Goal: Task Accomplishment & Management: Use online tool/utility

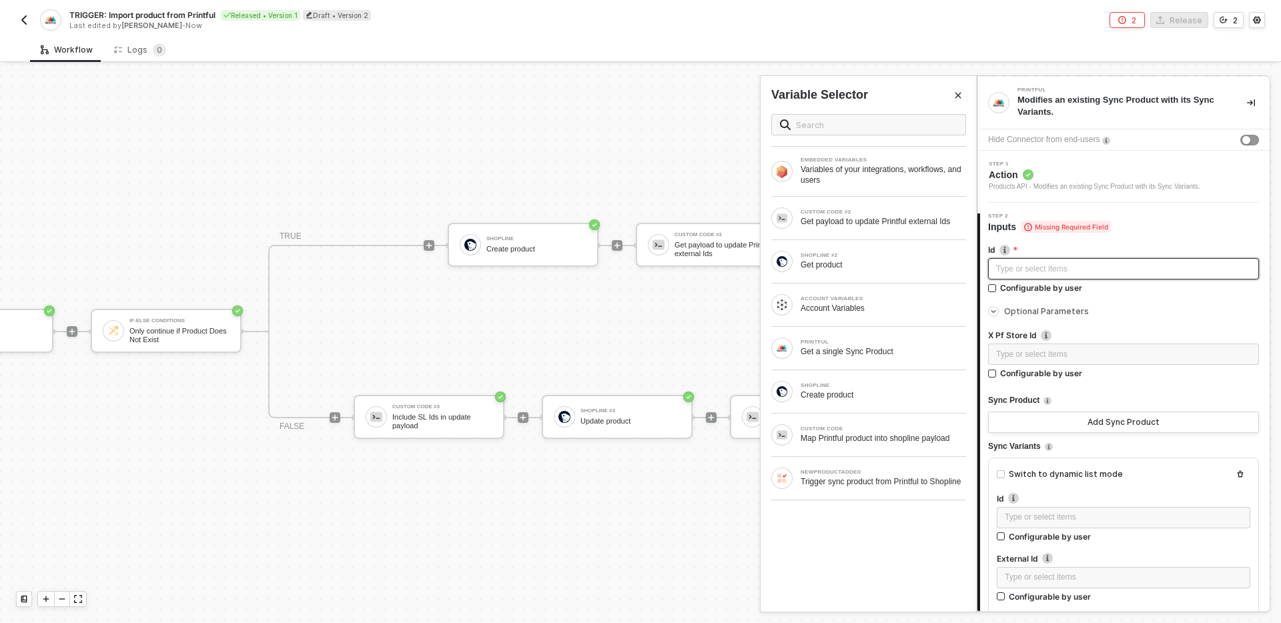
click at [1136, 266] on div "Type or select items ﻿" at bounding box center [1123, 269] width 255 height 13
click at [894, 479] on div "Trigger sync product from Printful to Shopline" at bounding box center [883, 481] width 165 height 11
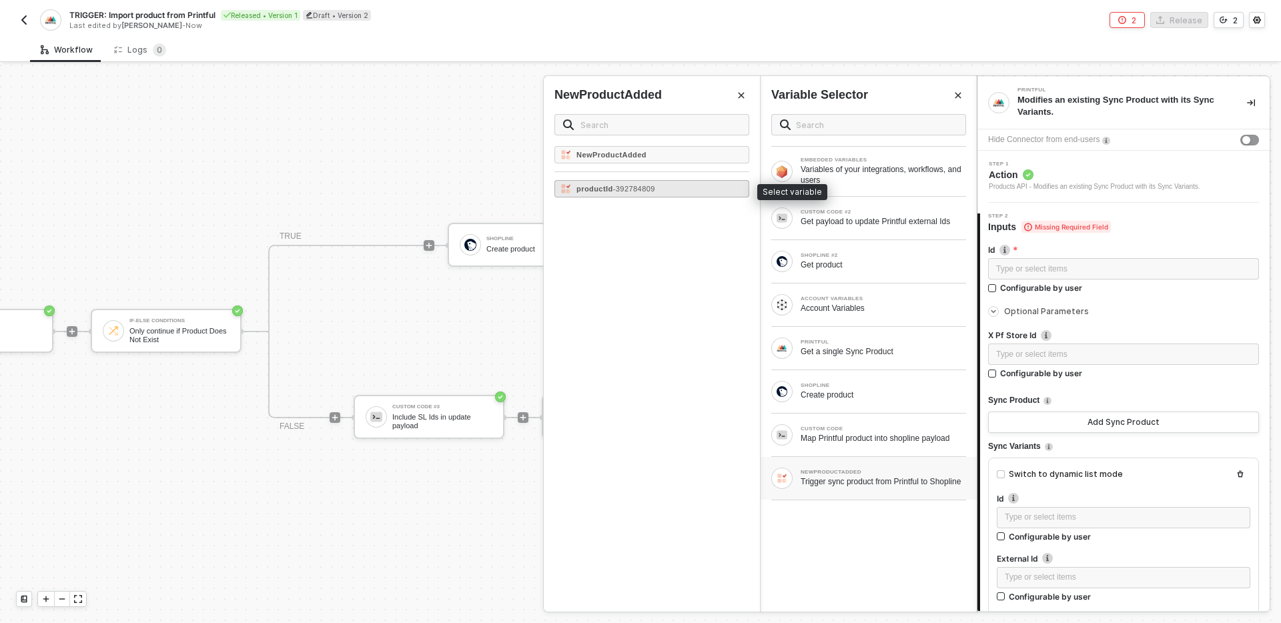
click at [735, 188] on div "productId - 392784809" at bounding box center [652, 188] width 195 height 17
click at [1126, 355] on div "Type or select items ﻿" at bounding box center [1123, 354] width 255 height 13
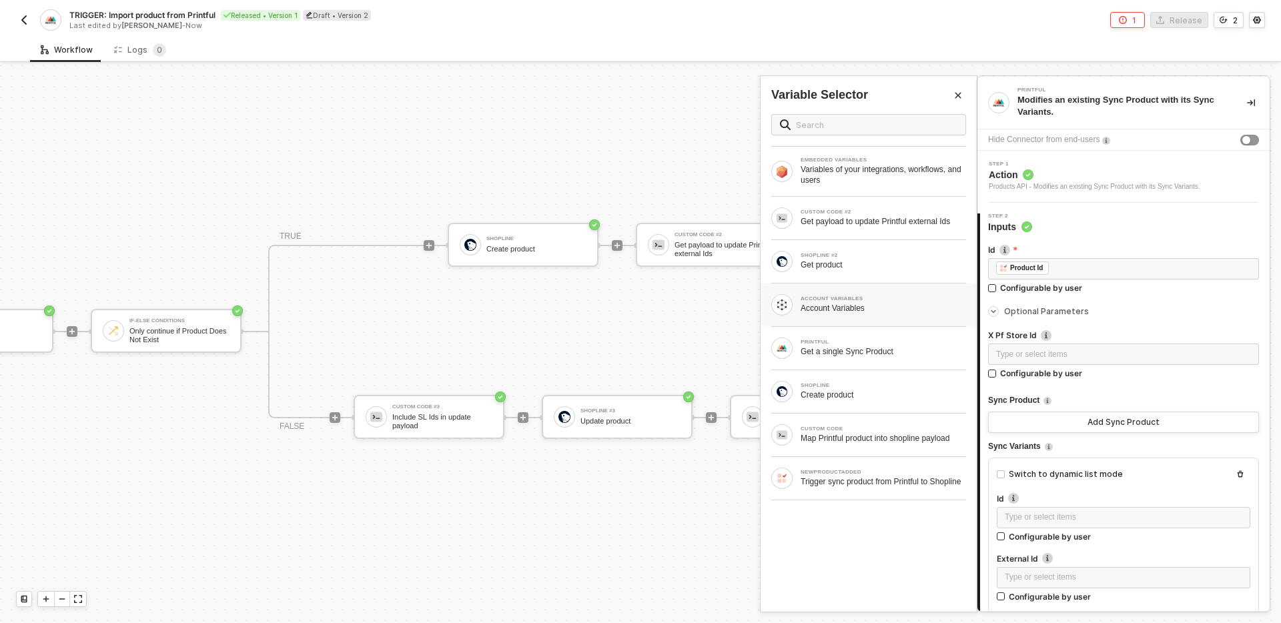
click at [889, 308] on div "Account Variables" at bounding box center [883, 308] width 165 height 11
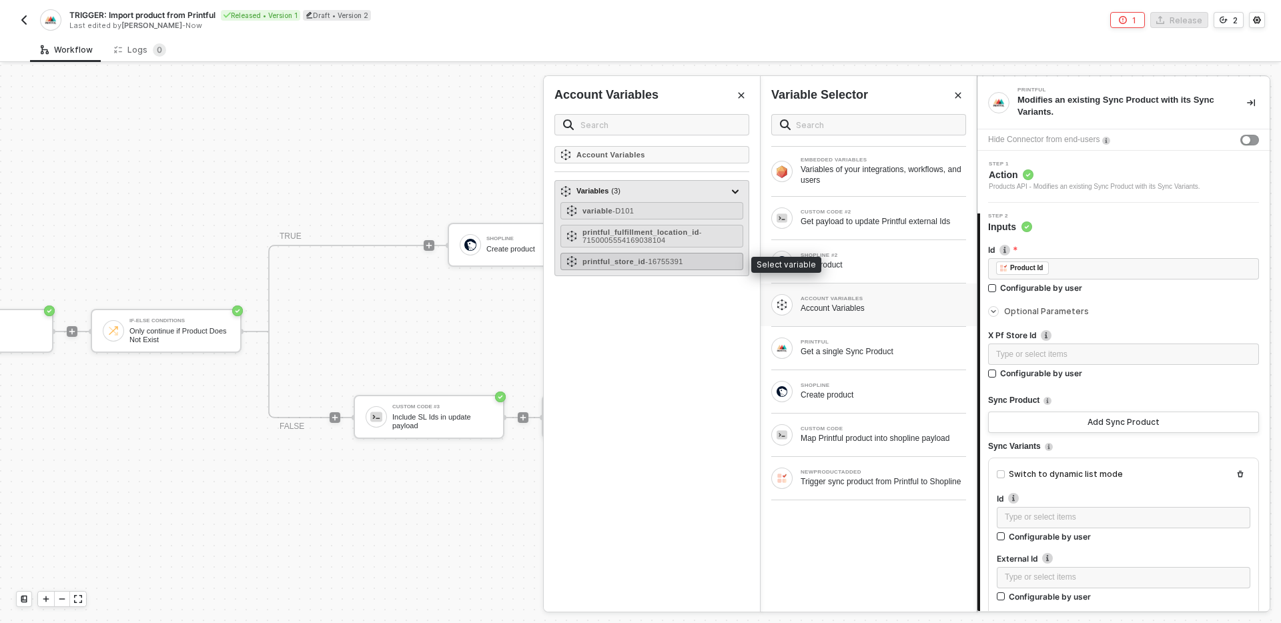
click at [663, 260] on span "- 16755391" at bounding box center [664, 262] width 38 height 8
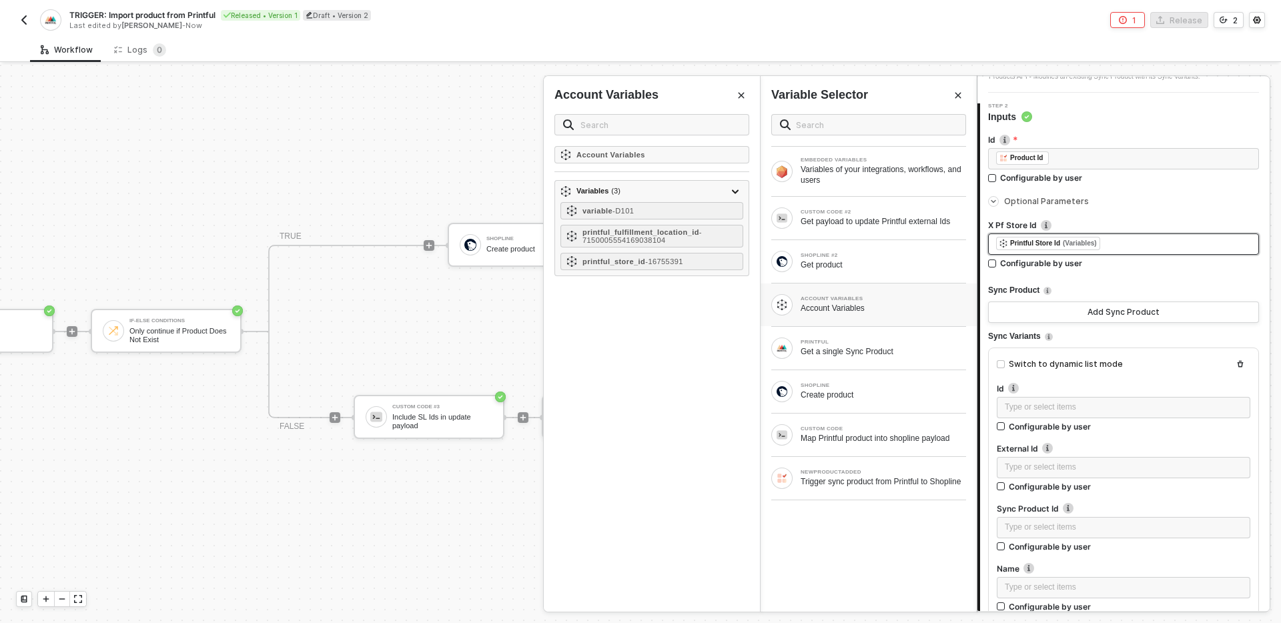
scroll to position [111, 0]
click at [1247, 360] on button "button" at bounding box center [1241, 363] width 16 height 16
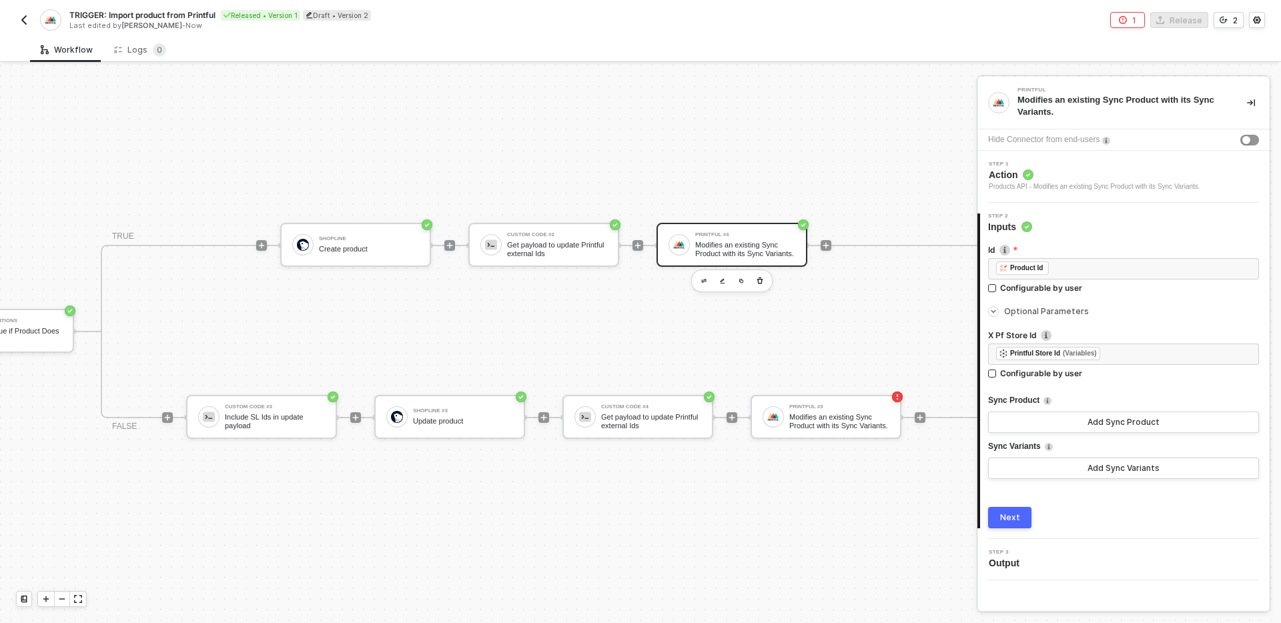
scroll to position [25, 1034]
click at [1122, 424] on div "Add Sync Product" at bounding box center [1124, 422] width 72 height 11
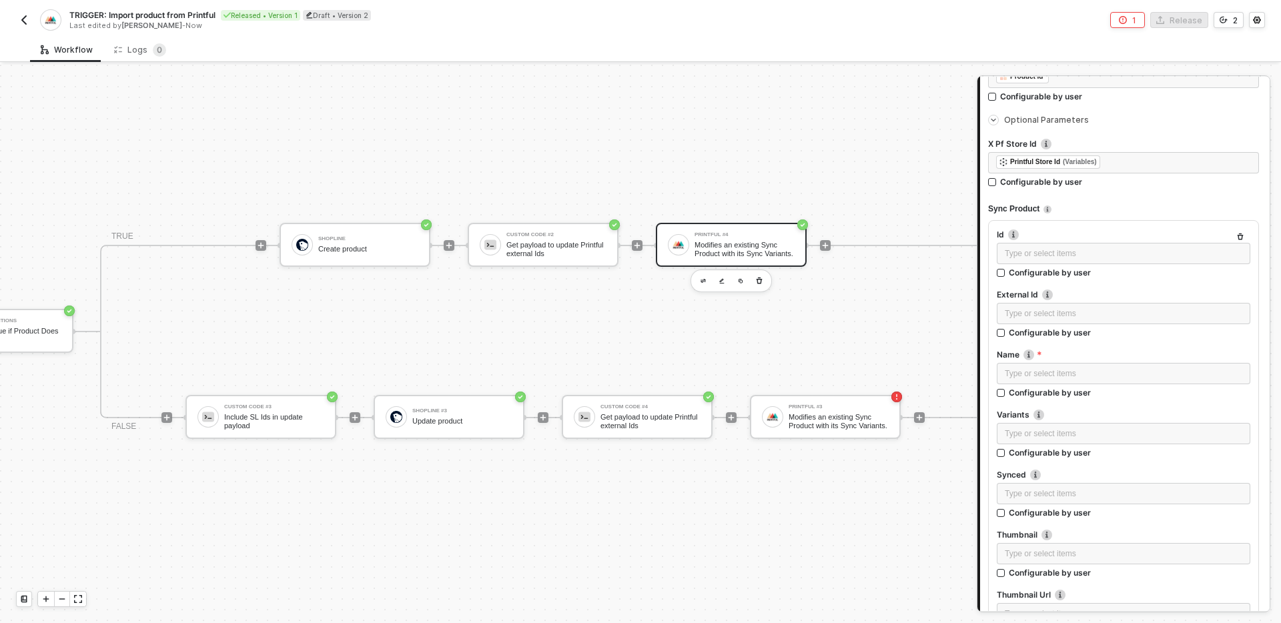
scroll to position [192, 0]
click at [1147, 305] on div "Type or select items ﻿" at bounding box center [1124, 312] width 254 height 21
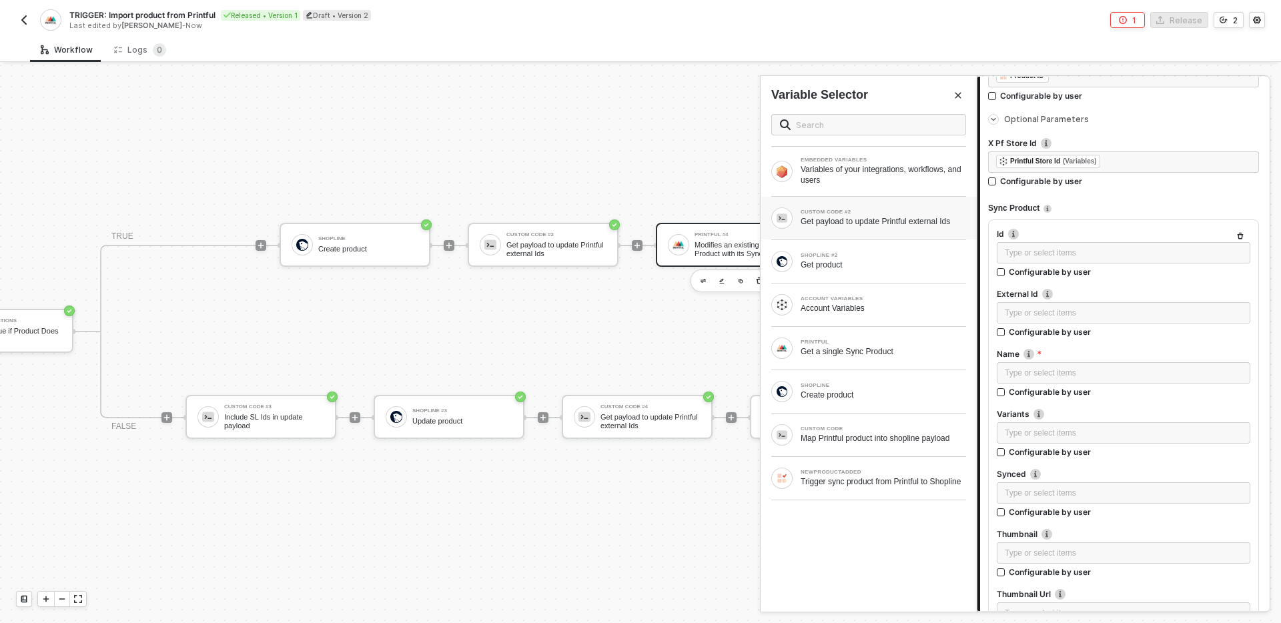
click at [879, 219] on div "Get payload to update Printful external Ids" at bounding box center [883, 221] width 165 height 11
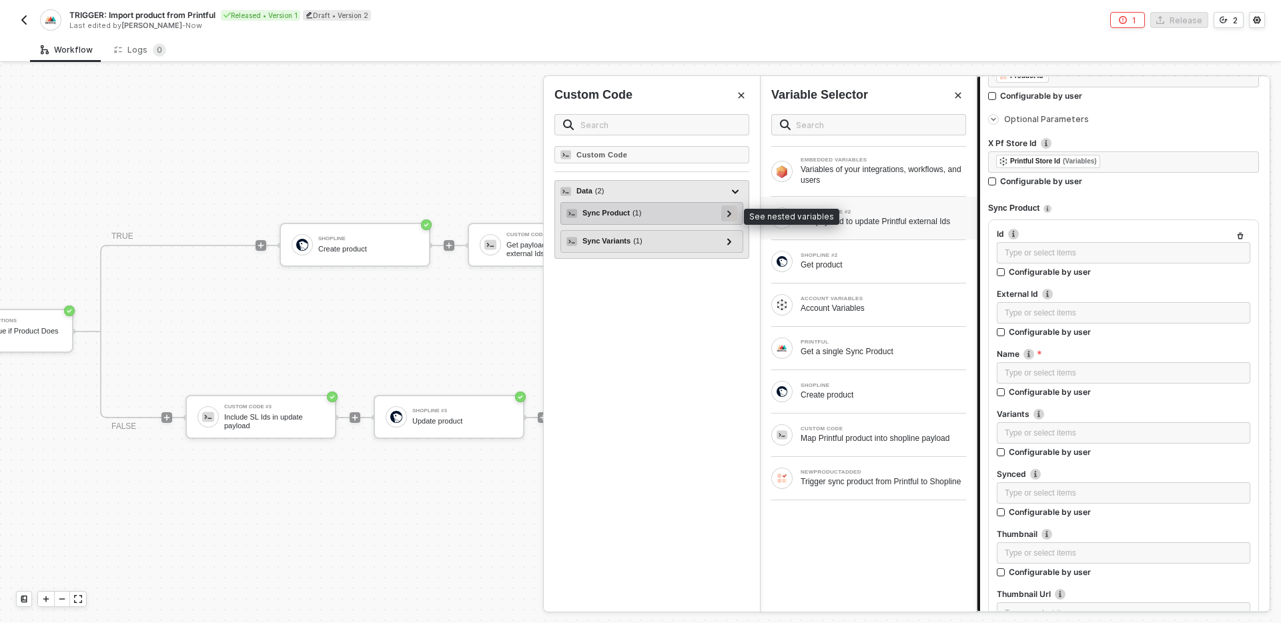
click at [731, 213] on div at bounding box center [729, 213] width 7 height 15
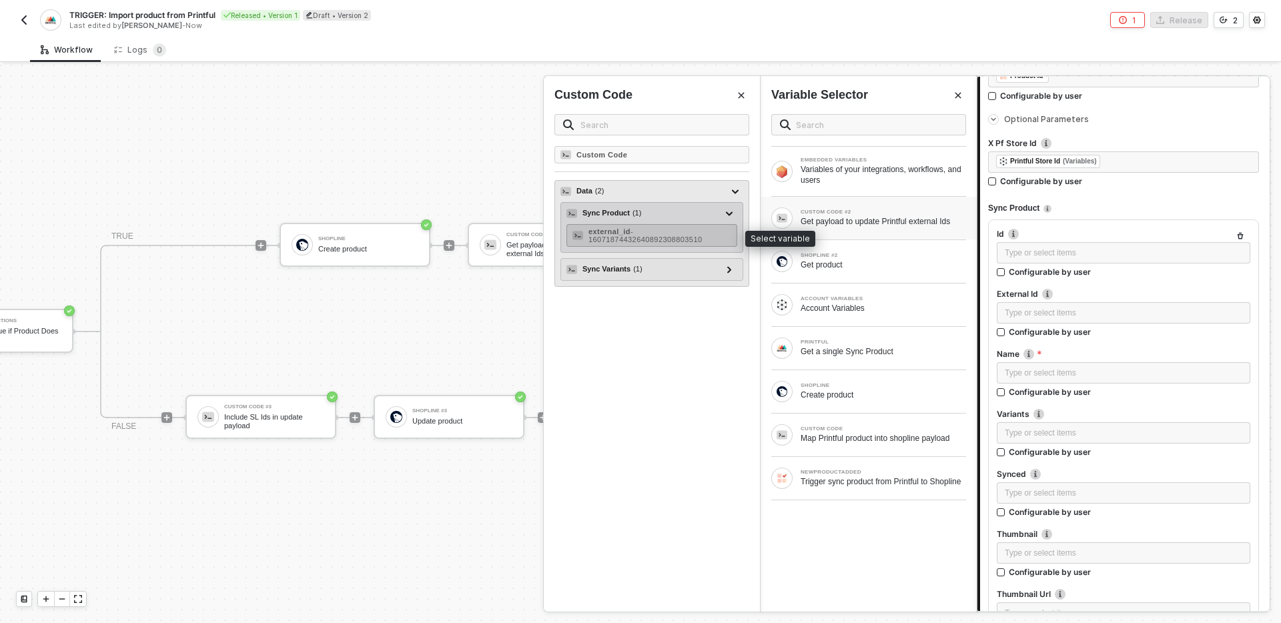
click at [683, 236] on span "- 16071874432640892308803510" at bounding box center [646, 236] width 114 height 16
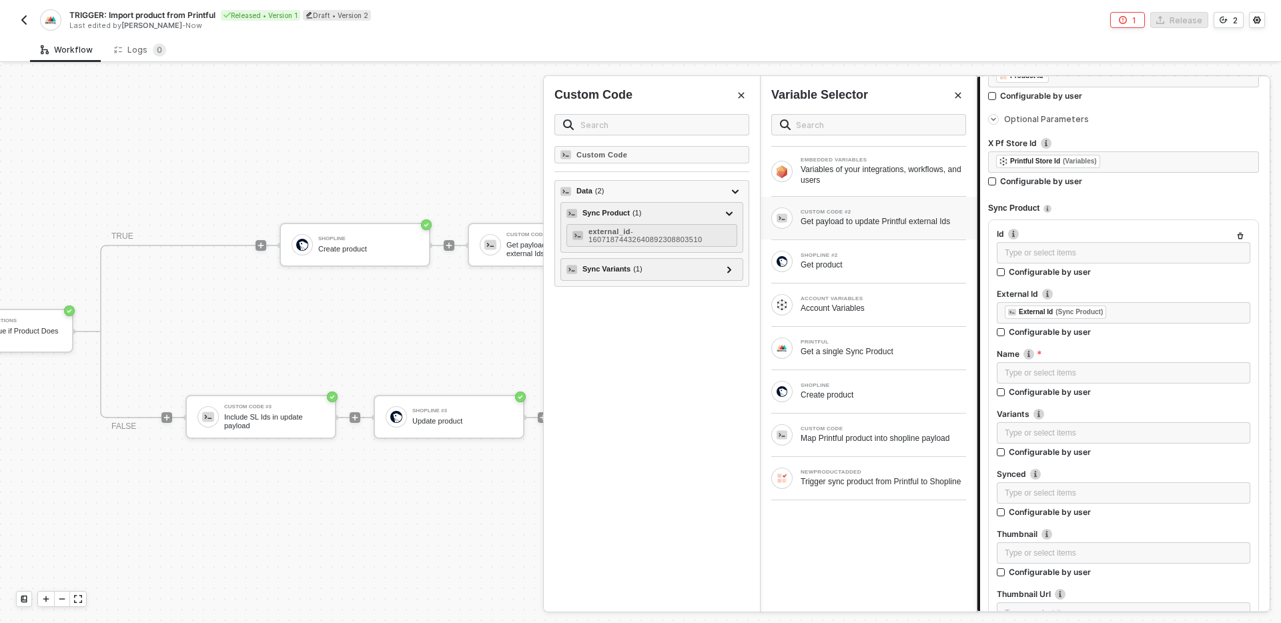
click at [654, 423] on div "Custom Code Data ( 2 ) Sync Product ( 1 ) external_id - 16071874432640892308803…" at bounding box center [652, 379] width 216 height 466
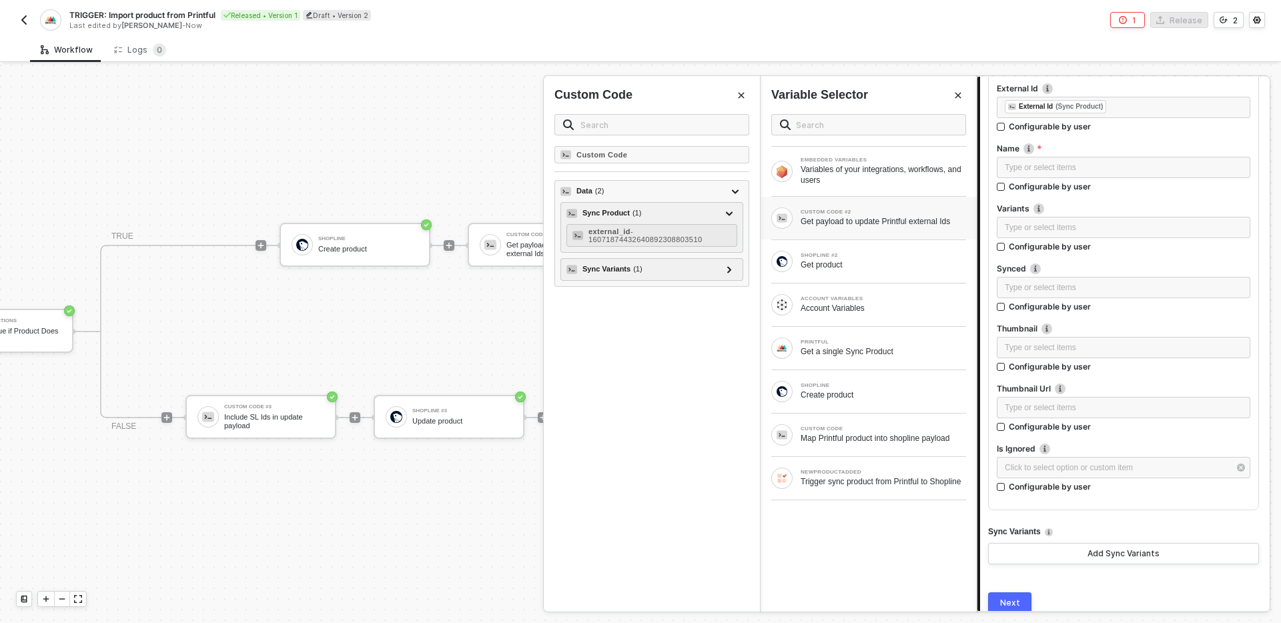
scroll to position [452, 0]
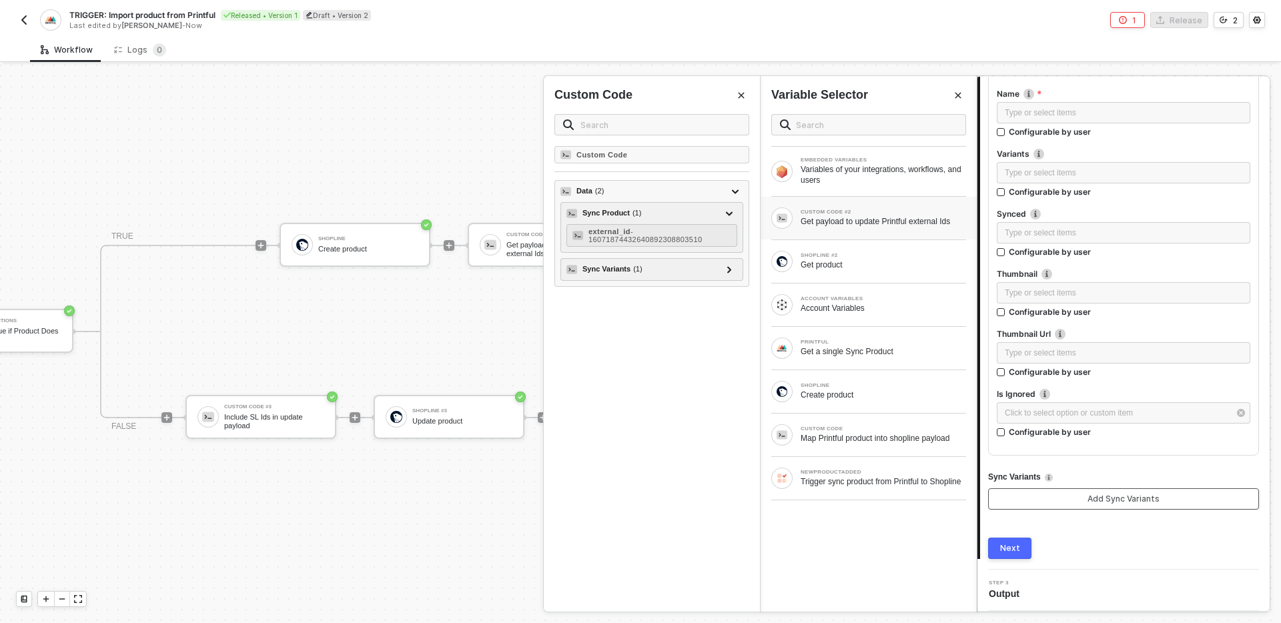
click at [1080, 503] on button "Add Sync Variants" at bounding box center [1123, 498] width 271 height 21
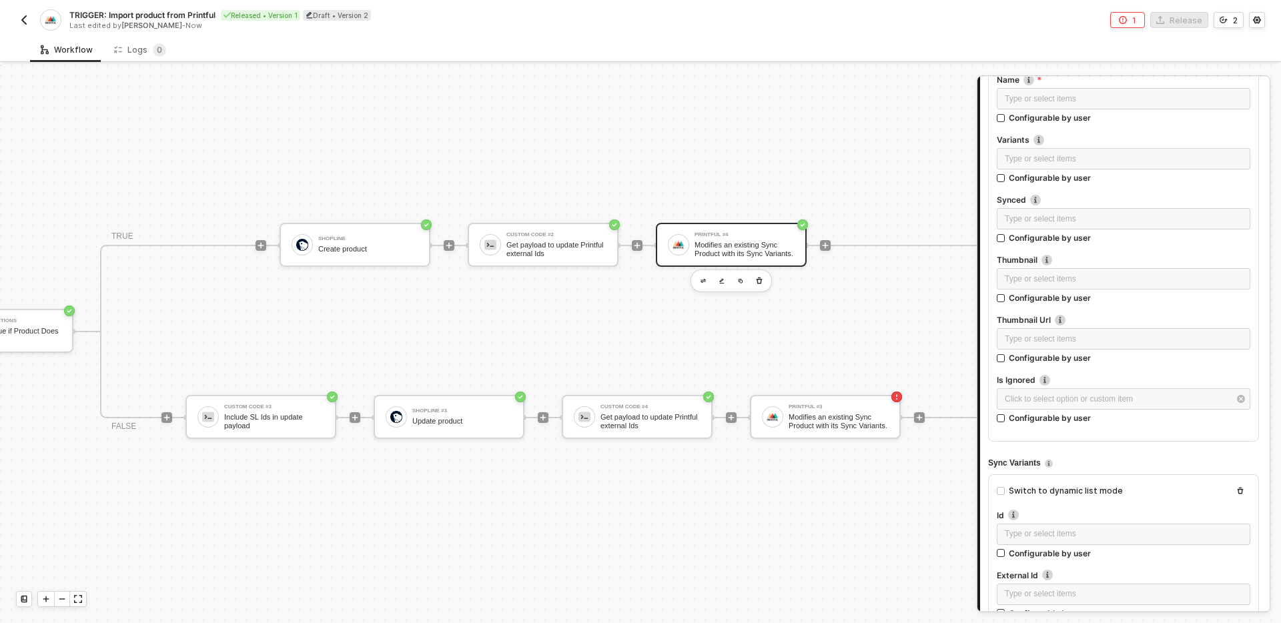
scroll to position [483, 0]
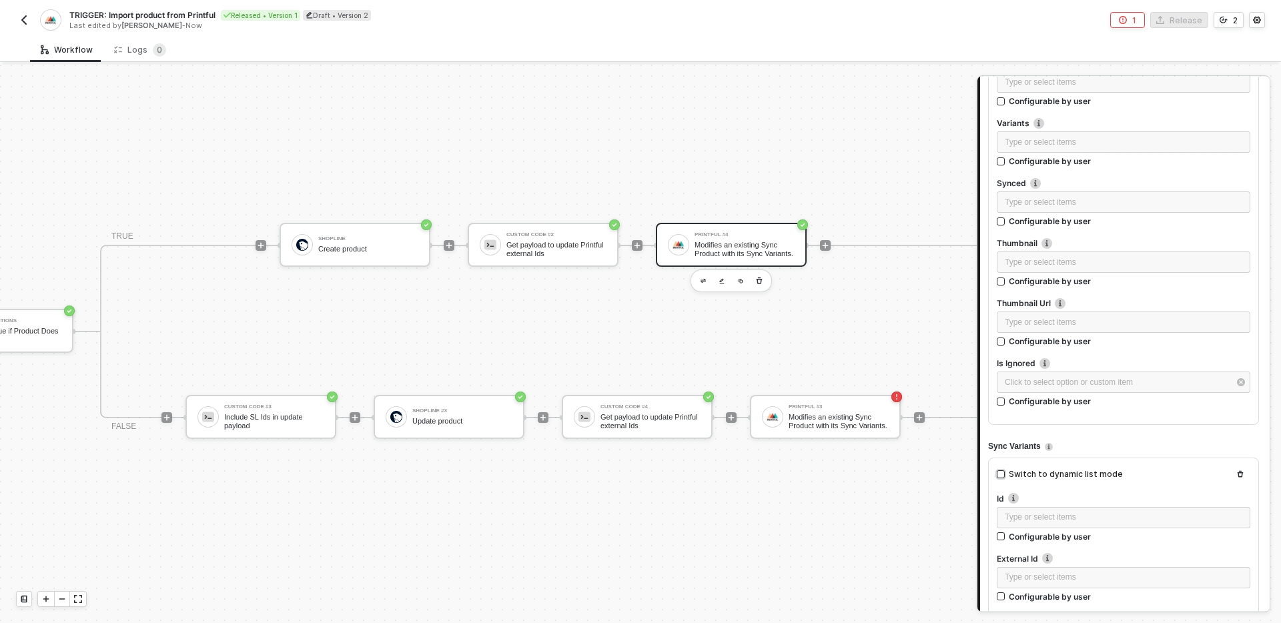
click at [1068, 475] on div "Switch to dynamic list mode" at bounding box center [1066, 474] width 114 height 13
click at [1005, 475] on input "Switch to dynamic list mode" at bounding box center [1001, 474] width 8 height 8
checkbox input "true"
click at [1069, 525] on input "search" at bounding box center [1124, 518] width 238 height 20
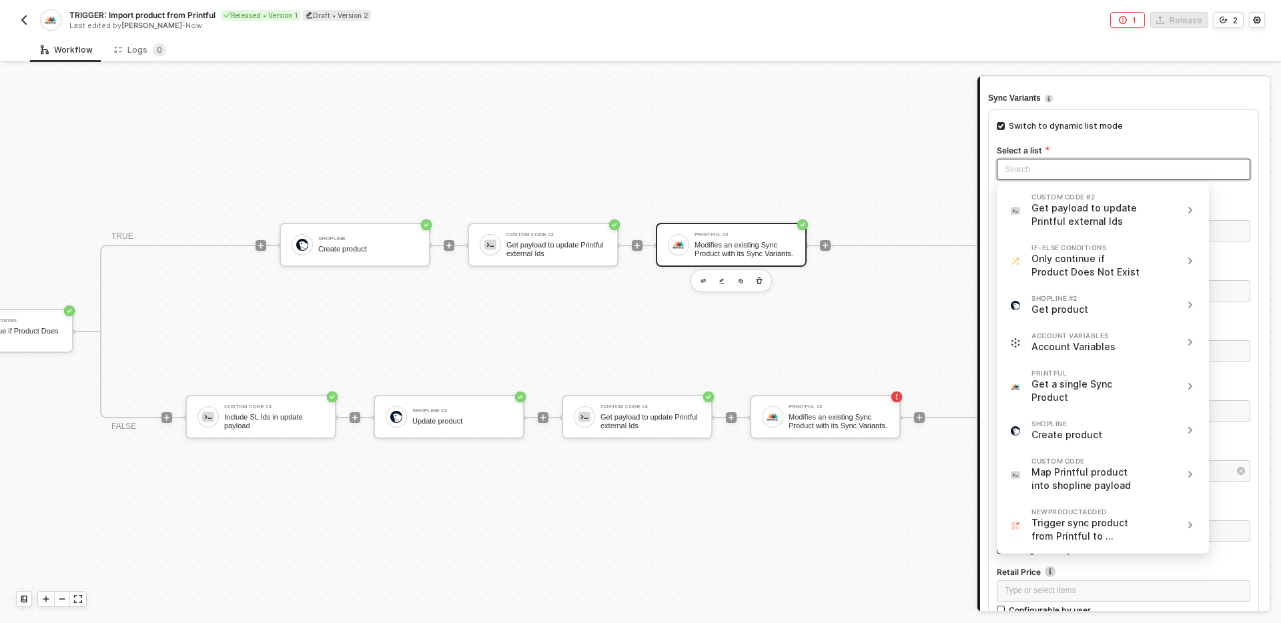
scroll to position [835, 0]
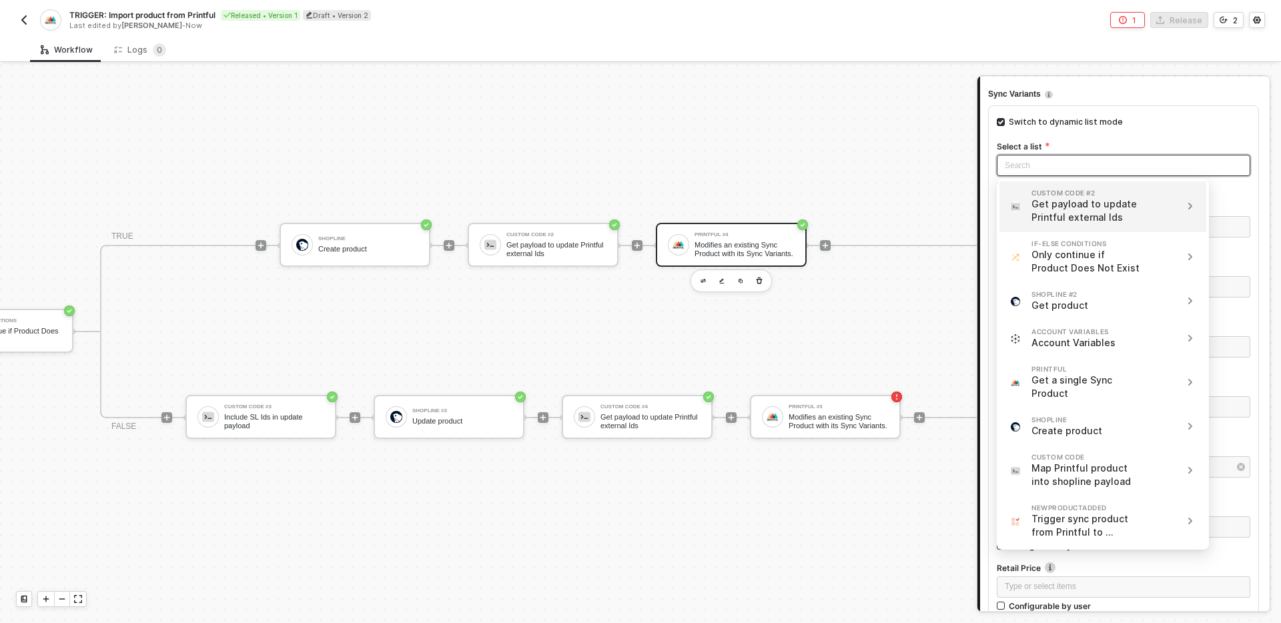
click at [1104, 212] on div "Get payload to update Printful external Ids" at bounding box center [1087, 211] width 111 height 27
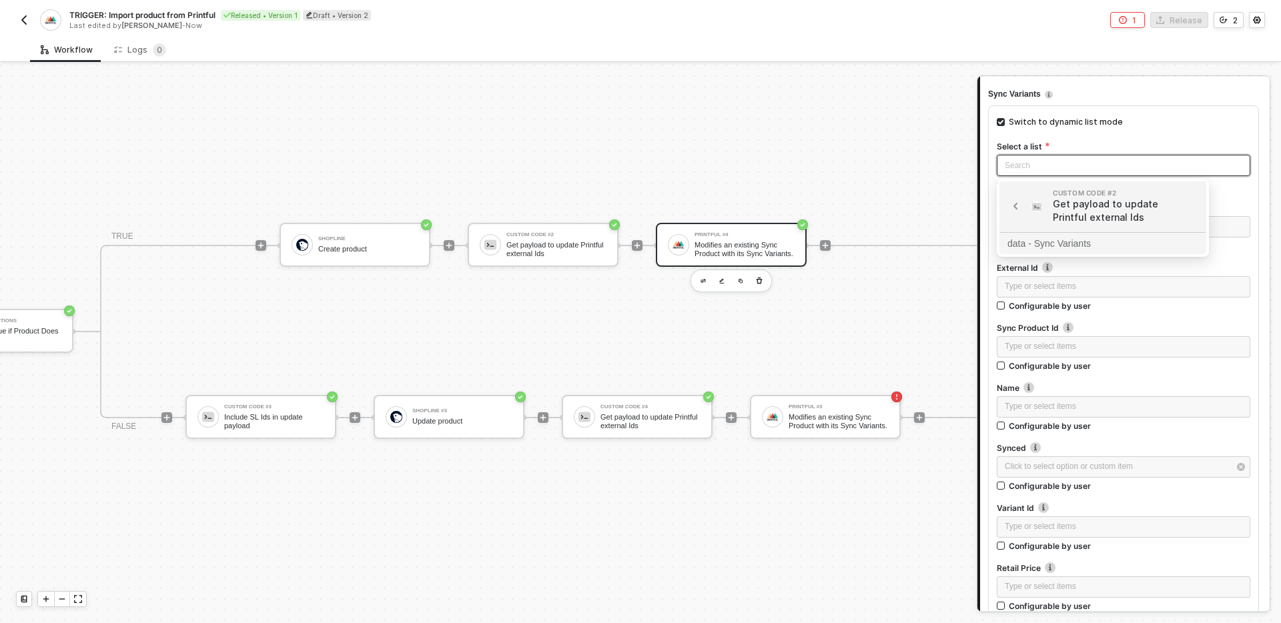
click at [1050, 246] on div "data - Sync Variants" at bounding box center [1103, 243] width 191 height 15
click at [1116, 221] on div "Type or select items ﻿" at bounding box center [1124, 226] width 238 height 13
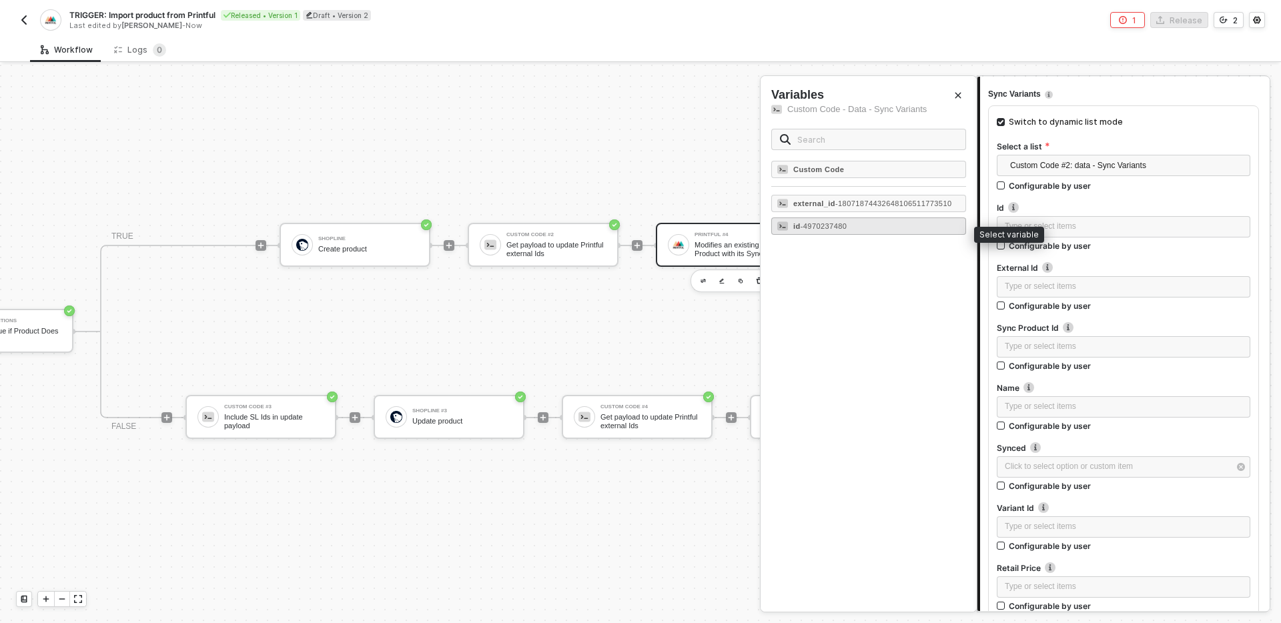
click at [862, 234] on div "id - 4970237480" at bounding box center [868, 226] width 195 height 17
click at [1069, 282] on div "Type or select items ﻿" at bounding box center [1124, 286] width 238 height 13
click at [918, 204] on div "external_id - 18071874432648106511773510" at bounding box center [872, 204] width 159 height 8
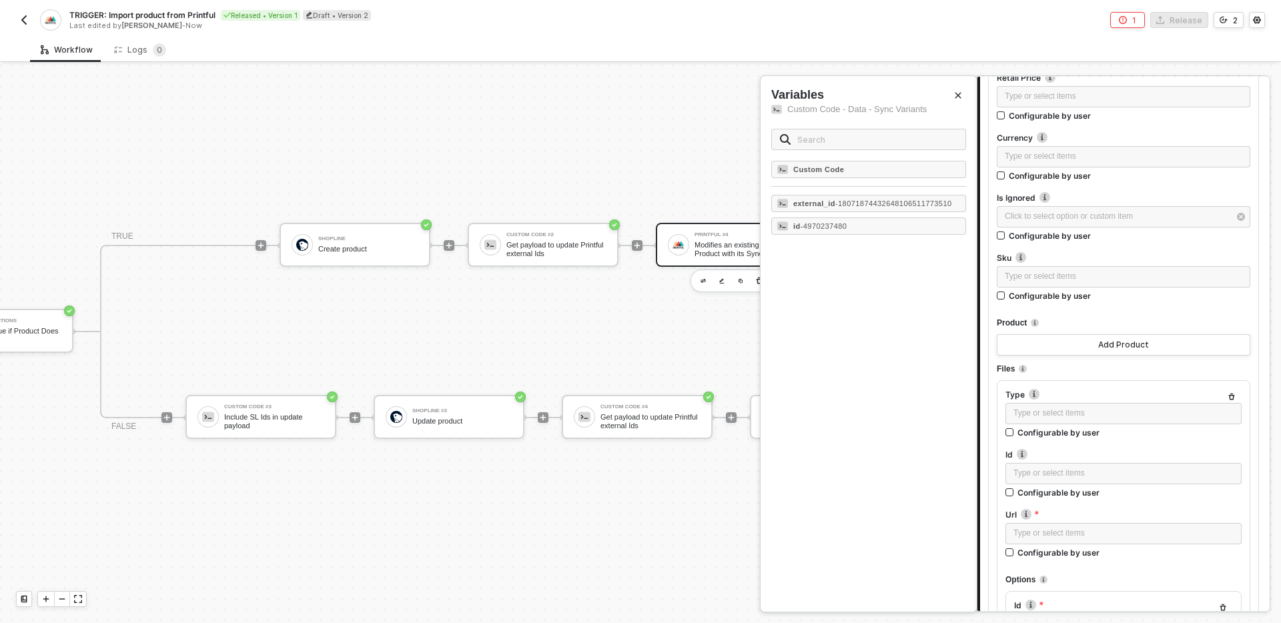
scroll to position [1327, 0]
click at [1231, 394] on icon "button" at bounding box center [1232, 396] width 8 height 8
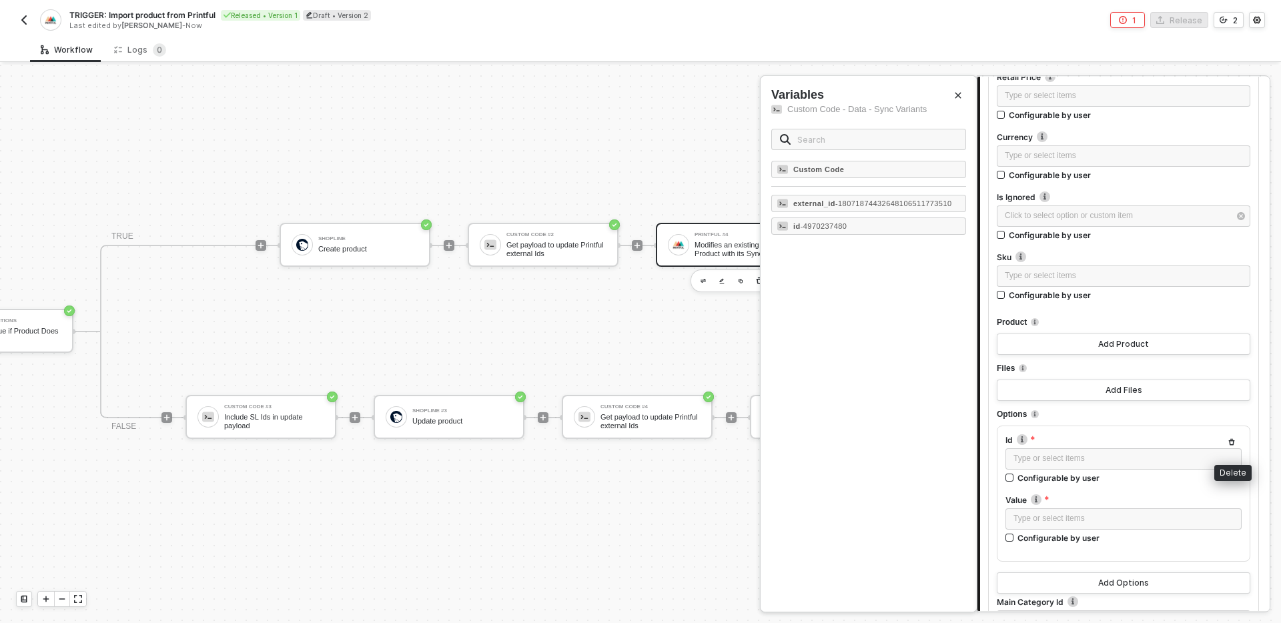
click at [1229, 444] on icon "button" at bounding box center [1232, 442] width 8 height 8
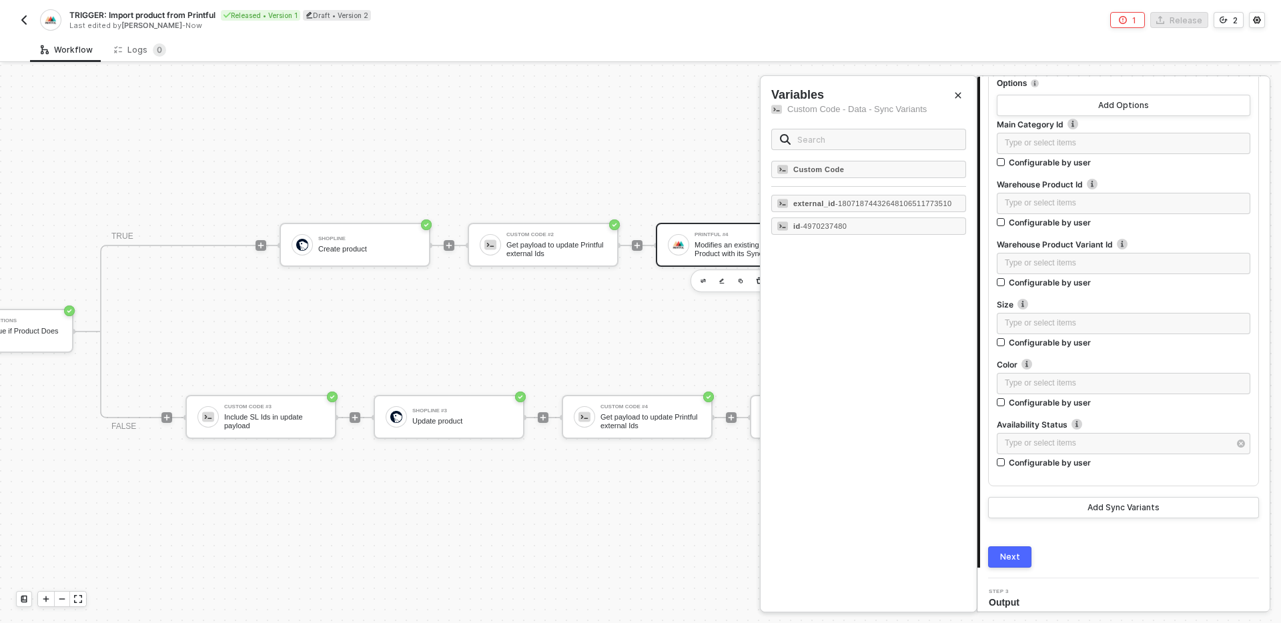
scroll to position [1666, 0]
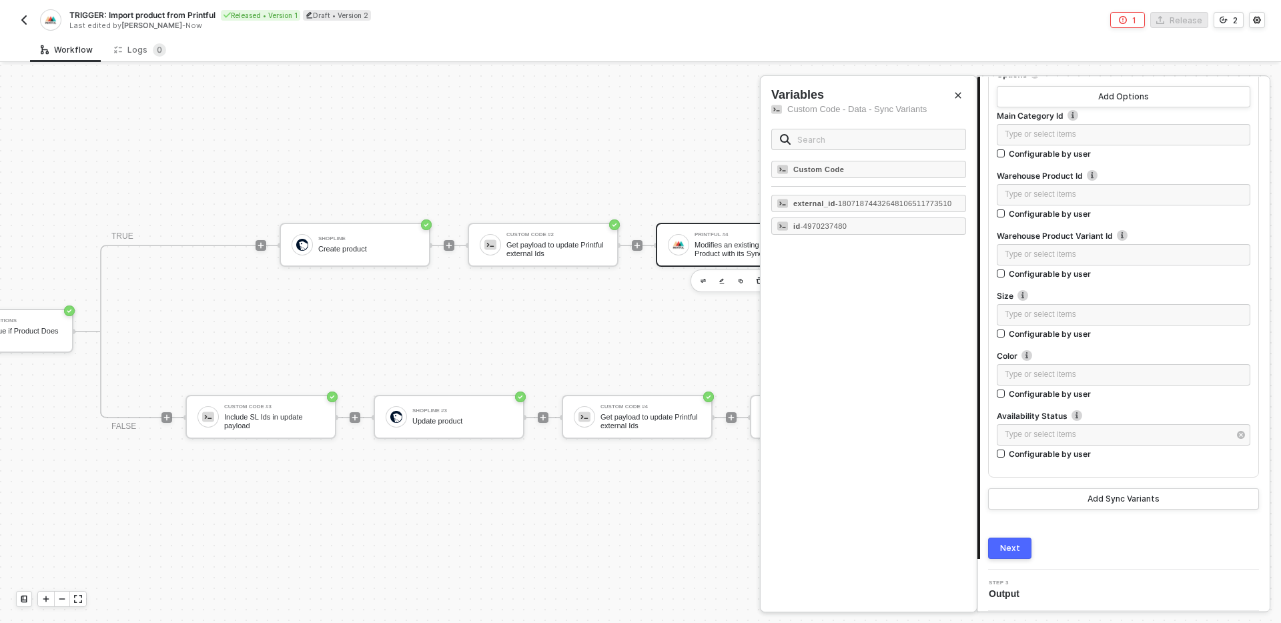
click at [1015, 546] on div "Next" at bounding box center [1010, 548] width 20 height 11
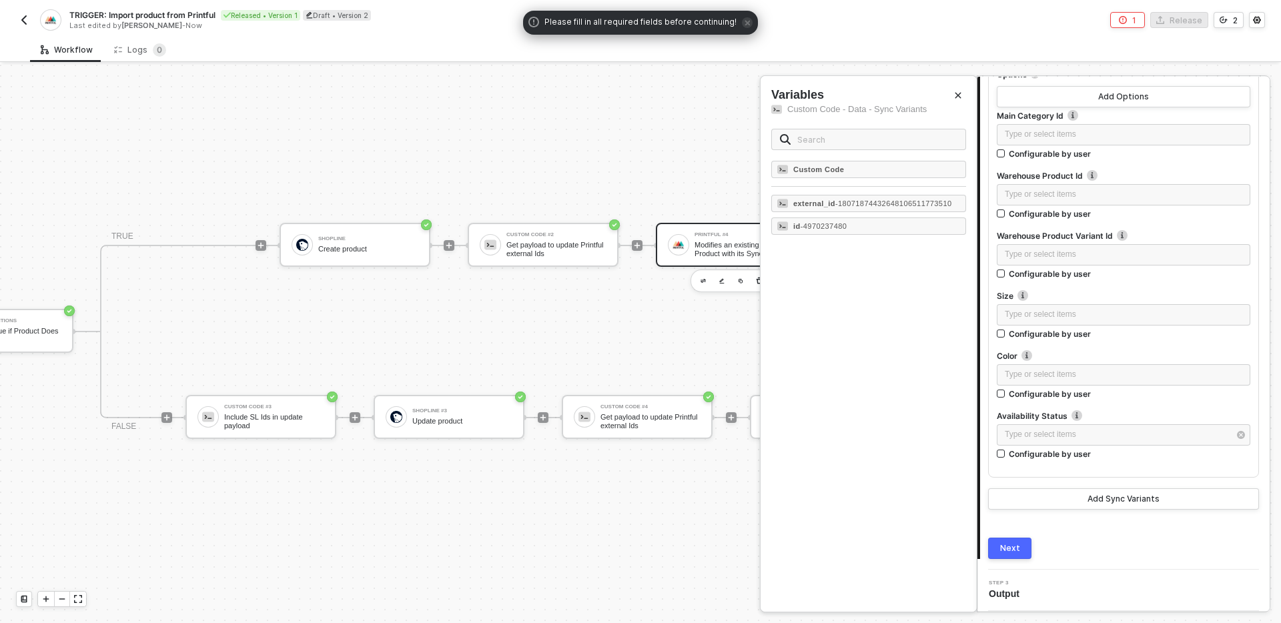
click at [1014, 550] on div "Next" at bounding box center [1010, 548] width 20 height 11
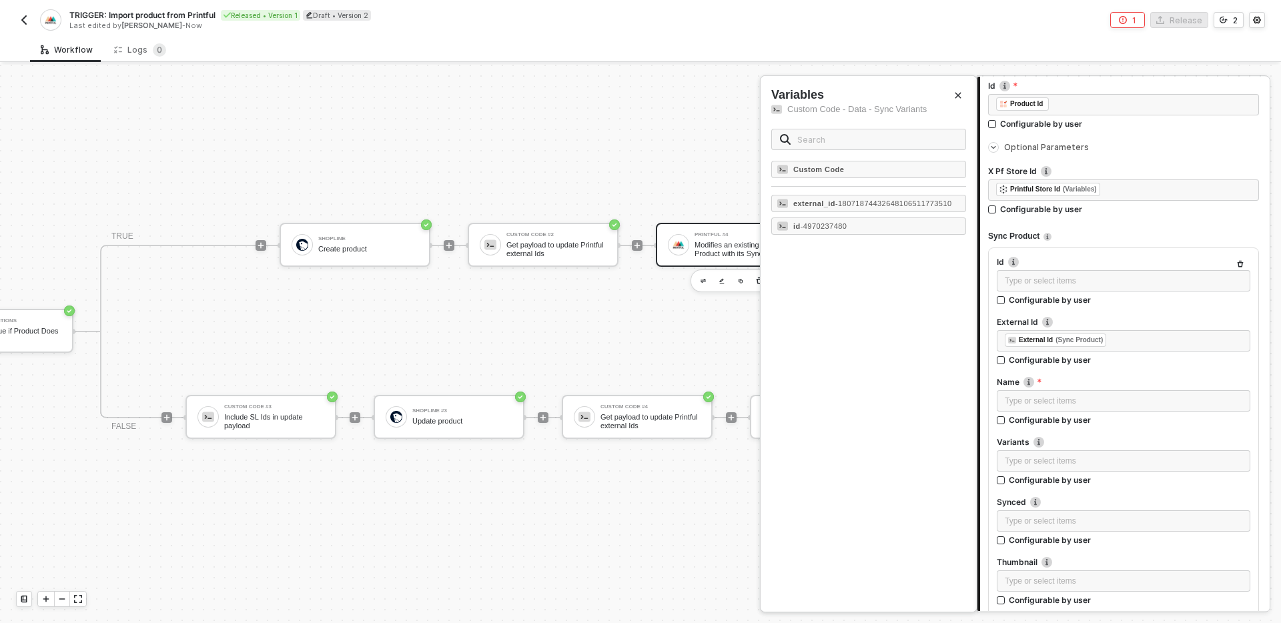
scroll to position [165, 0]
click at [1089, 402] on div "Type or select items ﻿" at bounding box center [1124, 400] width 238 height 13
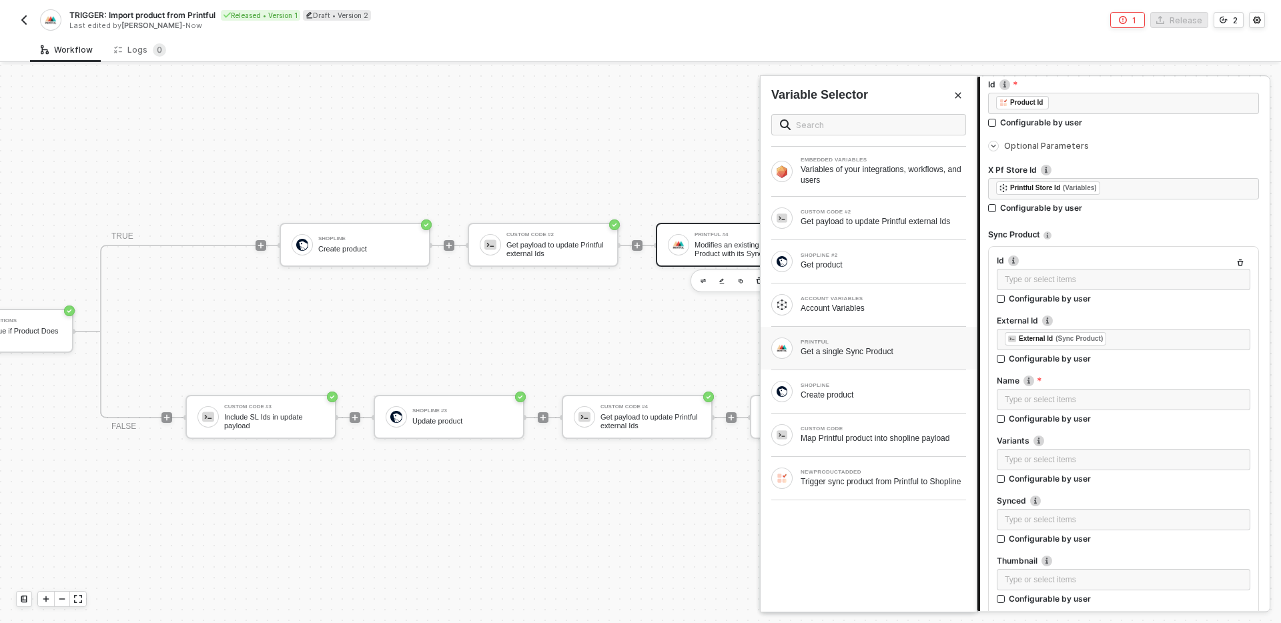
click at [883, 354] on div "Get a single Sync Product" at bounding box center [883, 351] width 165 height 11
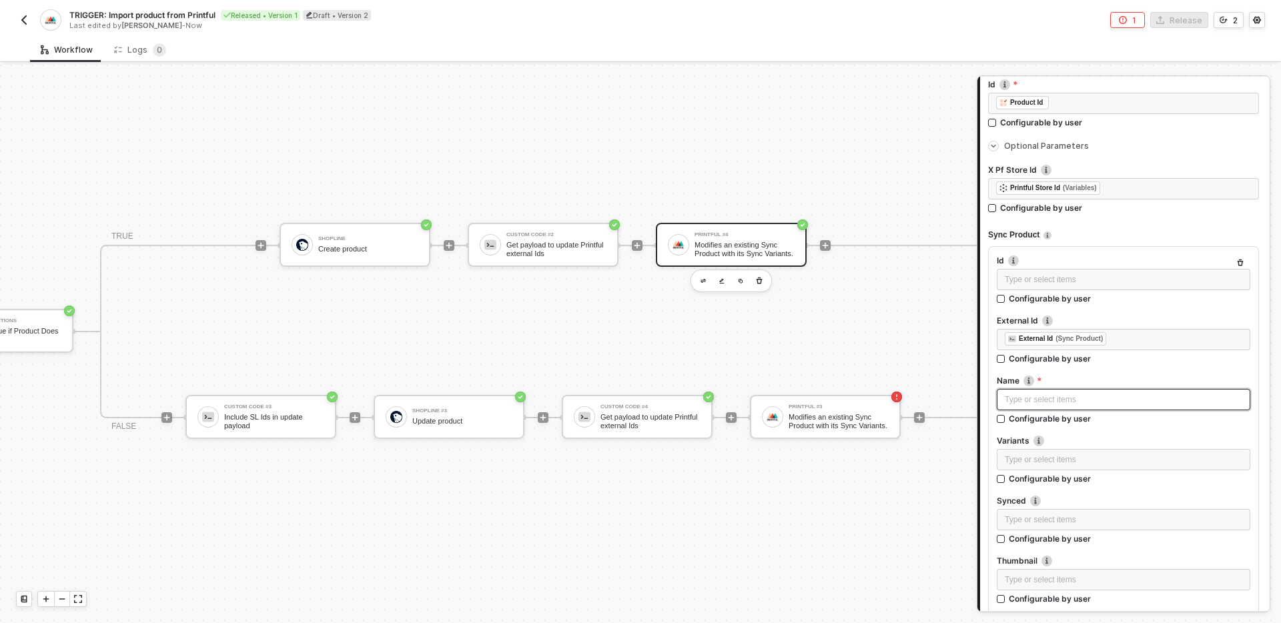
click at [1083, 390] on div "Type or select items ﻿" at bounding box center [1124, 399] width 254 height 21
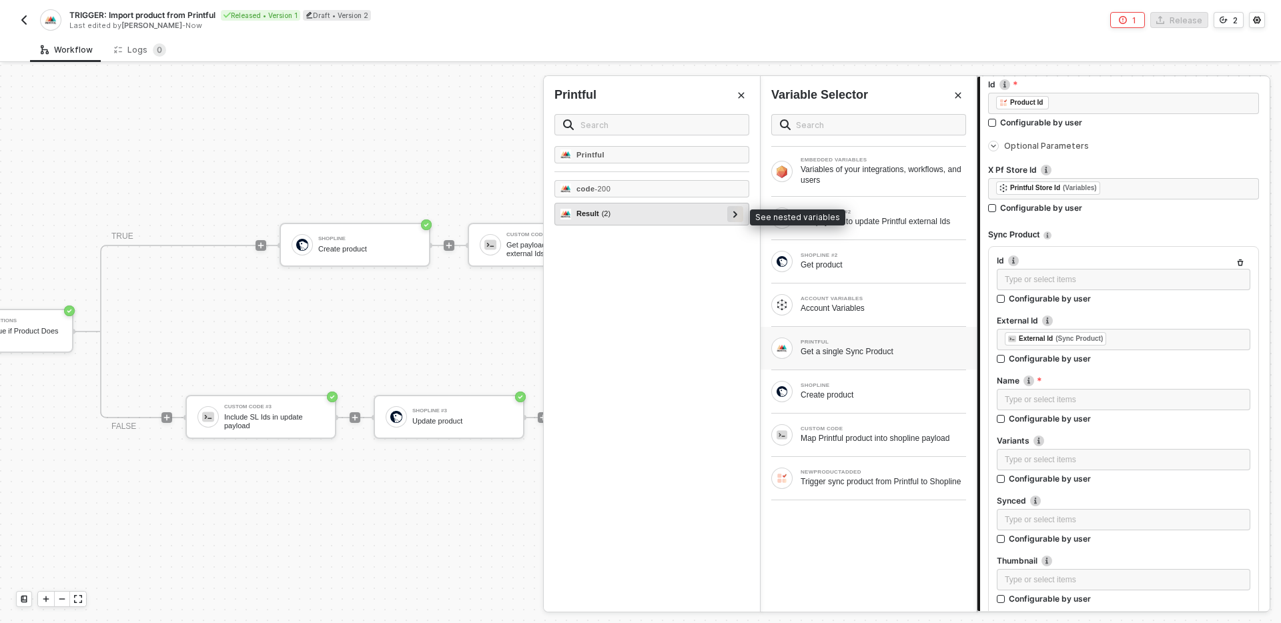
click at [732, 213] on div at bounding box center [735, 213] width 7 height 15
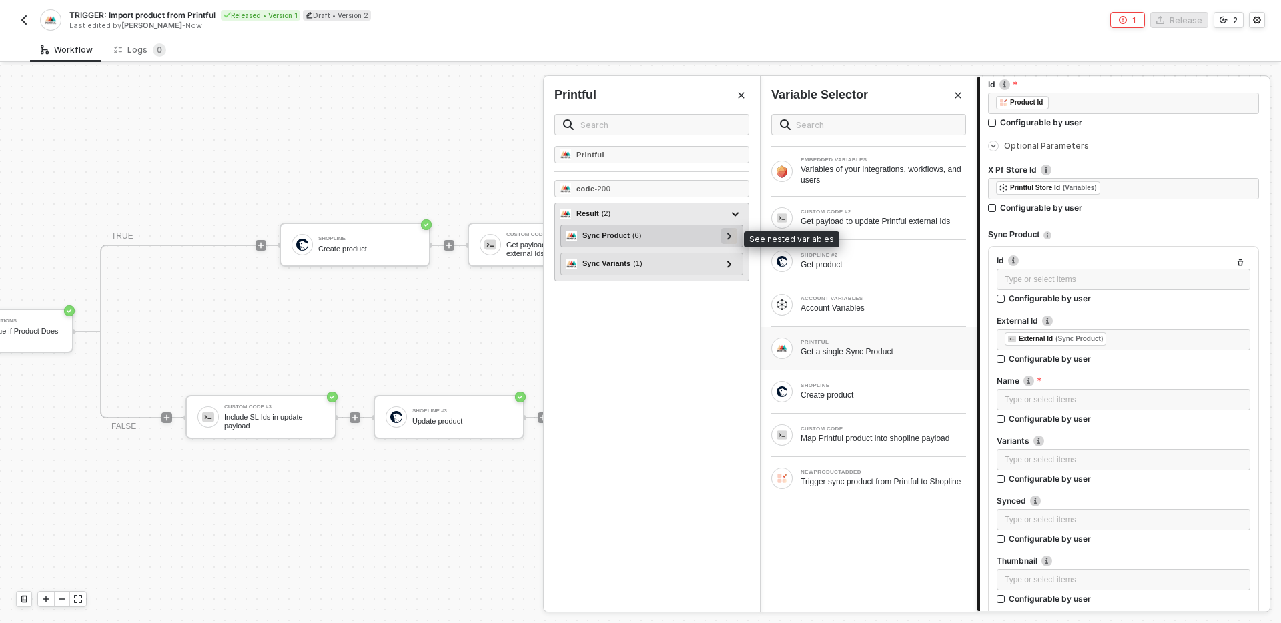
click at [729, 238] on icon at bounding box center [729, 236] width 4 height 7
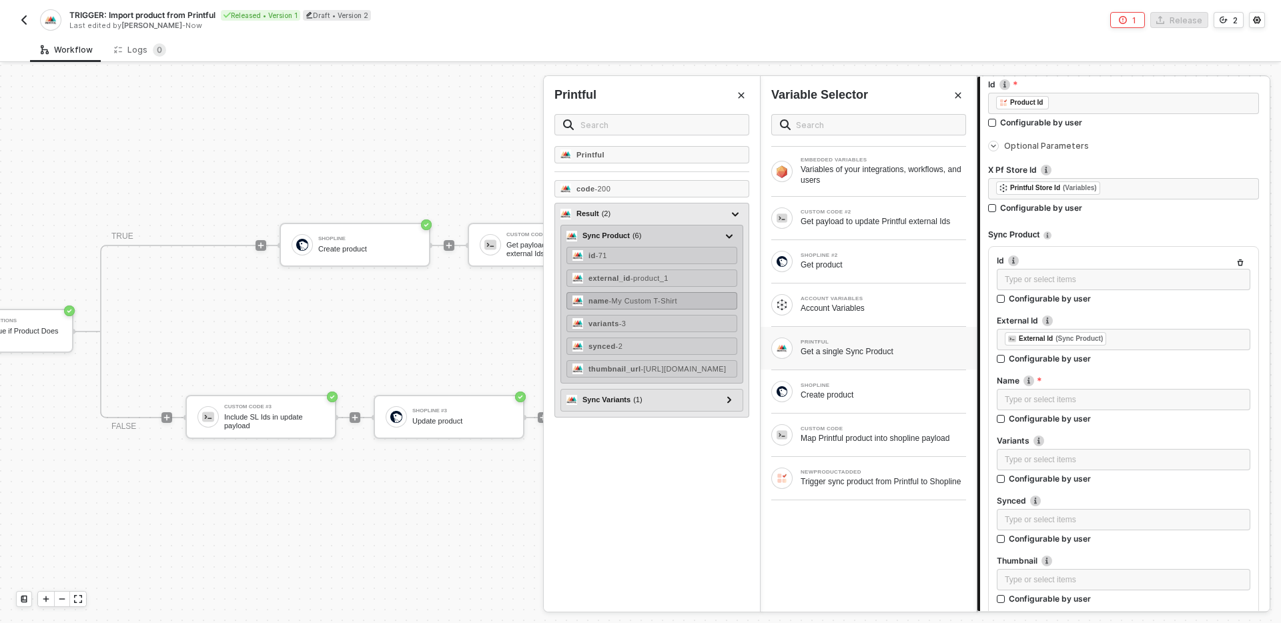
click at [677, 304] on span "- My Custom T-Shirt" at bounding box center [643, 301] width 68 height 8
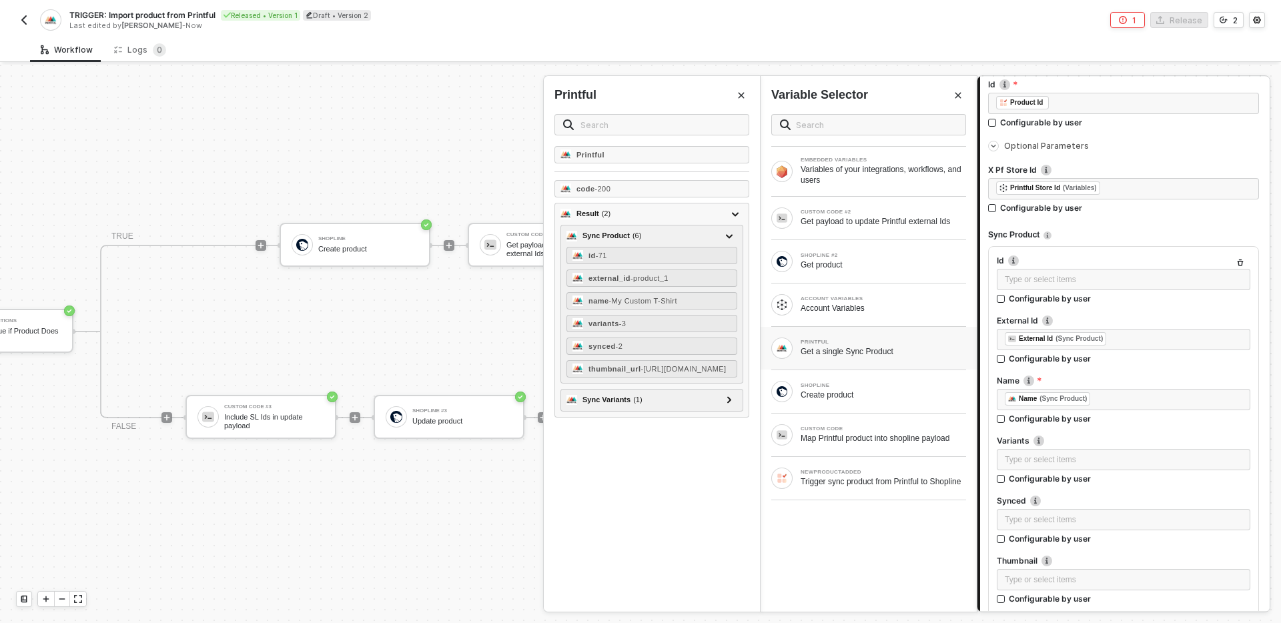
click at [1126, 431] on div at bounding box center [1124, 432] width 254 height 5
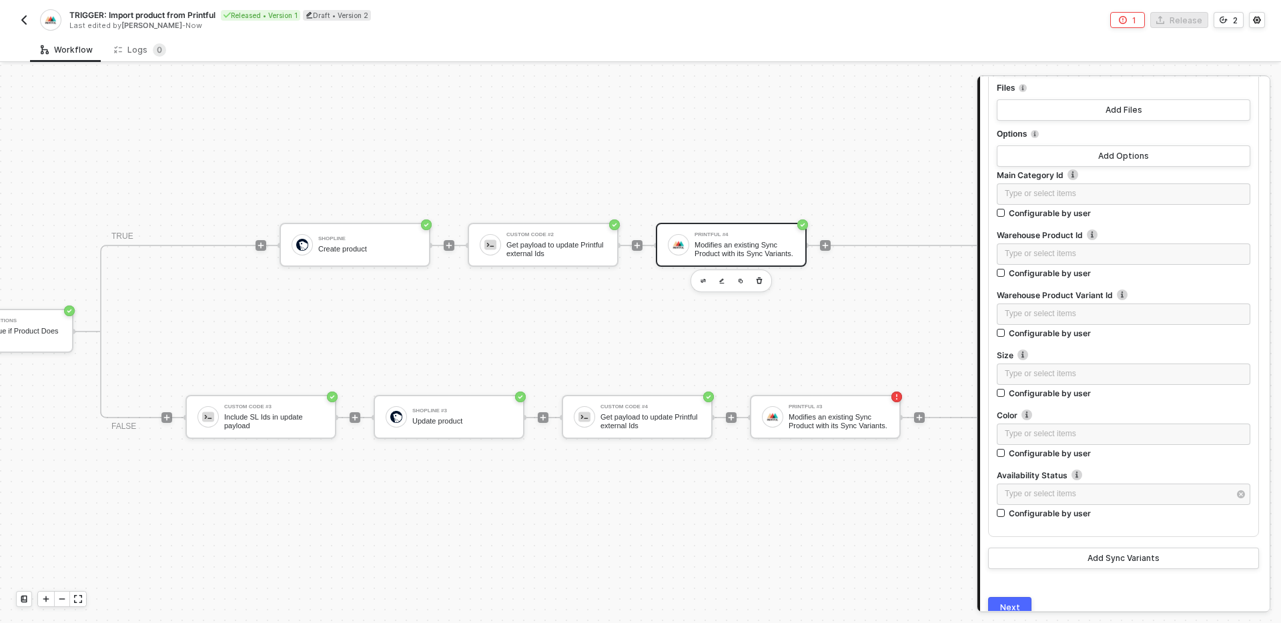
scroll to position [1666, 0]
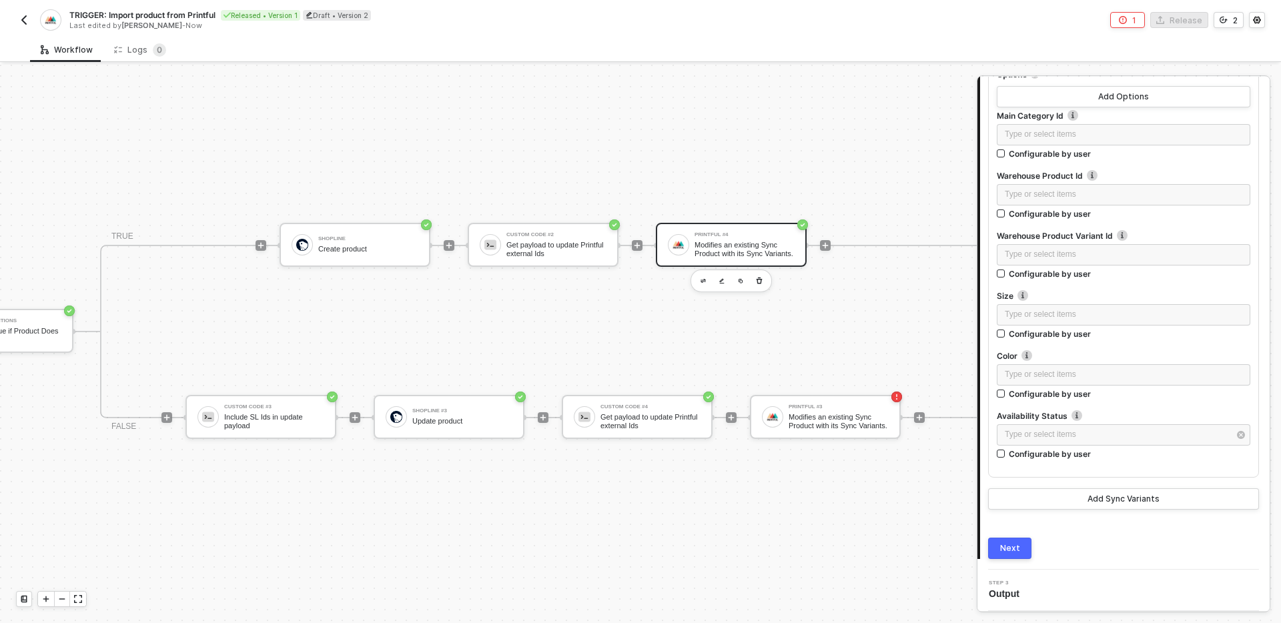
click at [1017, 543] on div "Next" at bounding box center [1010, 548] width 20 height 11
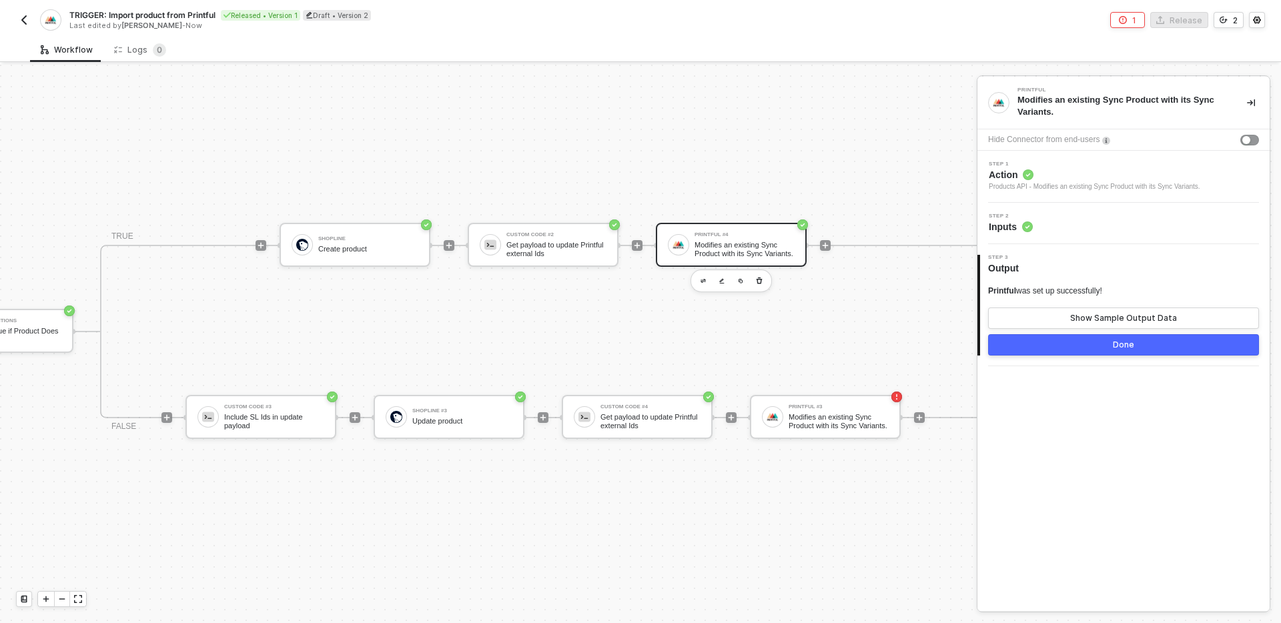
click at [1092, 349] on button "Done" at bounding box center [1123, 344] width 271 height 21
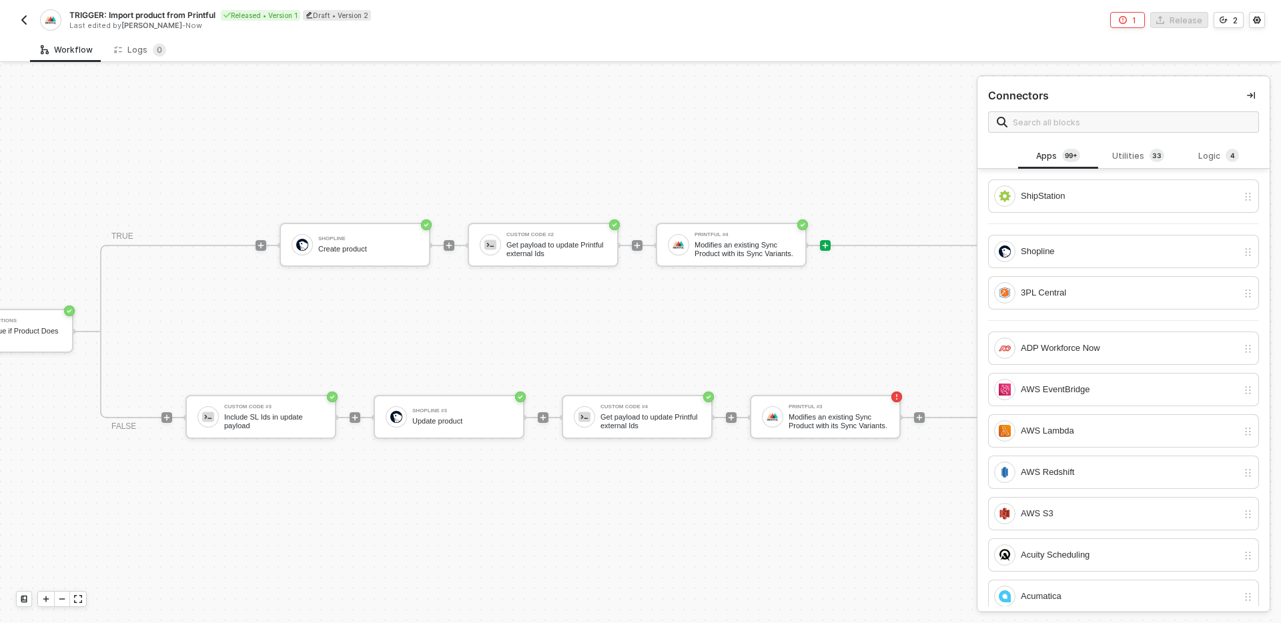
click at [932, 313] on div "TRUE Shopline Create product Custom Code #2 Get payload to update Printful exte…" at bounding box center [543, 332] width 886 height 174
click at [860, 411] on div "Printful #3 Modifies an existing Sync Product with its Sync Variants." at bounding box center [839, 416] width 100 height 25
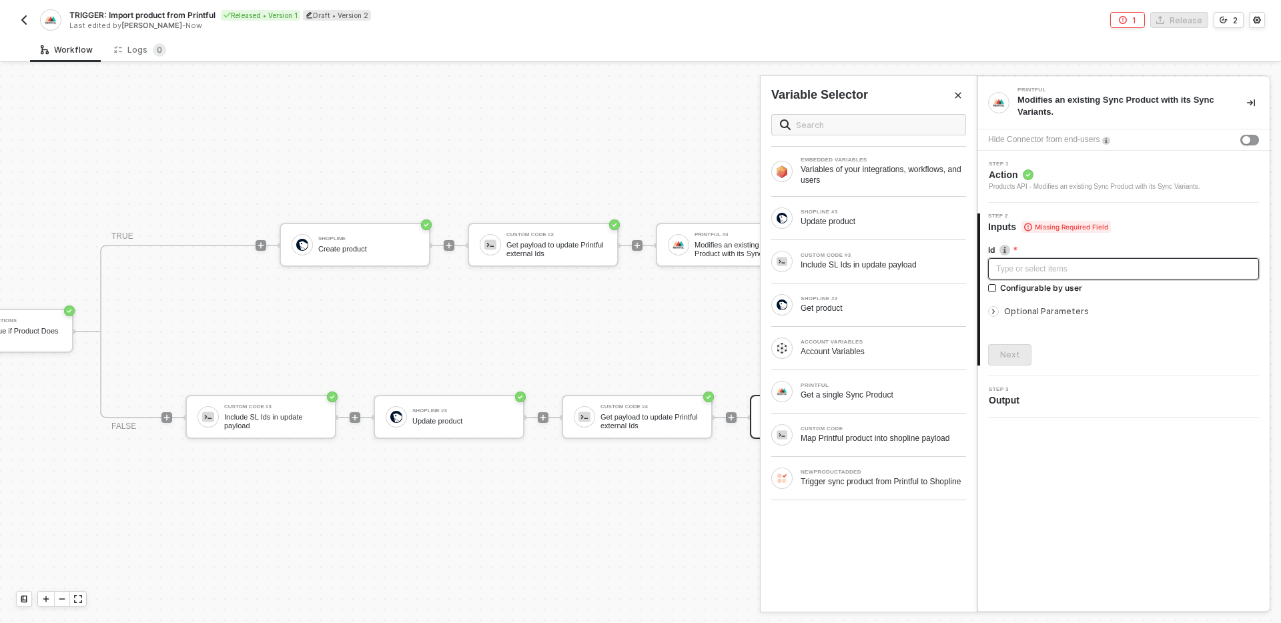
click at [1092, 269] on div "Type or select items ﻿" at bounding box center [1123, 269] width 255 height 13
click at [915, 480] on div "Trigger sync product from Printful to Shopline" at bounding box center [883, 481] width 165 height 11
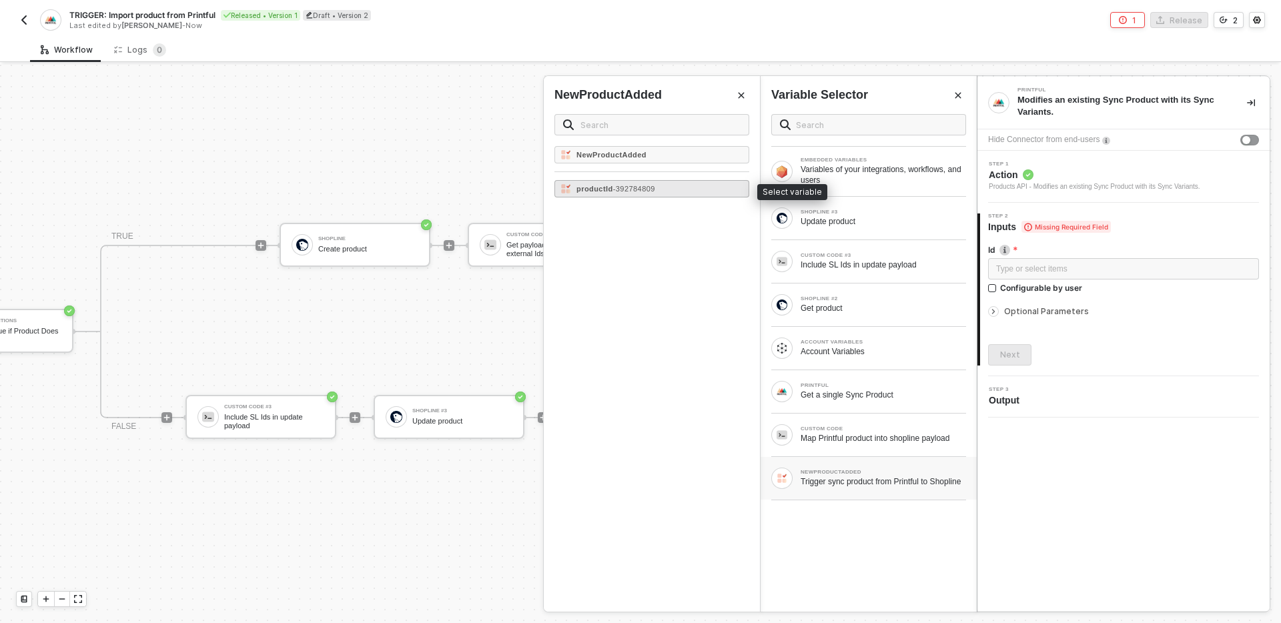
click at [655, 188] on span "- 392784809" at bounding box center [634, 189] width 42 height 8
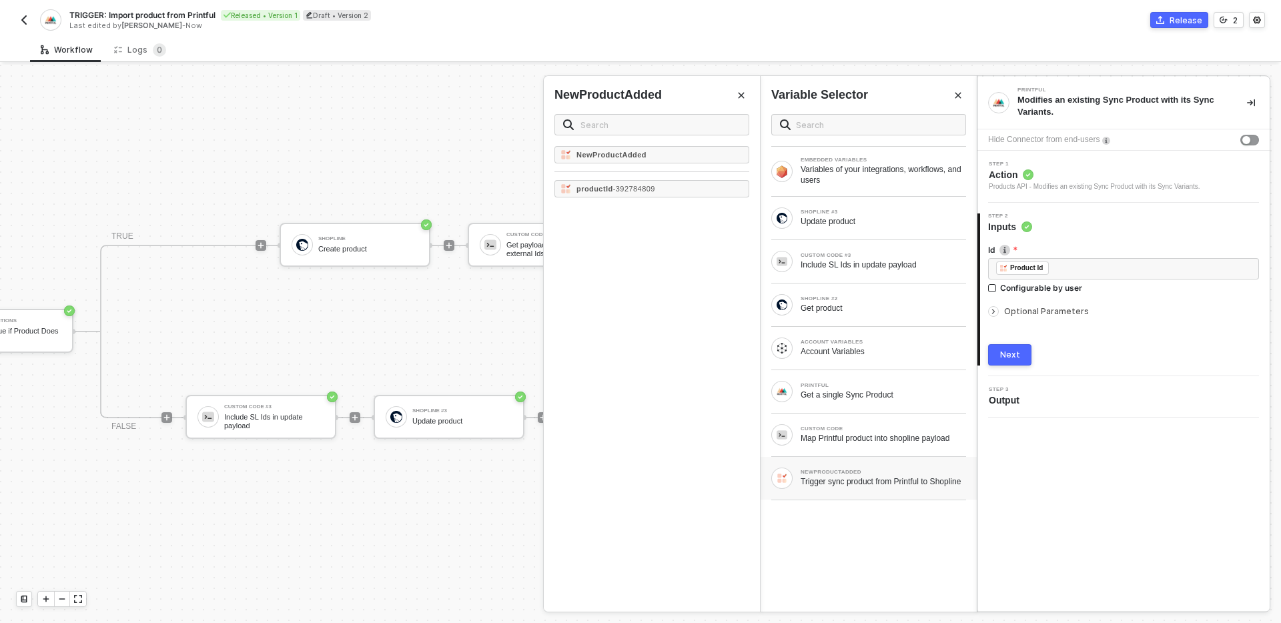
click at [1037, 315] on span "Optional Parameters" at bounding box center [1046, 311] width 85 height 10
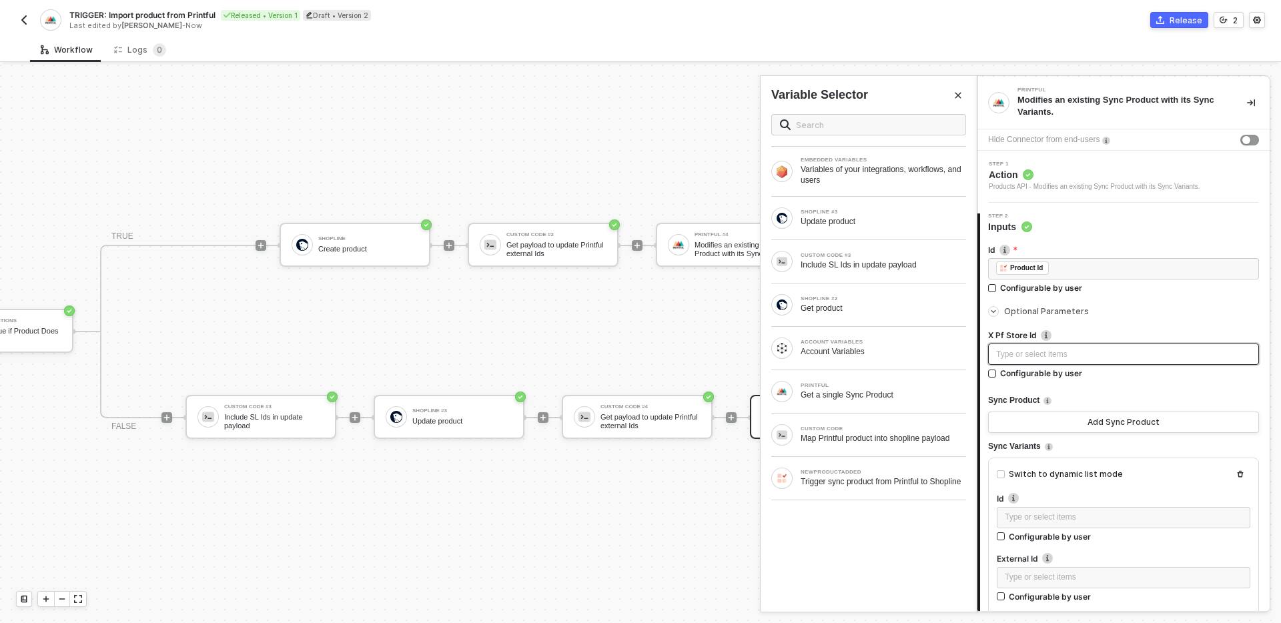
click at [1052, 357] on div "Type or select items ﻿" at bounding box center [1123, 354] width 255 height 13
click at [881, 354] on div "Account Variables" at bounding box center [883, 351] width 165 height 11
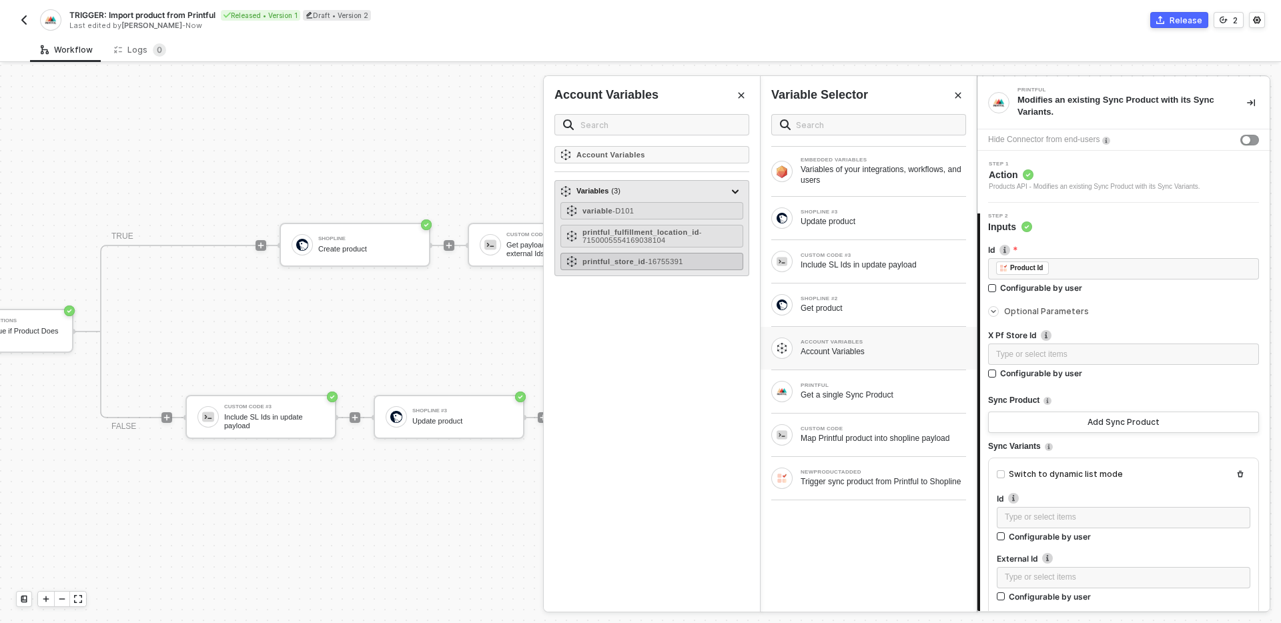
click at [654, 258] on span "- 16755391" at bounding box center [664, 262] width 38 height 8
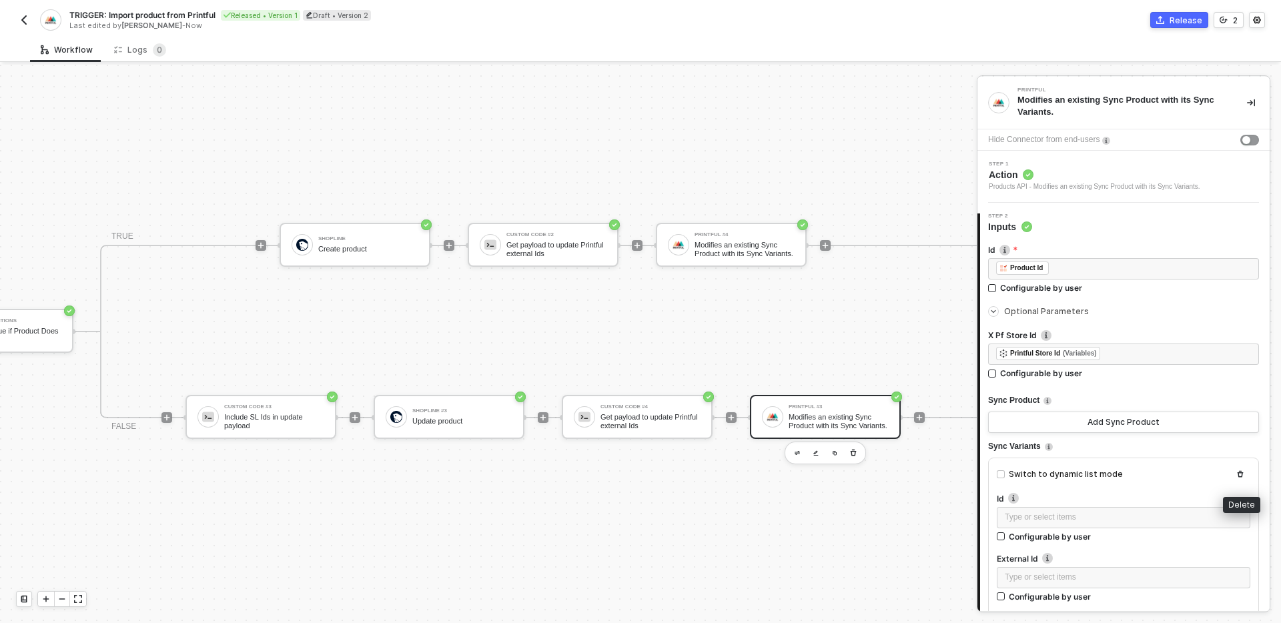
click at [1243, 474] on icon "button" at bounding box center [1241, 474] width 8 height 8
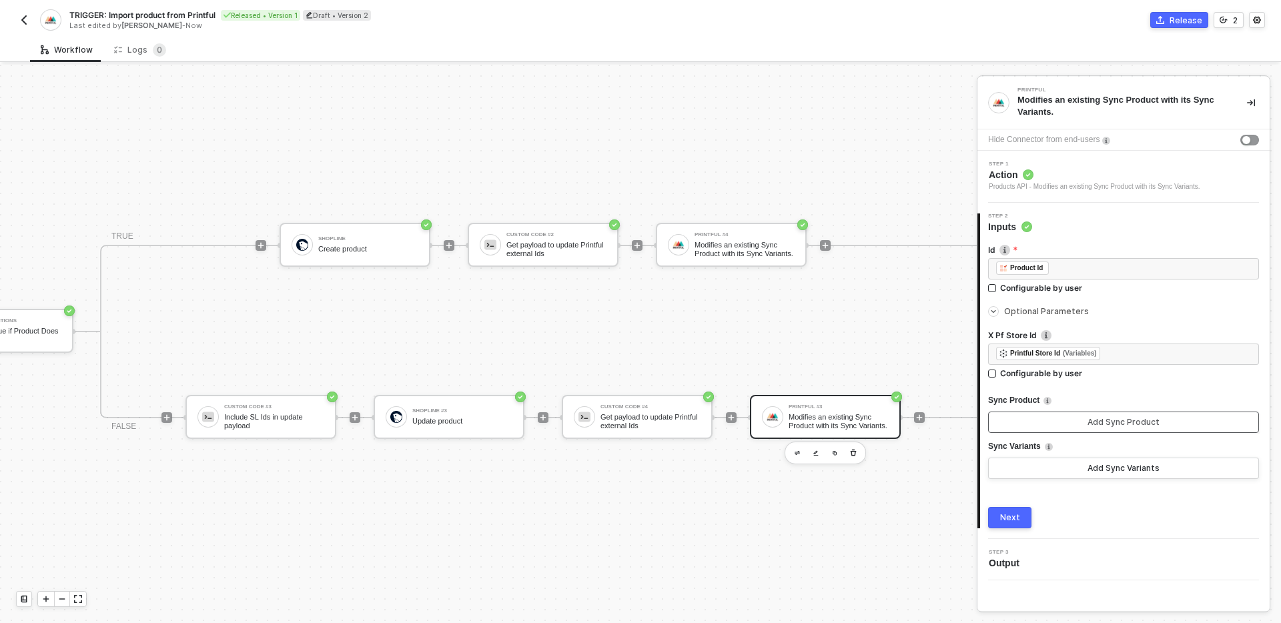
click at [1161, 418] on button "Add Sync Product" at bounding box center [1123, 422] width 271 height 21
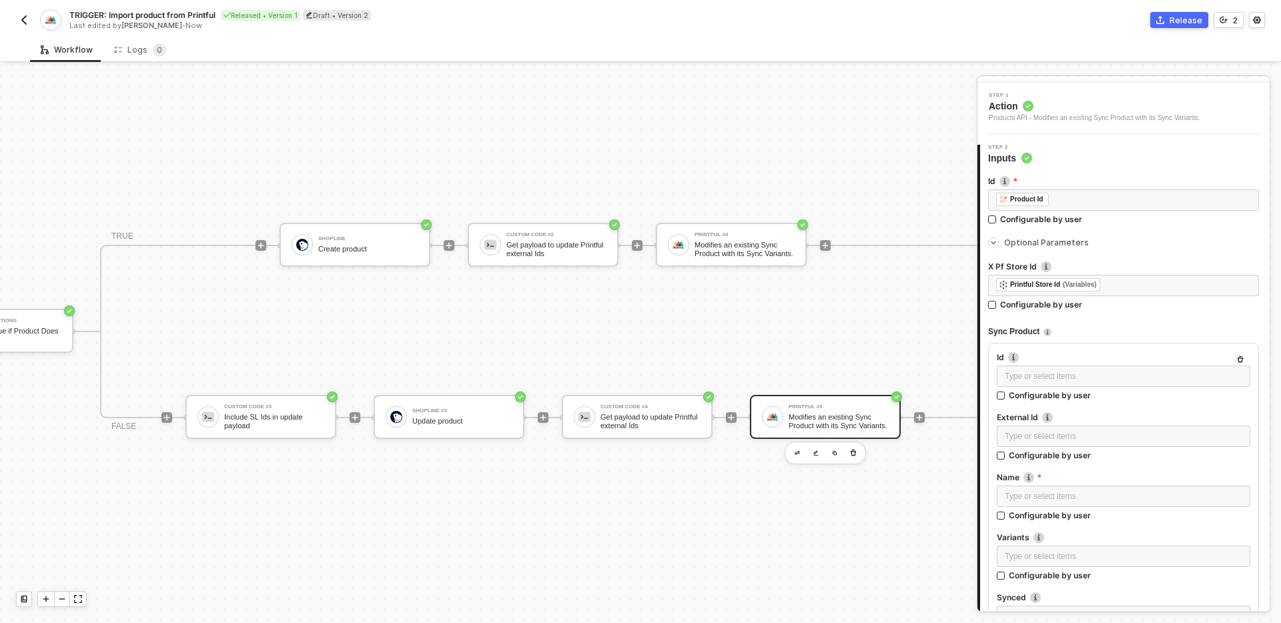
scroll to position [79, 0]
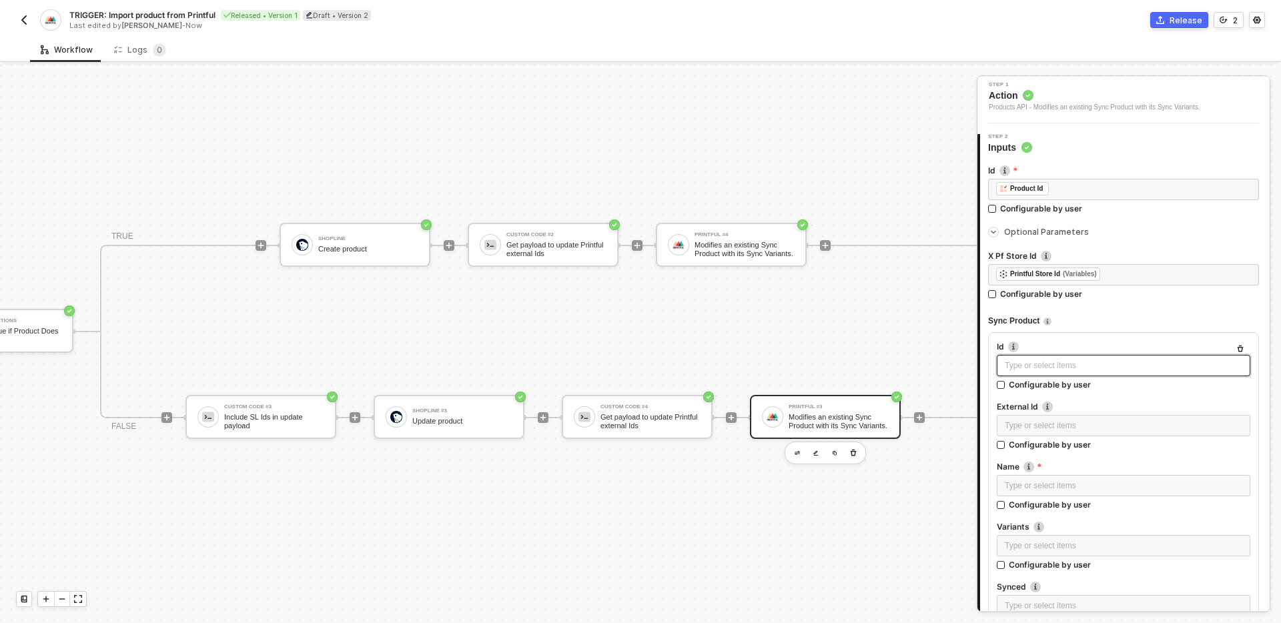
click at [1098, 364] on div "Type or select items ﻿" at bounding box center [1124, 366] width 238 height 13
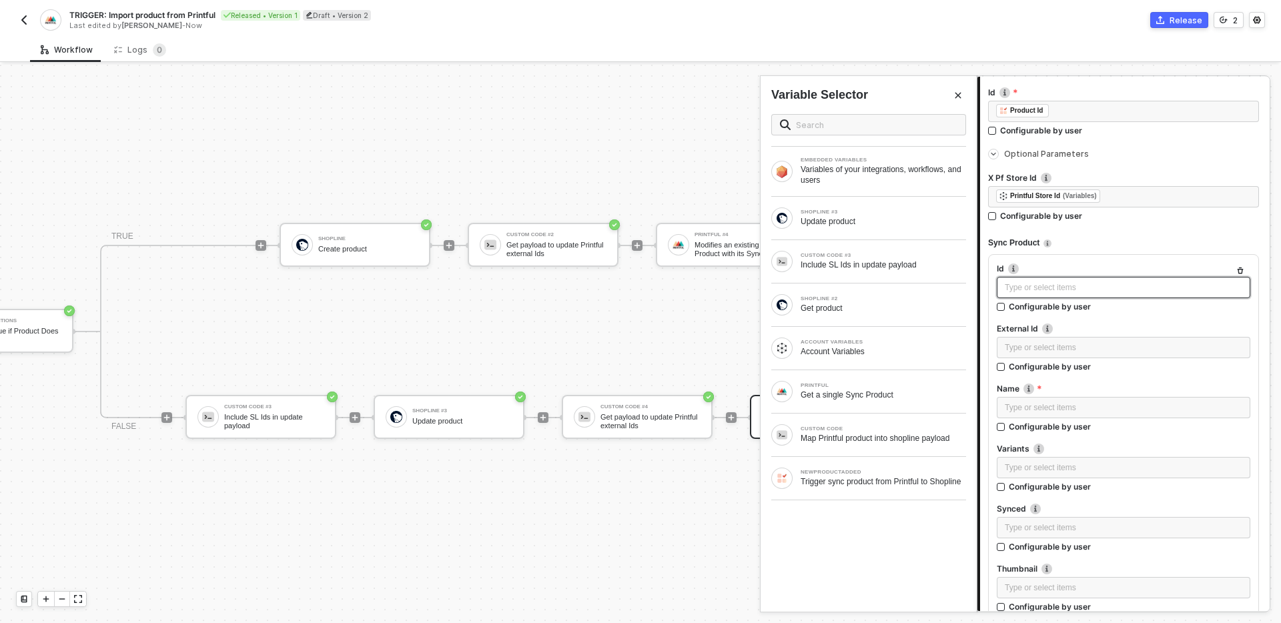
scroll to position [162, 0]
click at [1093, 280] on div "Type or select items ﻿" at bounding box center [1124, 283] width 238 height 13
click at [1122, 342] on div "Type or select items ﻿" at bounding box center [1124, 343] width 238 height 13
click at [1064, 350] on div "Type or select items ﻿" at bounding box center [1124, 342] width 254 height 21
click at [813, 587] on div "EMBEDDED VARIABLES Variables of your integrations, workflows, and users SHOPLIN…" at bounding box center [869, 357] width 216 height 509
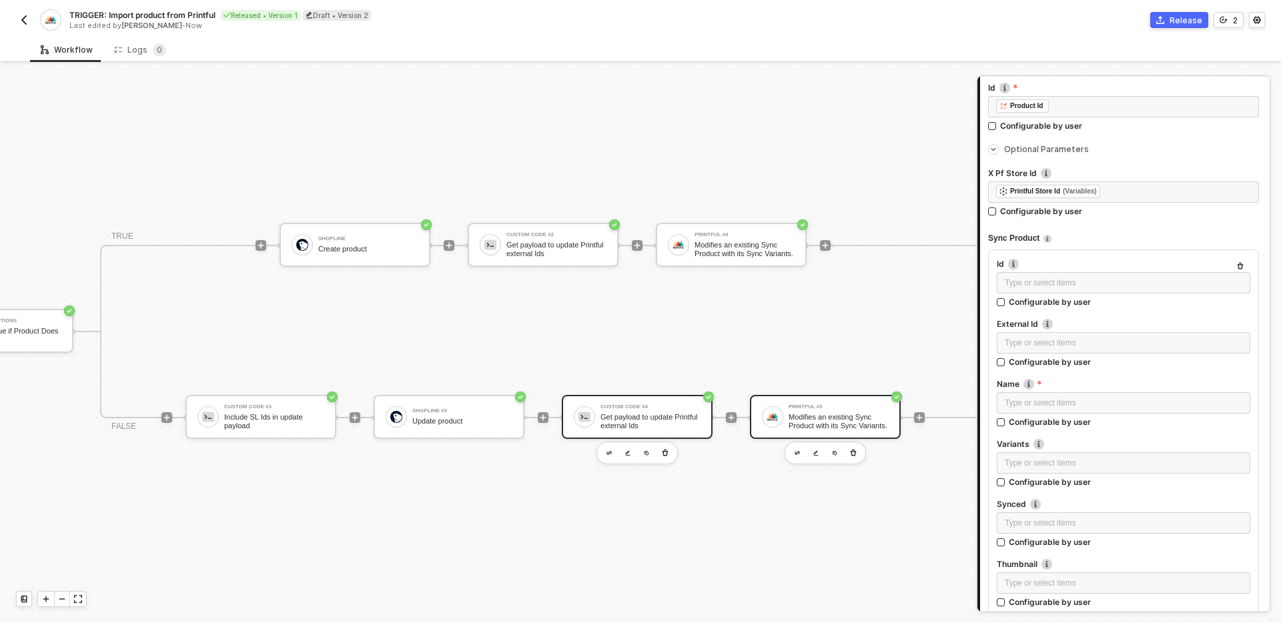
click at [688, 413] on div "Get payload to update Printful external Ids" at bounding box center [651, 421] width 100 height 17
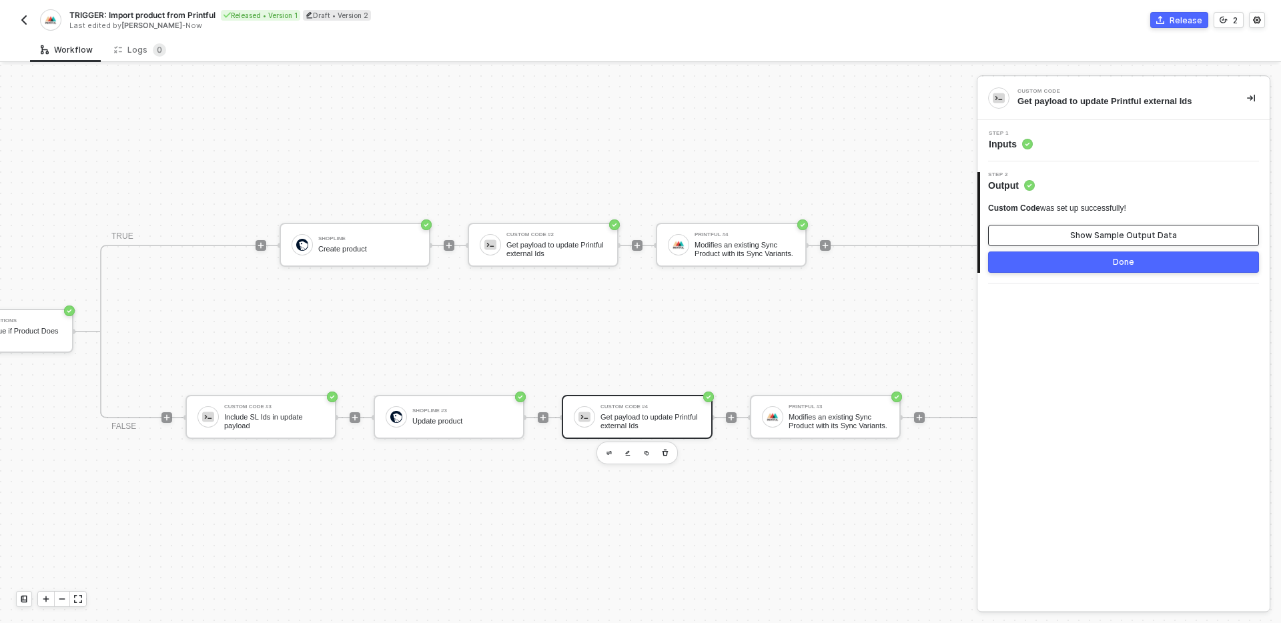
click at [1070, 240] on button "Show Sample Output Data" at bounding box center [1123, 235] width 271 height 21
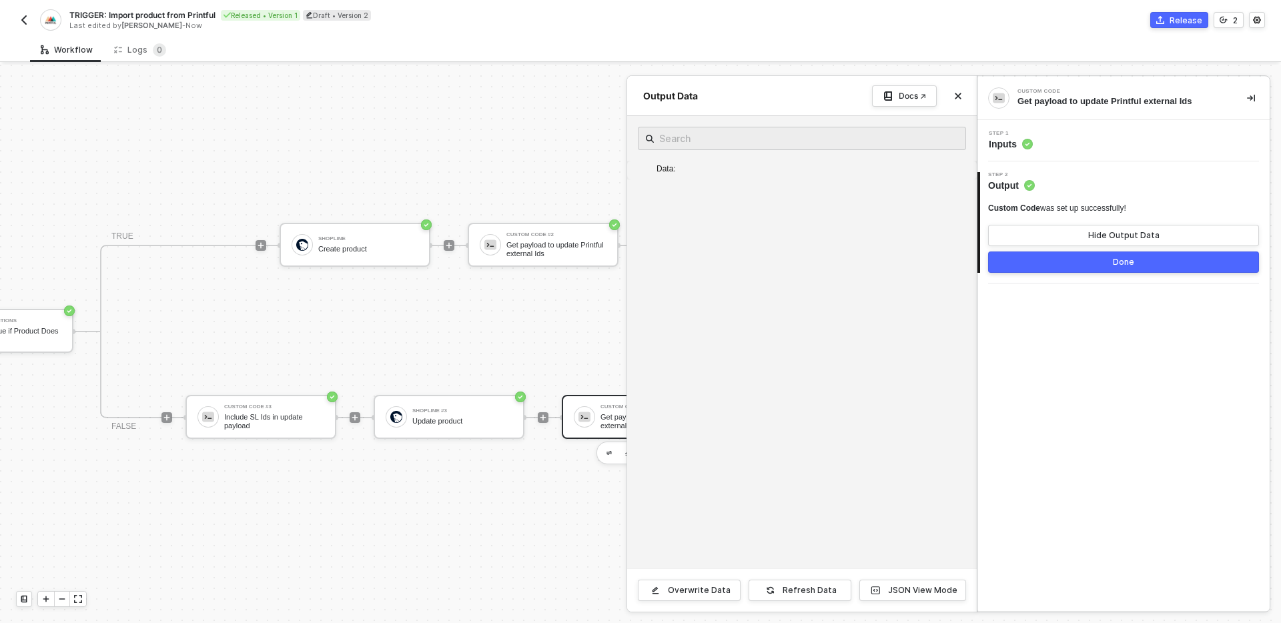
click at [585, 322] on div at bounding box center [640, 344] width 1281 height 559
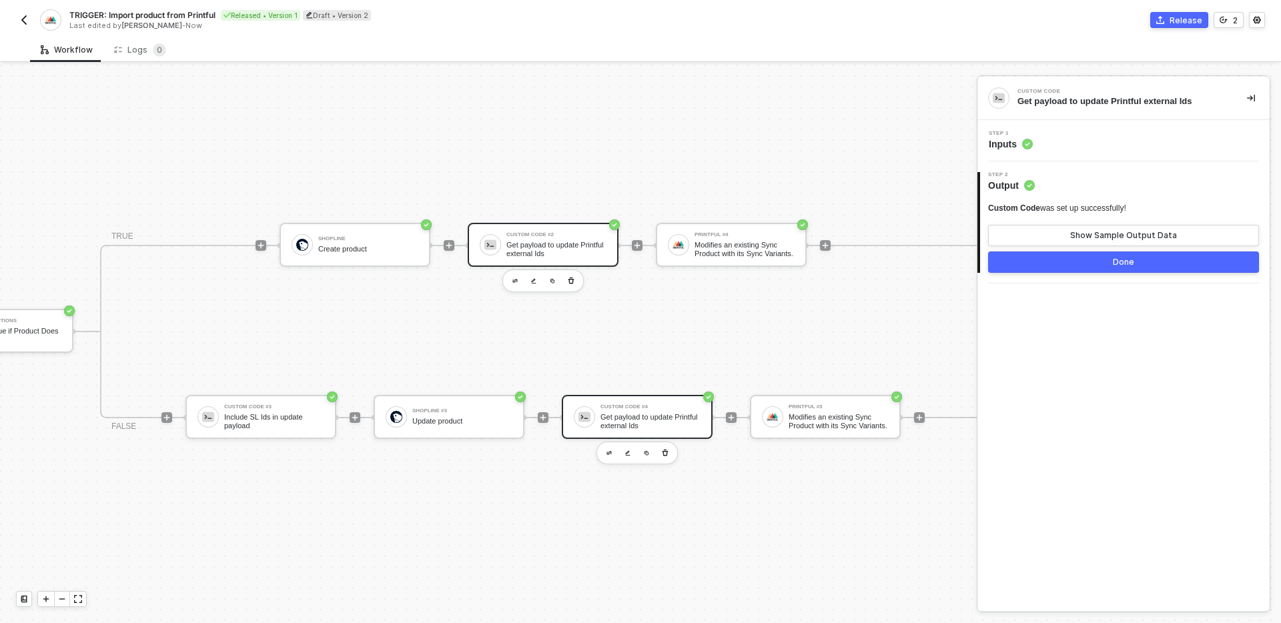
click at [576, 241] on div "Get payload to update Printful external Ids" at bounding box center [557, 249] width 100 height 17
click at [1074, 231] on div "Show Sample Output Data" at bounding box center [1123, 235] width 107 height 11
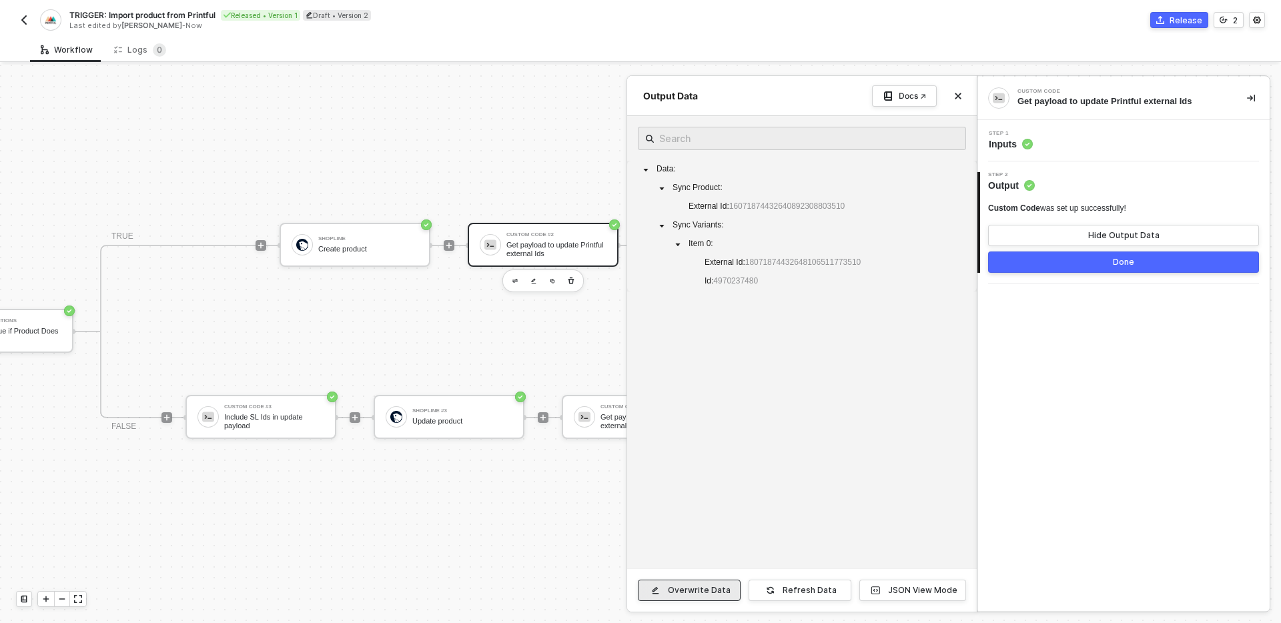
click at [709, 594] on div "Overwrite Data" at bounding box center [699, 590] width 63 height 11
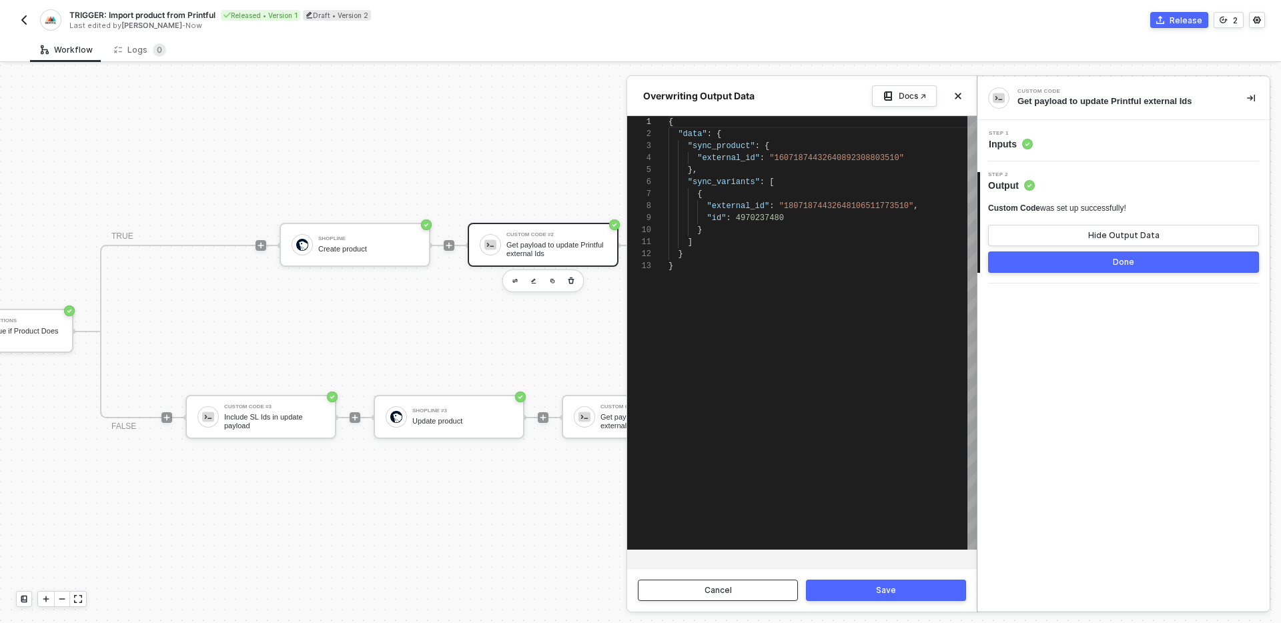
scroll to position [120, 0]
click at [822, 361] on div "{ "data" : { "sync_product" : { "external_id" : "16071874432640892308803510" },…" at bounding box center [823, 333] width 308 height 434
type textarea "{ "data": { "sync_product": { "external_id": "16071874432640892308803510" }, "s…"
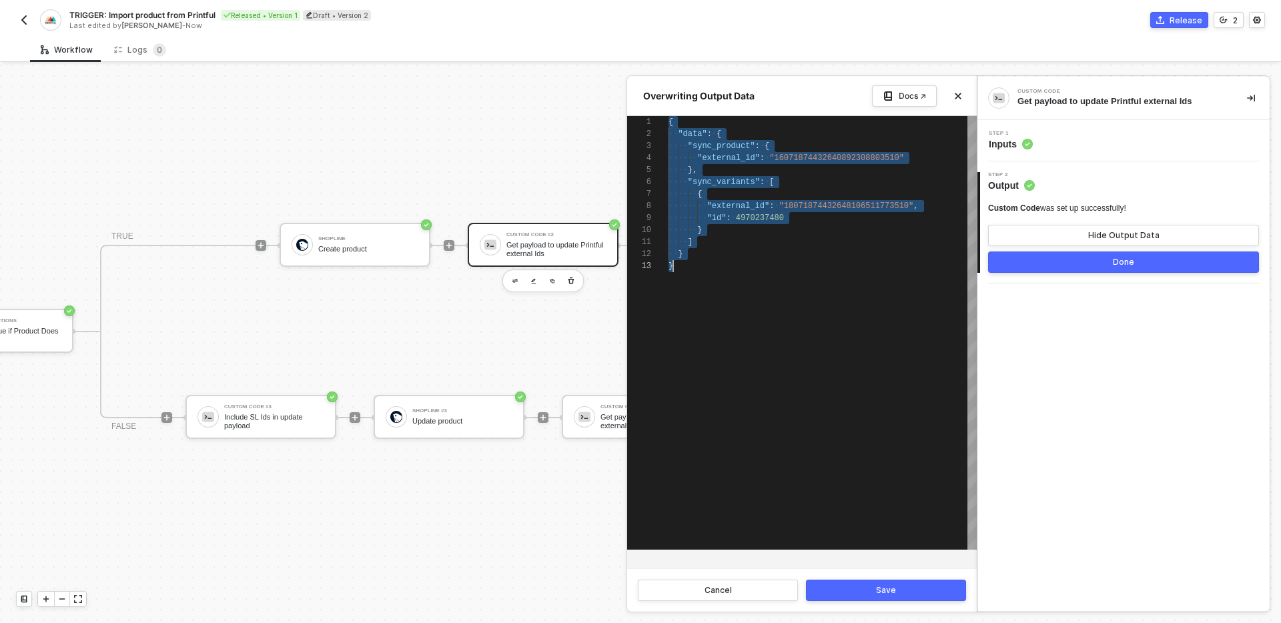
scroll to position [0, 0]
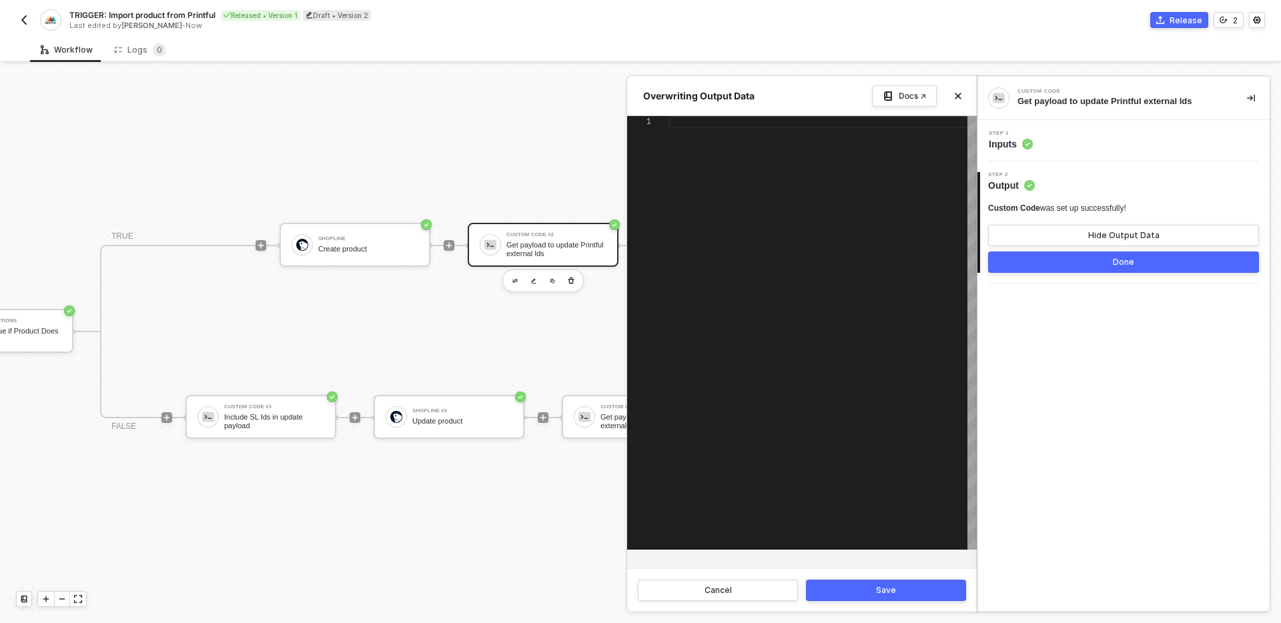
paste textarea "] } }"
type textarea "] } }"
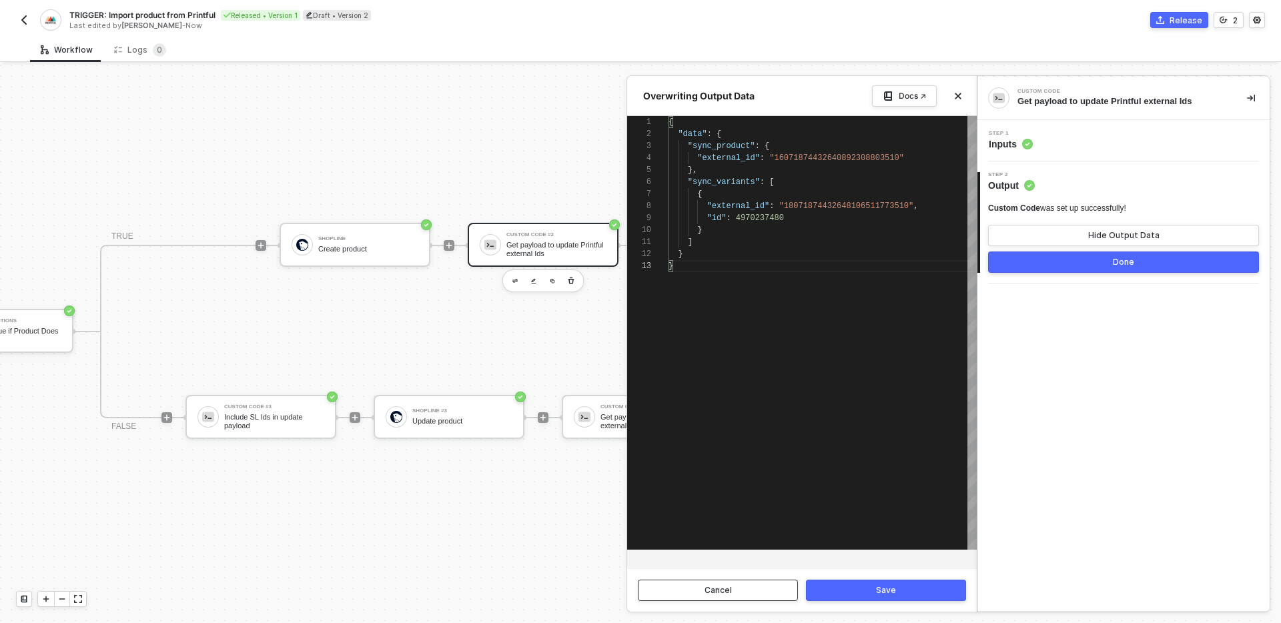
click at [736, 587] on button "Cancel" at bounding box center [718, 590] width 160 height 21
click at [545, 548] on div at bounding box center [640, 344] width 1281 height 559
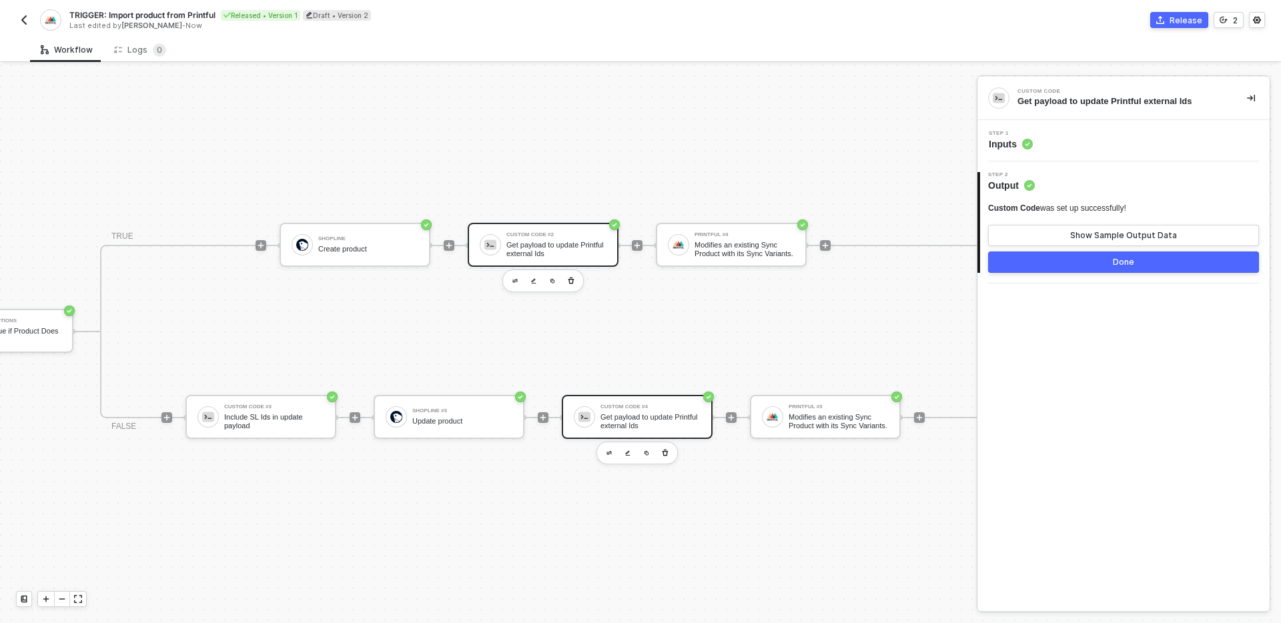
click at [654, 412] on div "Custom Code #4 Get payload to update Printful external Ids" at bounding box center [651, 416] width 100 height 25
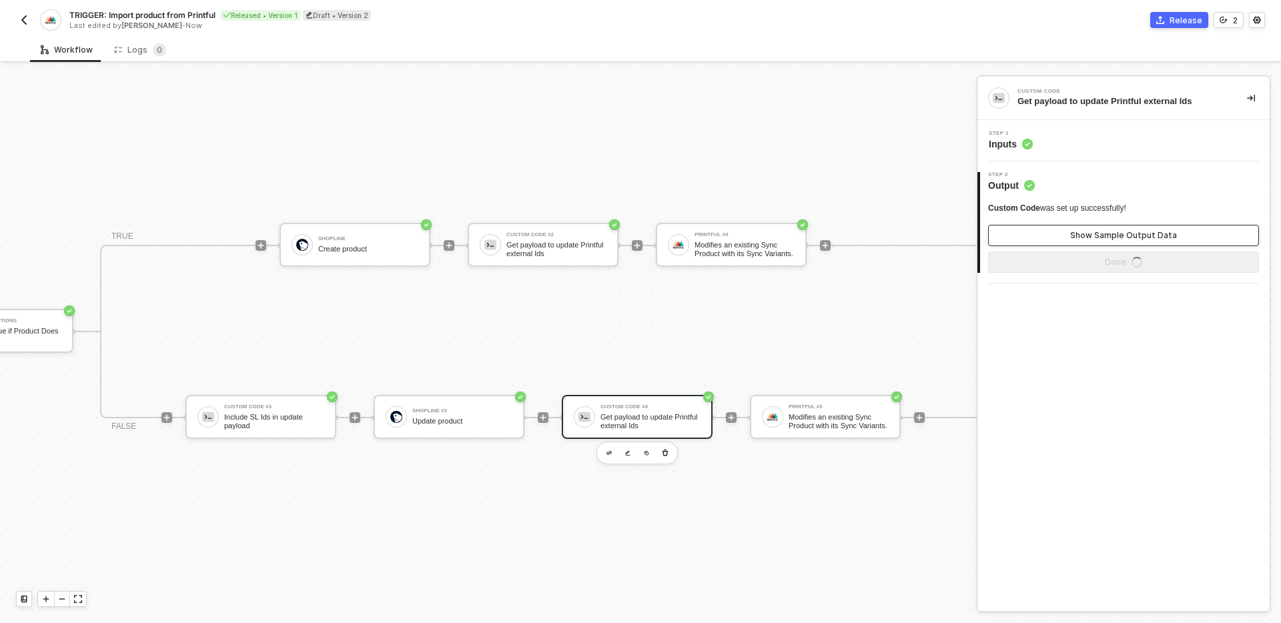
click at [1032, 240] on button "Show Sample Output Data" at bounding box center [1123, 235] width 271 height 21
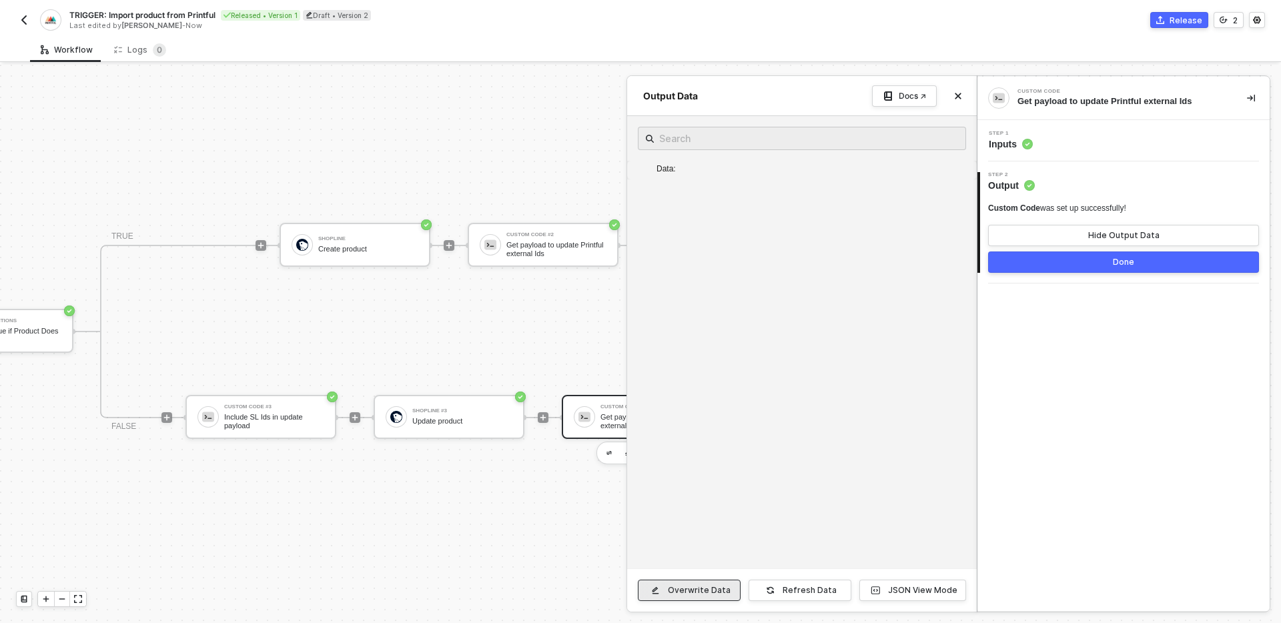
click at [703, 589] on div "Overwrite Data" at bounding box center [699, 590] width 63 height 11
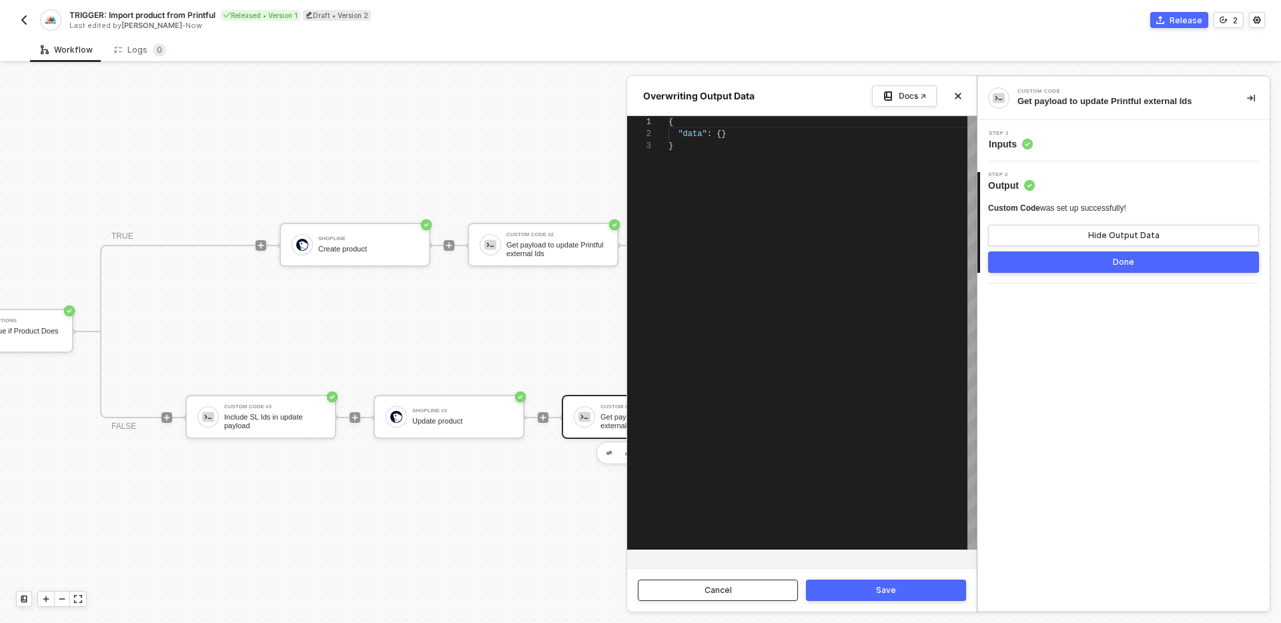
scroll to position [24, 0]
click at [801, 263] on div "{ "data" : {} }" at bounding box center [823, 333] width 308 height 434
paste textarea "]"
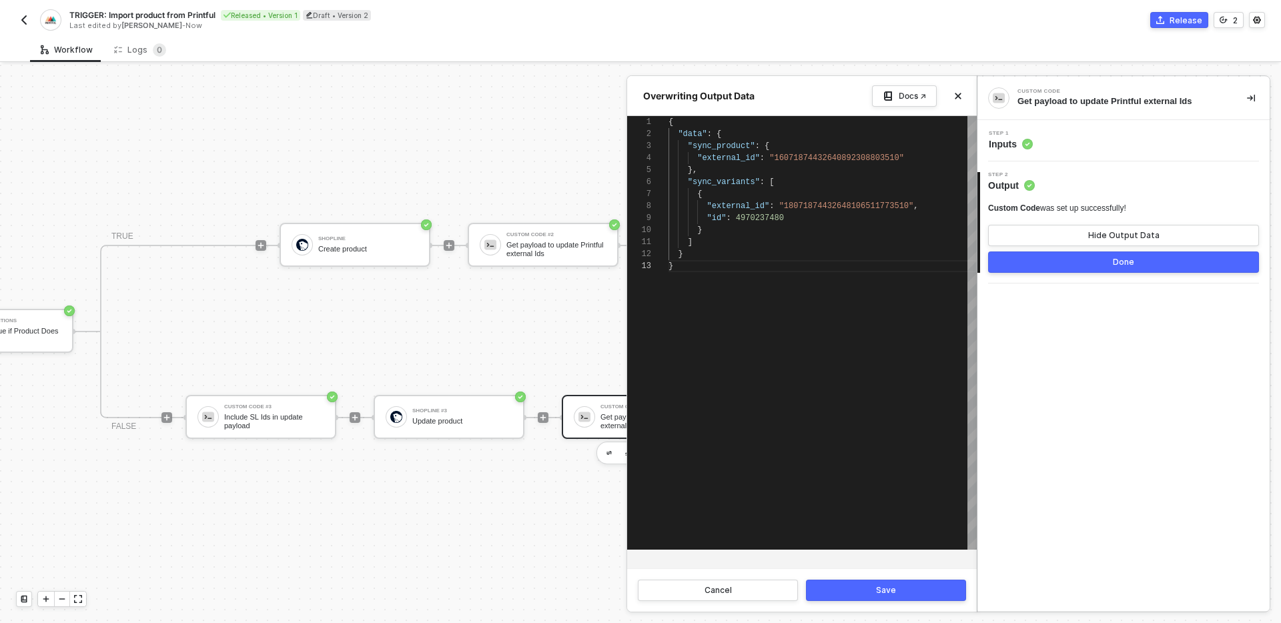
click at [874, 592] on button "Save" at bounding box center [886, 590] width 160 height 21
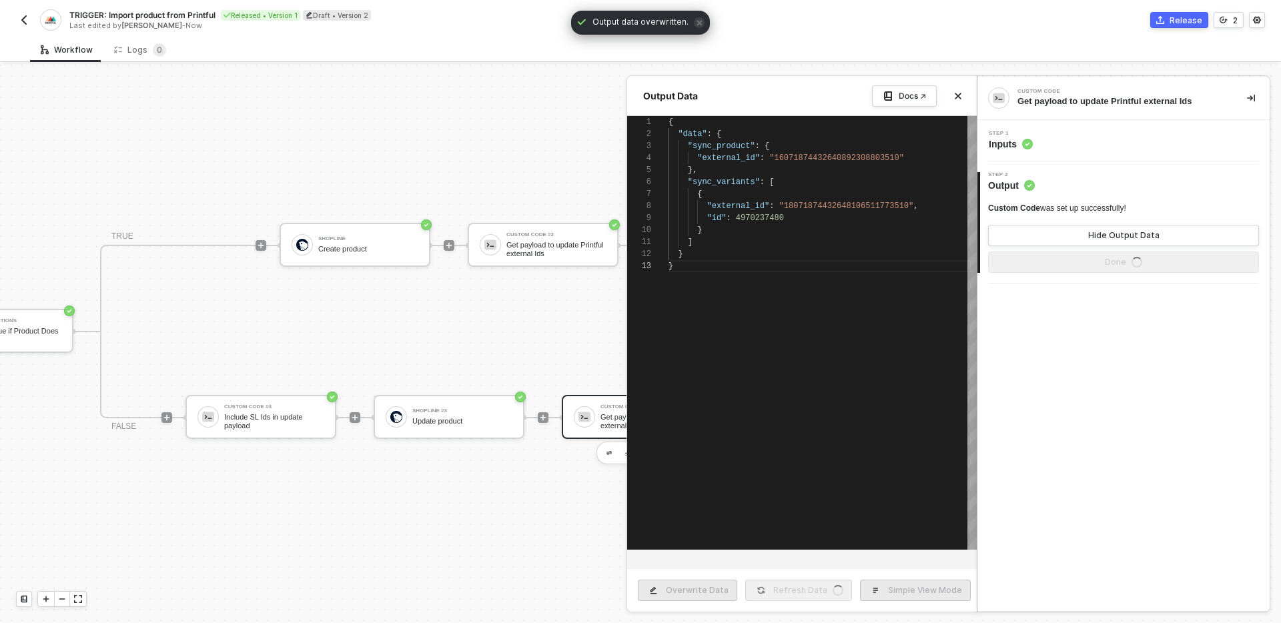
type textarea "{ "data": { "sync_product": { "external_id": "16071874432640892308803510" }, "s…"
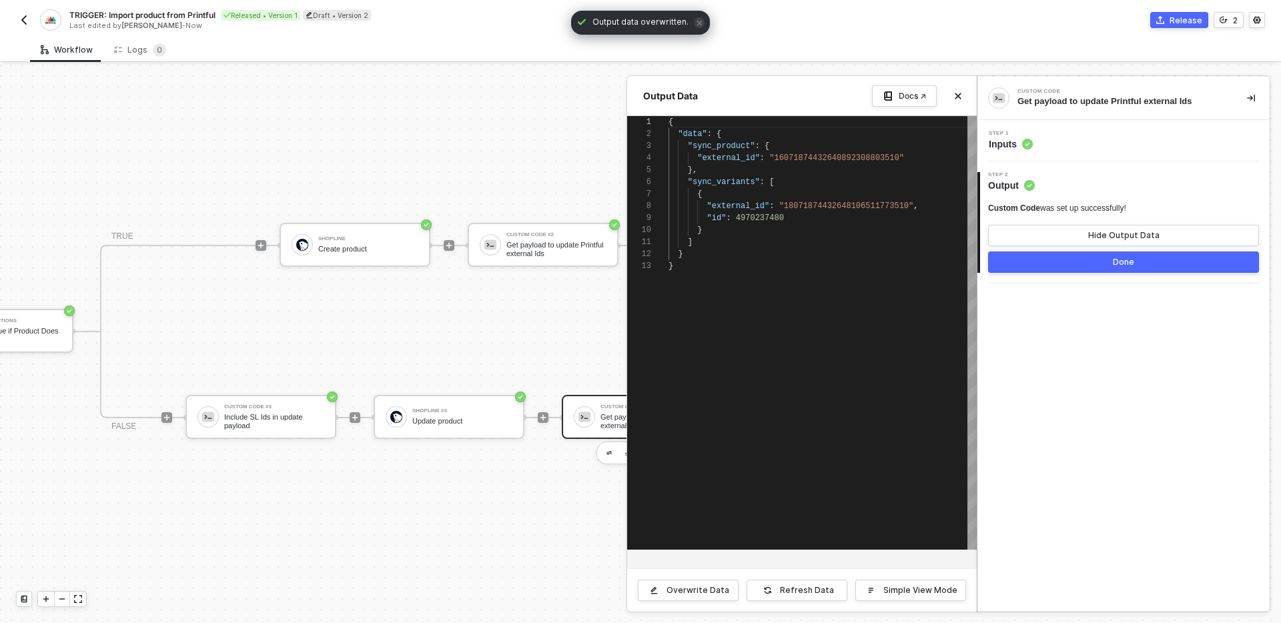
scroll to position [120, 0]
click at [1074, 266] on button "Done" at bounding box center [1123, 262] width 271 height 21
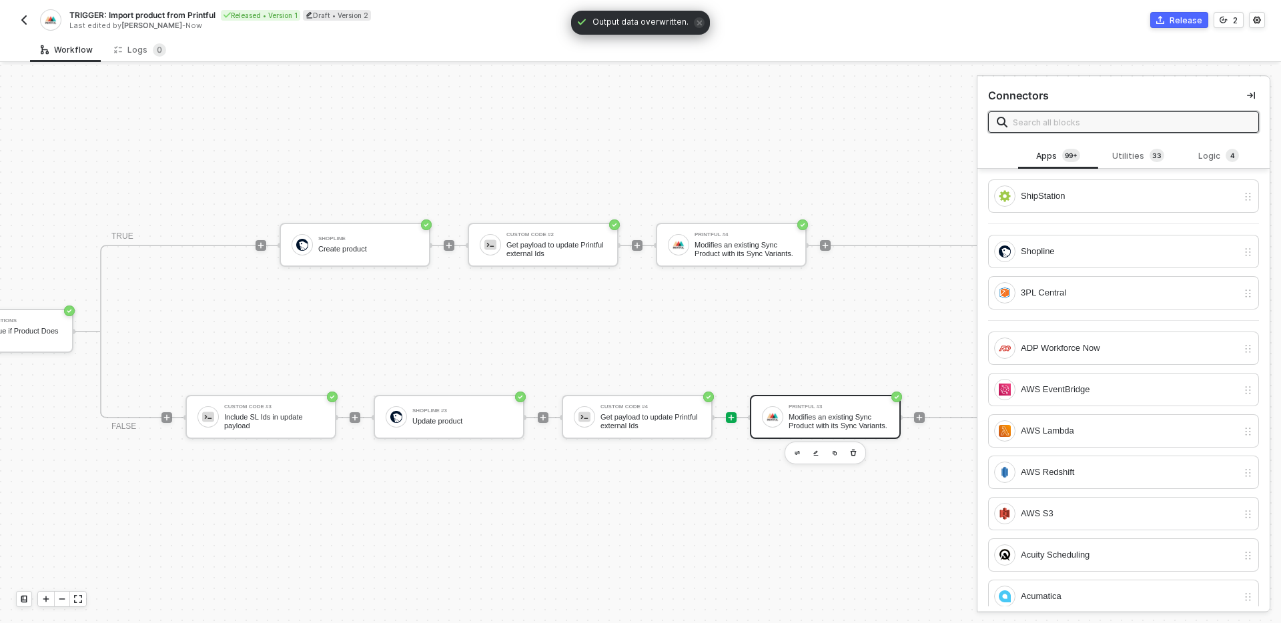
click at [868, 398] on div "Printful #3 Modifies an existing Sync Product with its Sync Variants." at bounding box center [825, 417] width 151 height 44
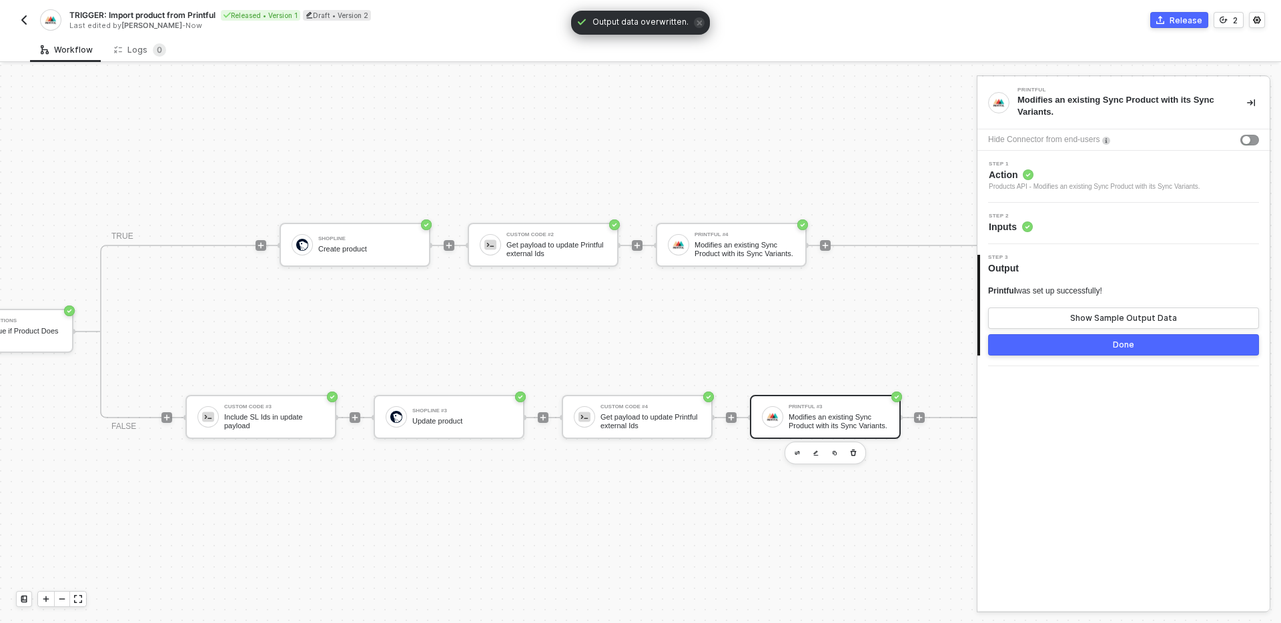
click at [1100, 220] on div "Step 2 Inputs" at bounding box center [1125, 224] width 289 height 20
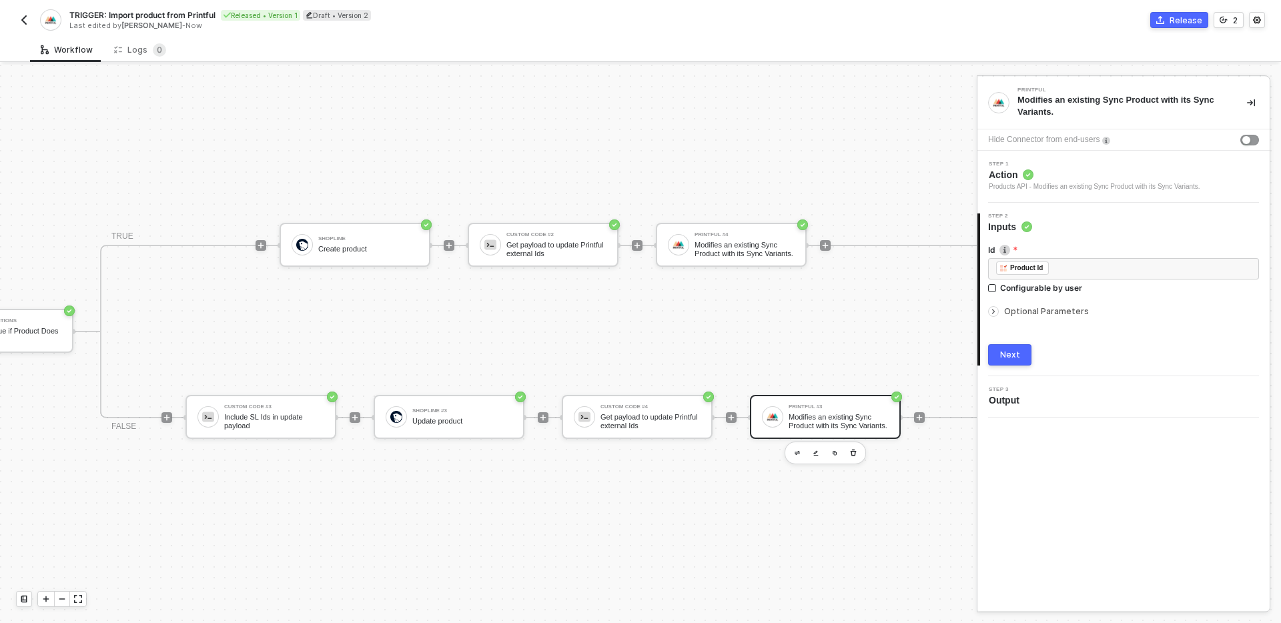
click at [1070, 313] on span "Optional Parameters" at bounding box center [1046, 311] width 85 height 10
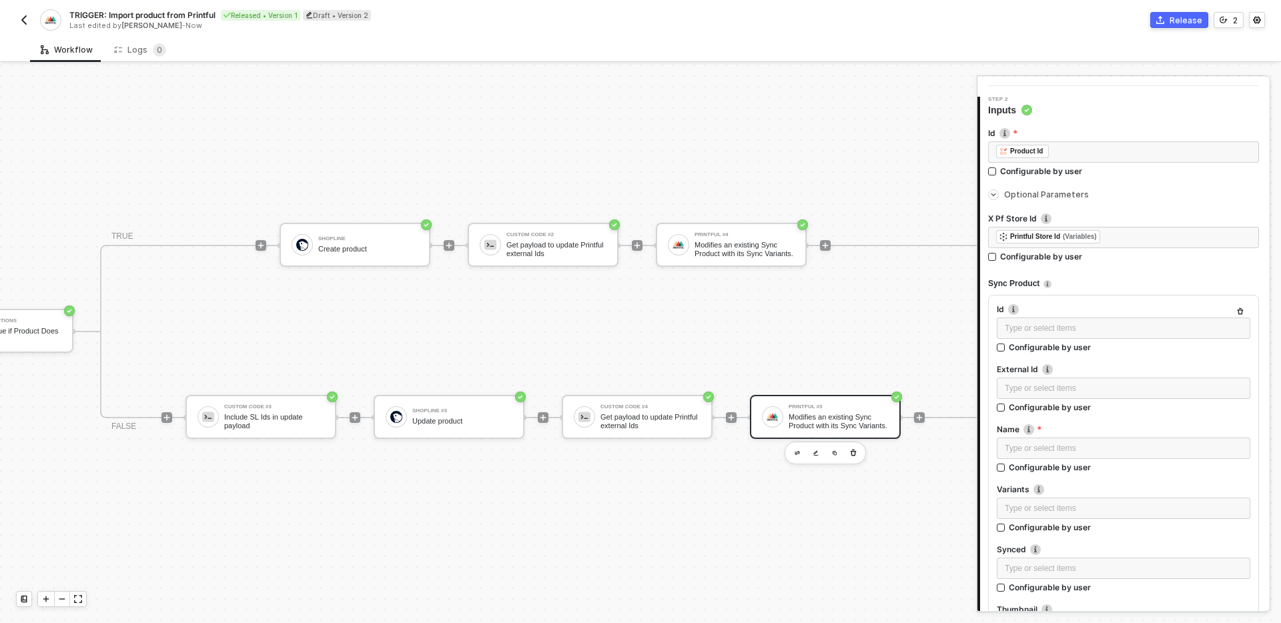
scroll to position [122, 0]
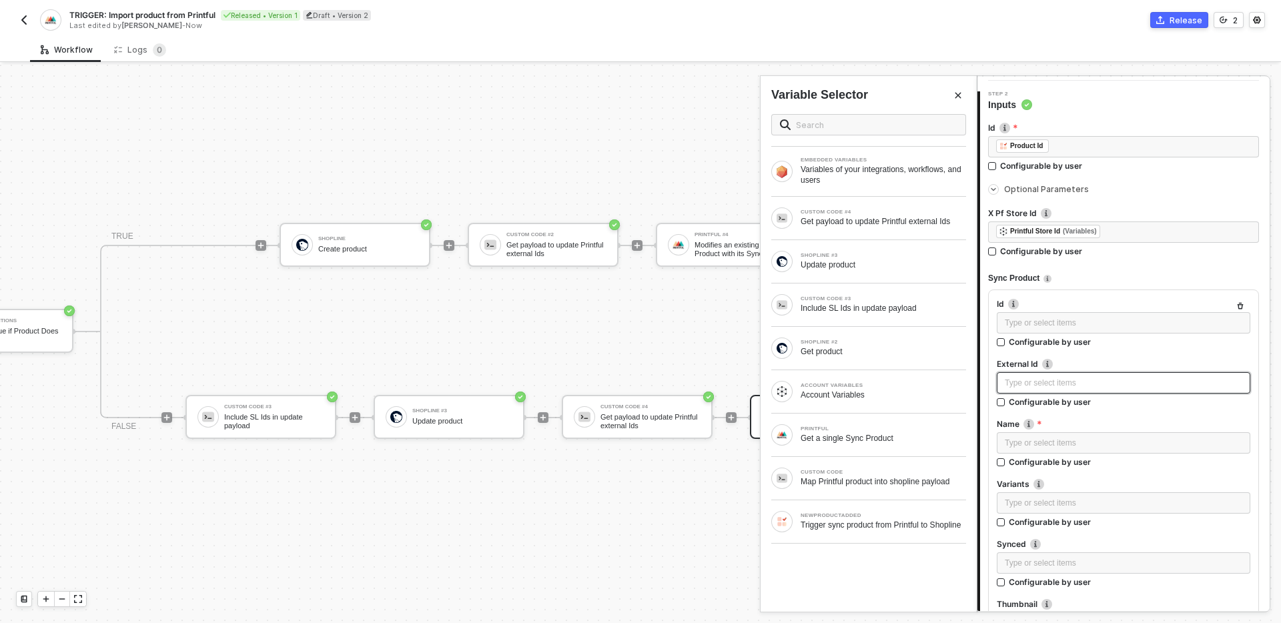
click at [1086, 377] on div "Type or select items ﻿" at bounding box center [1124, 383] width 238 height 13
click at [904, 224] on div "Get payload to update Printful external Ids" at bounding box center [883, 221] width 165 height 11
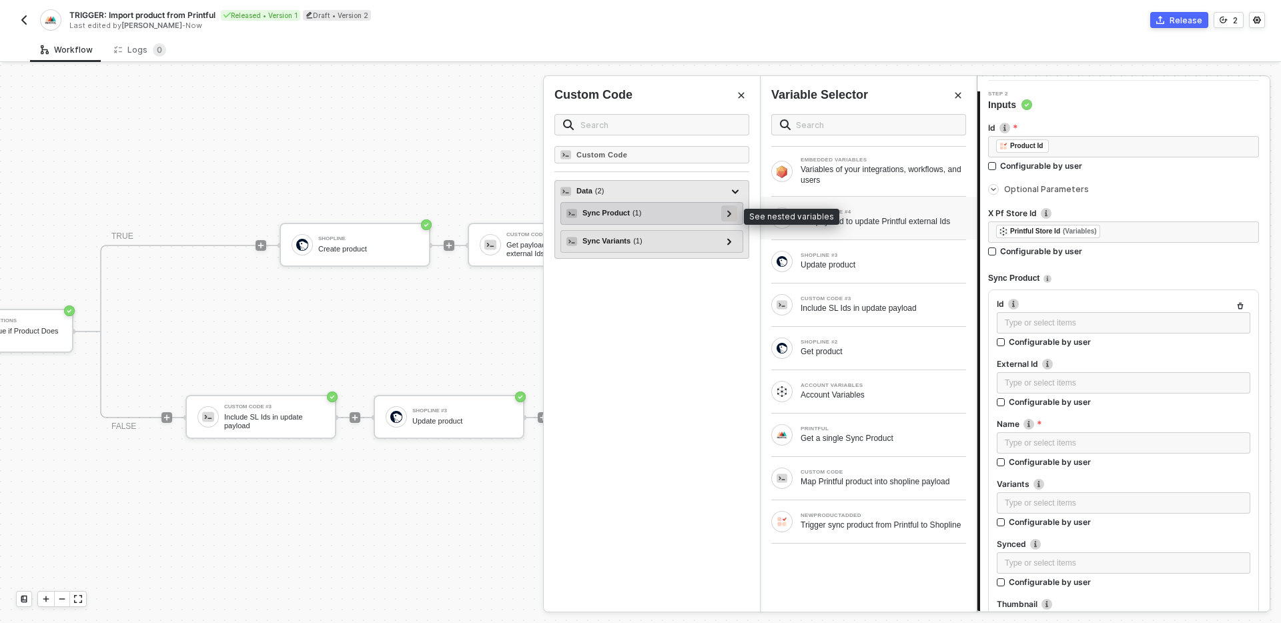
click at [729, 212] on icon at bounding box center [729, 213] width 5 height 7
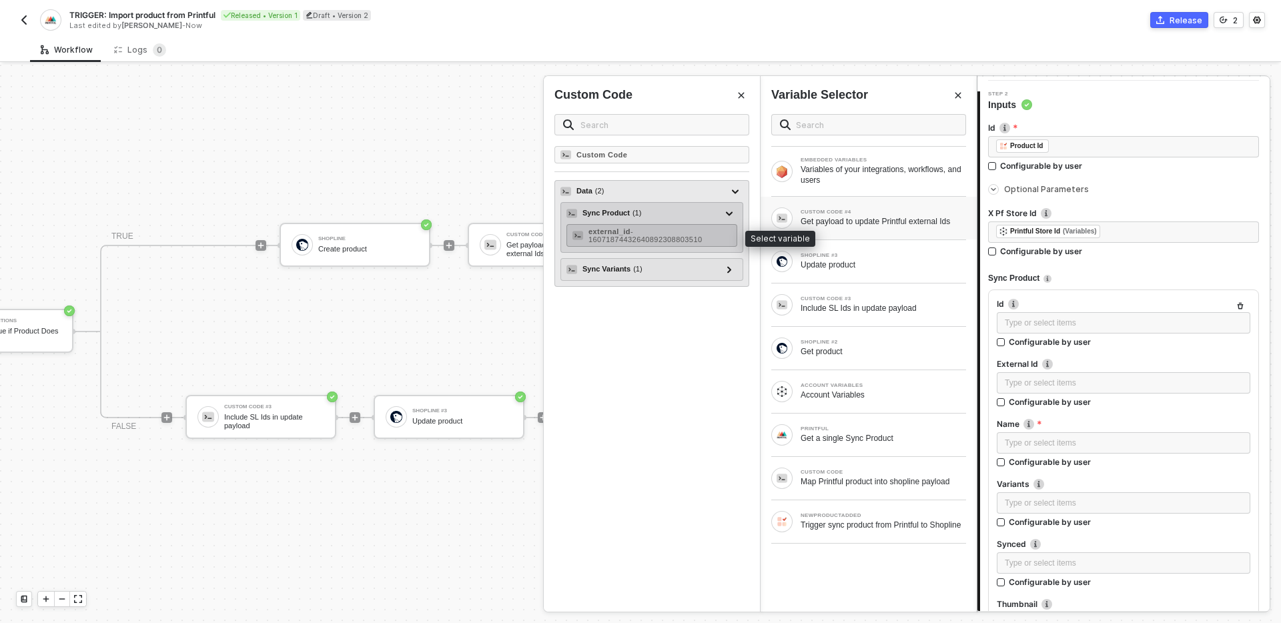
click at [675, 238] on span "- 16071874432640892308803510" at bounding box center [646, 236] width 114 height 16
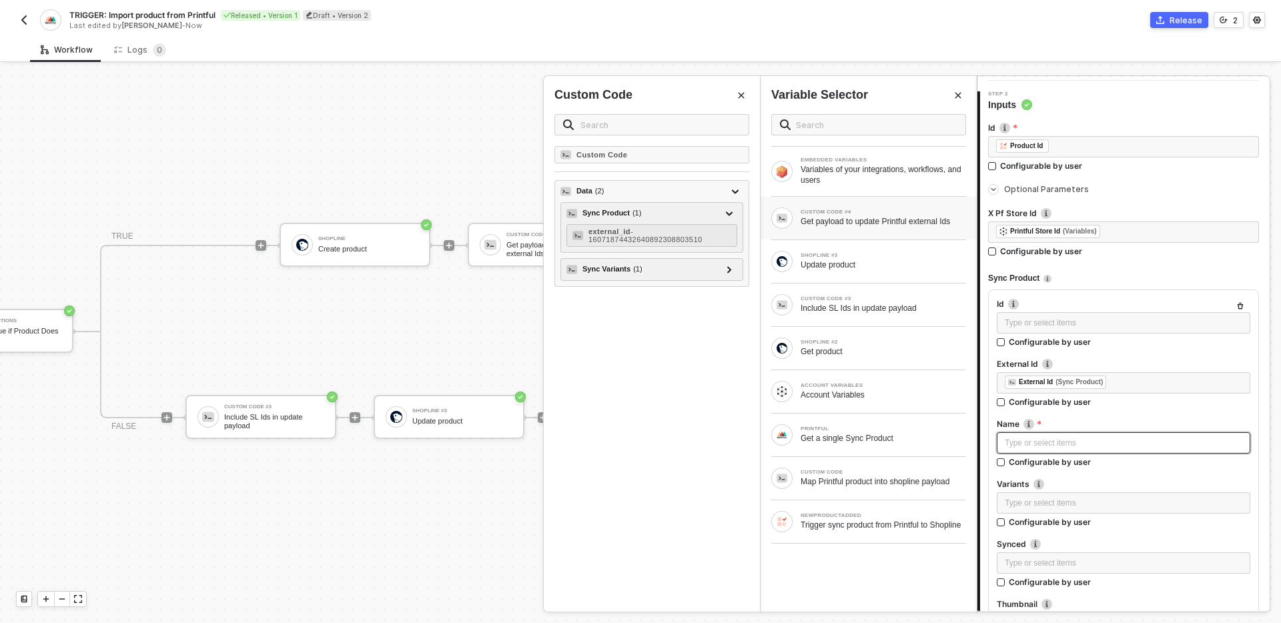
click at [1057, 440] on div "Type or select items ﻿" at bounding box center [1124, 443] width 238 height 13
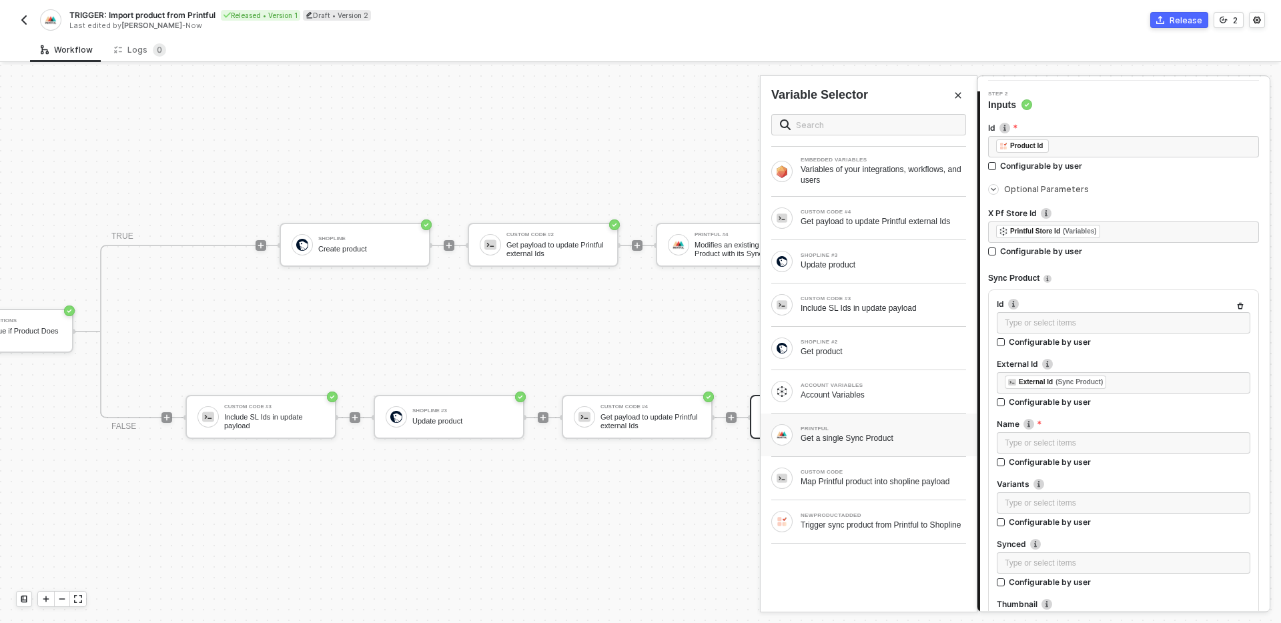
click at [918, 431] on div "PRINTFUL" at bounding box center [883, 428] width 165 height 5
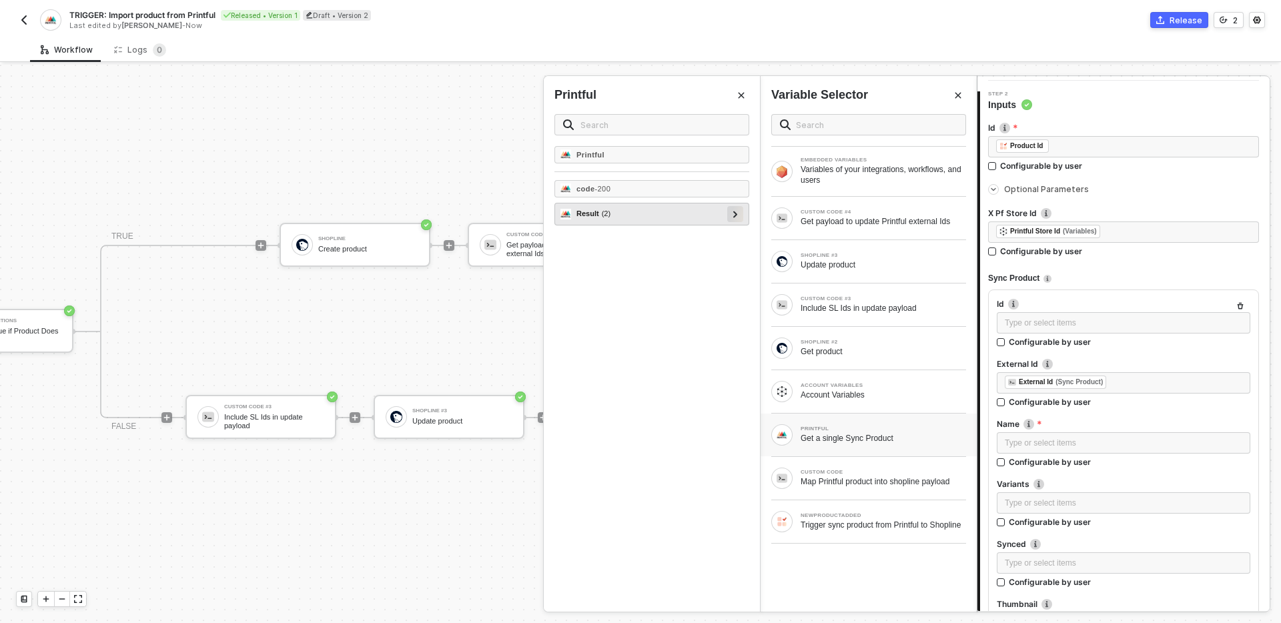
click at [737, 214] on div at bounding box center [735, 213] width 7 height 15
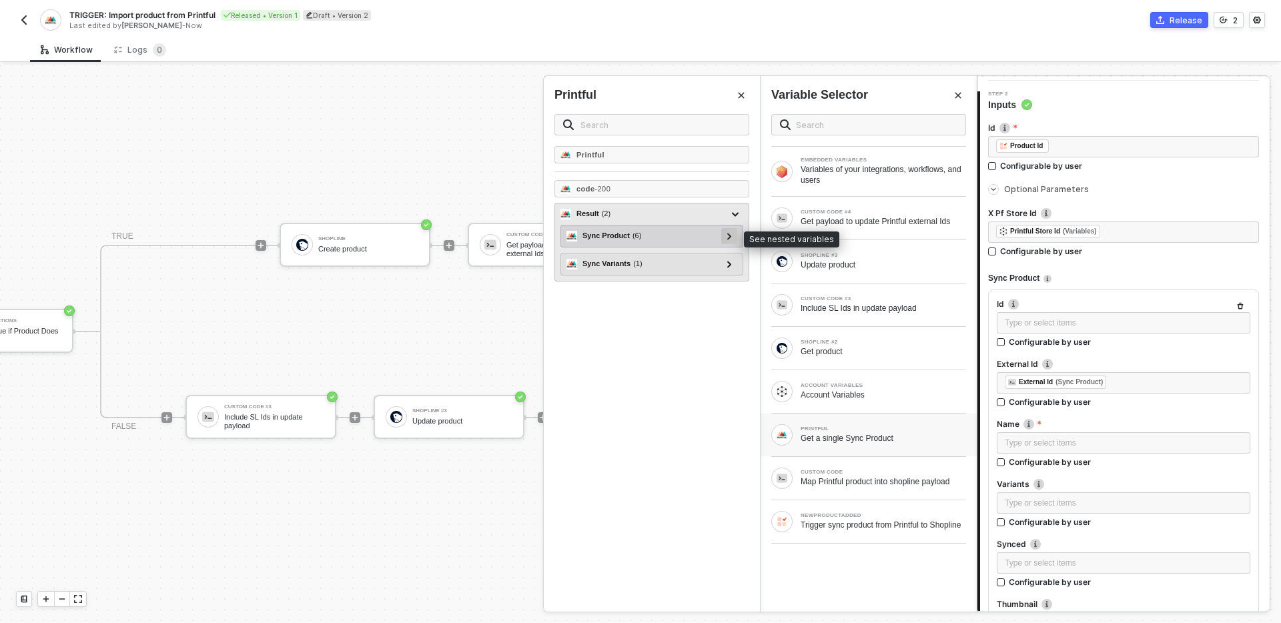
click at [731, 234] on icon at bounding box center [729, 236] width 5 height 7
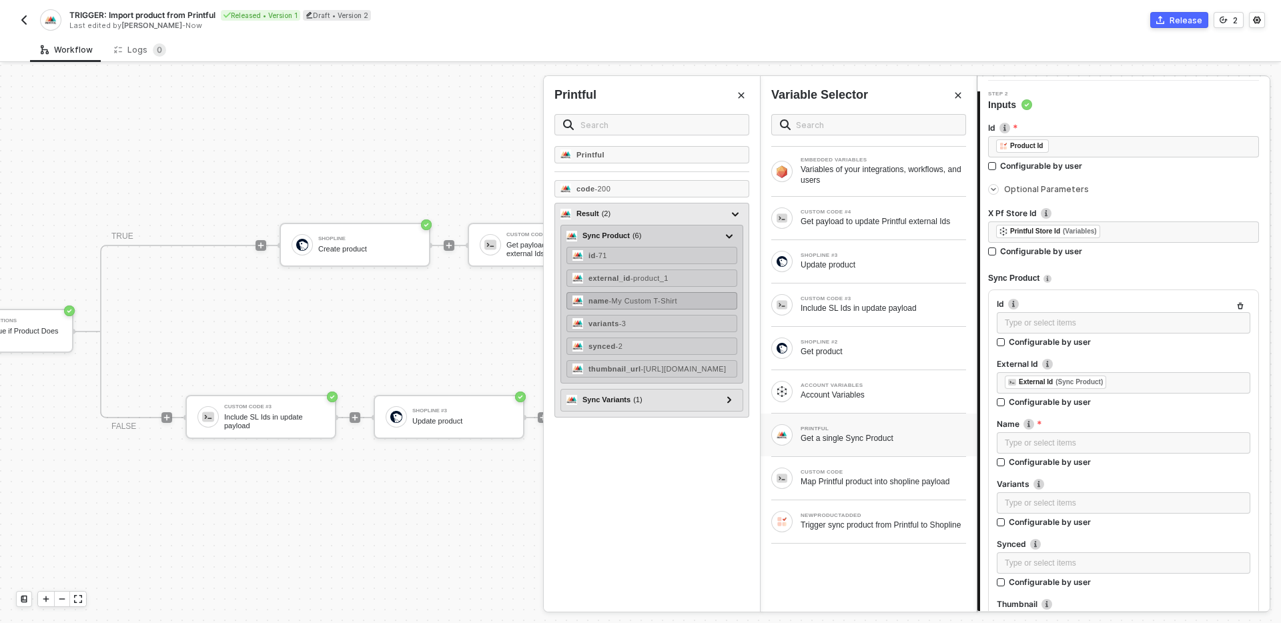
click at [660, 302] on span "- My Custom T-Shirt" at bounding box center [643, 301] width 68 height 8
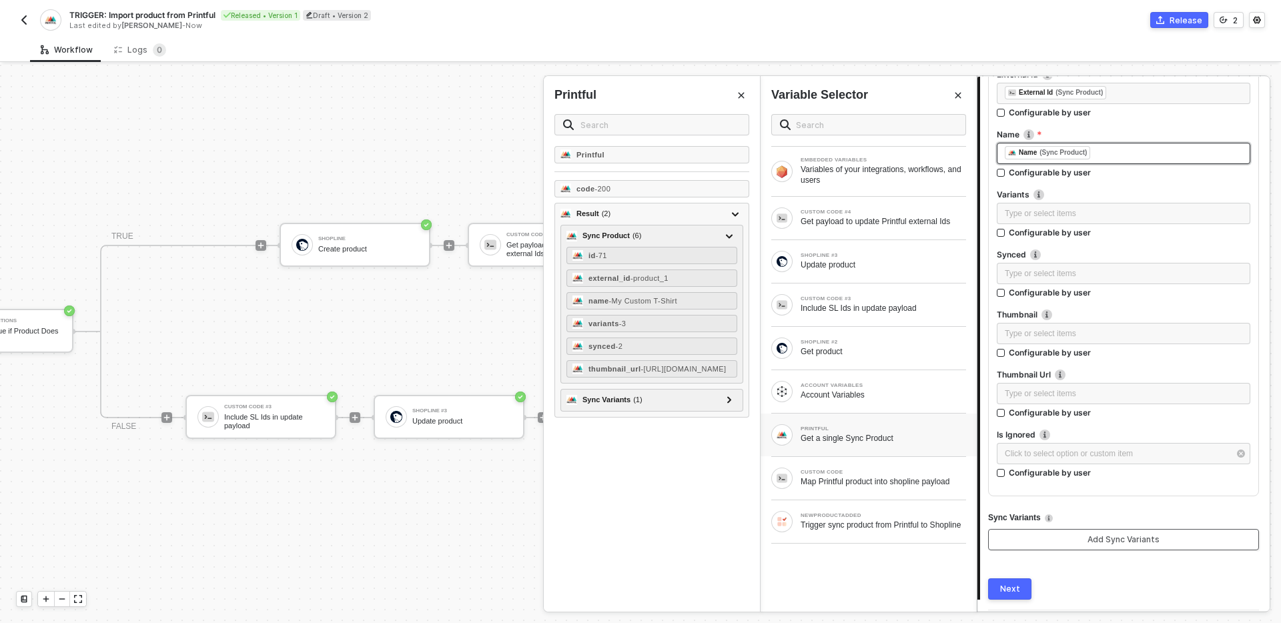
scroll to position [410, 0]
click at [1078, 546] on button "Add Sync Variants" at bounding box center [1123, 541] width 271 height 21
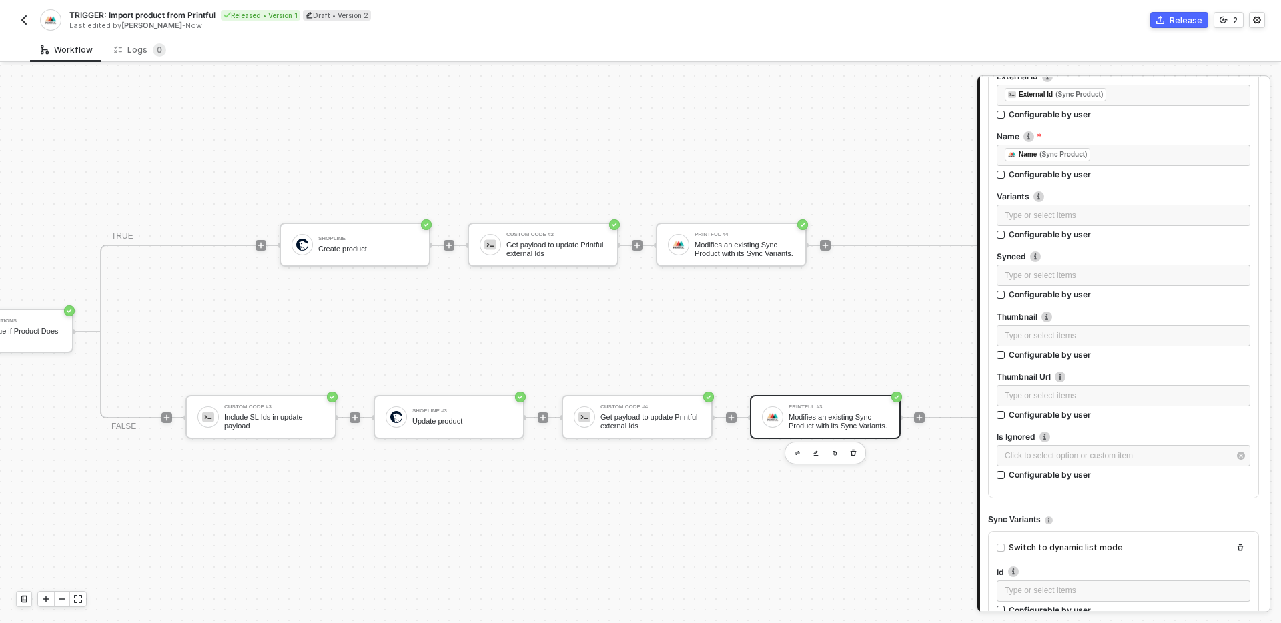
click at [1078, 546] on div "Switch to dynamic list mode" at bounding box center [1066, 548] width 114 height 13
click at [1005, 546] on input "Switch to dynamic list mode" at bounding box center [1001, 548] width 8 height 8
checkbox input "true"
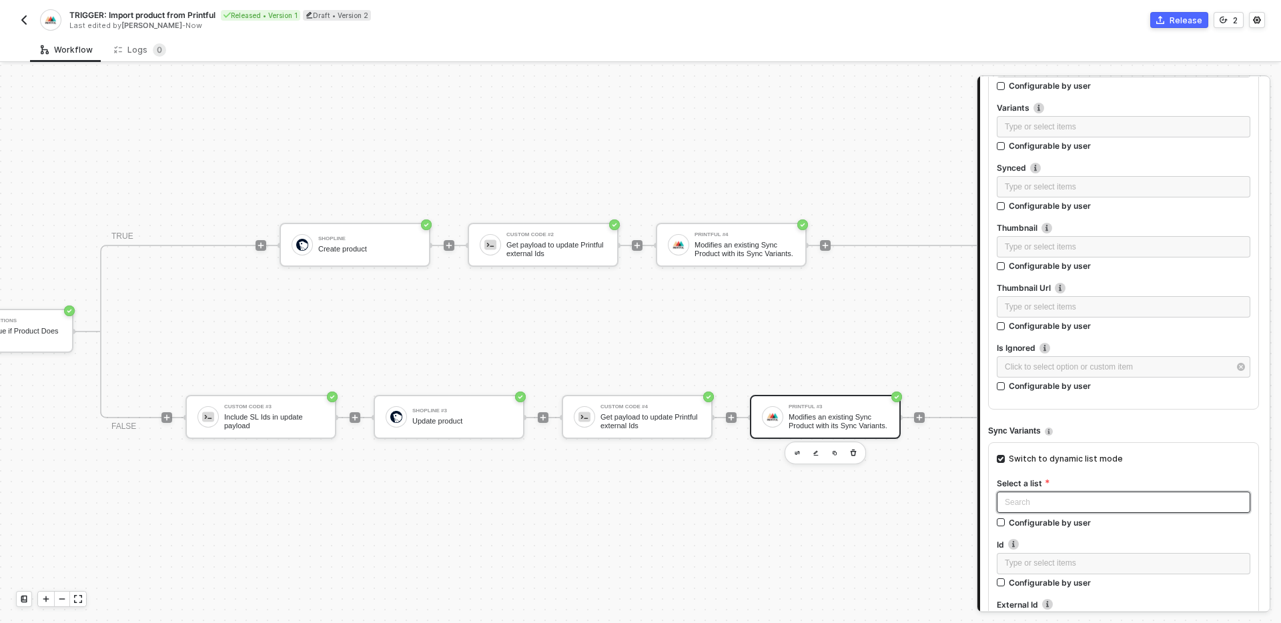
scroll to position [500, 0]
click at [1111, 507] on input "search" at bounding box center [1124, 500] width 238 height 20
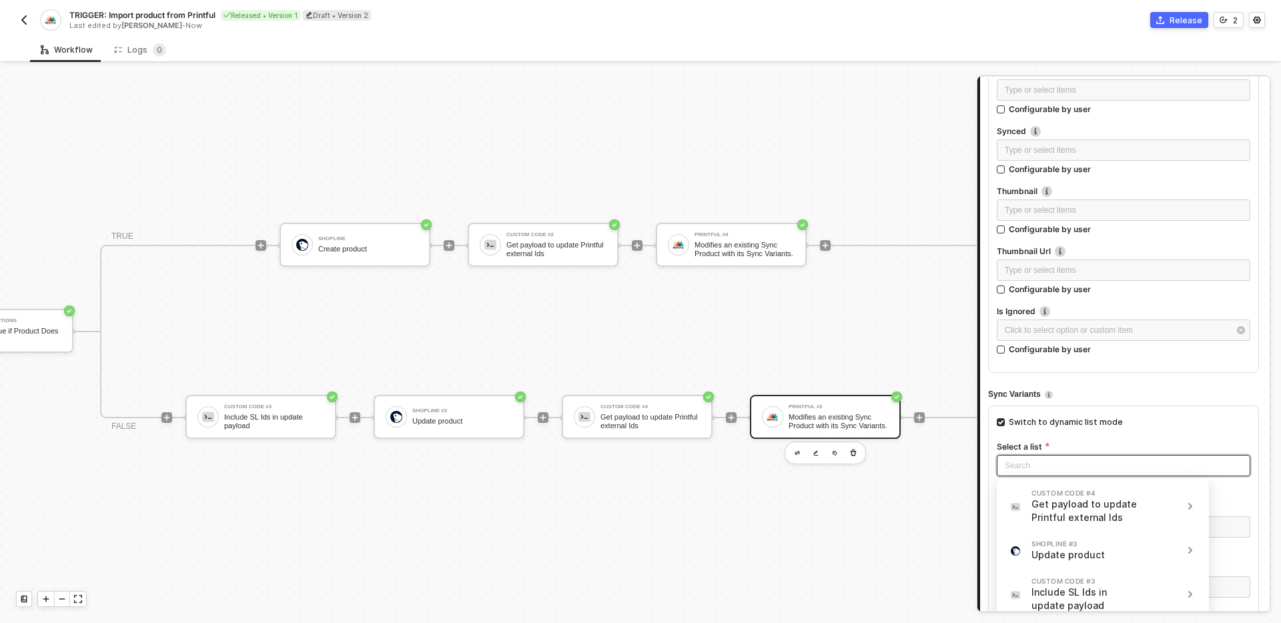
scroll to position [539, 0]
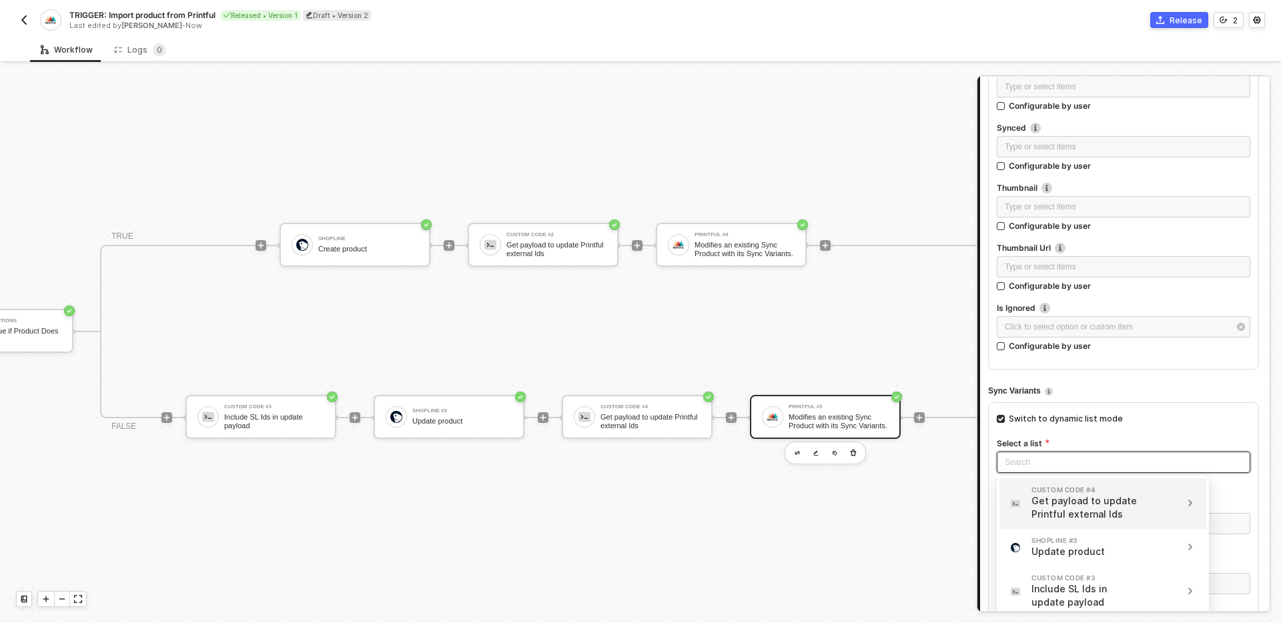
click at [1126, 503] on div "Get payload to update Printful external Ids" at bounding box center [1087, 507] width 111 height 27
click at [1064, 541] on div "data - Sync Variants" at bounding box center [1103, 540] width 191 height 15
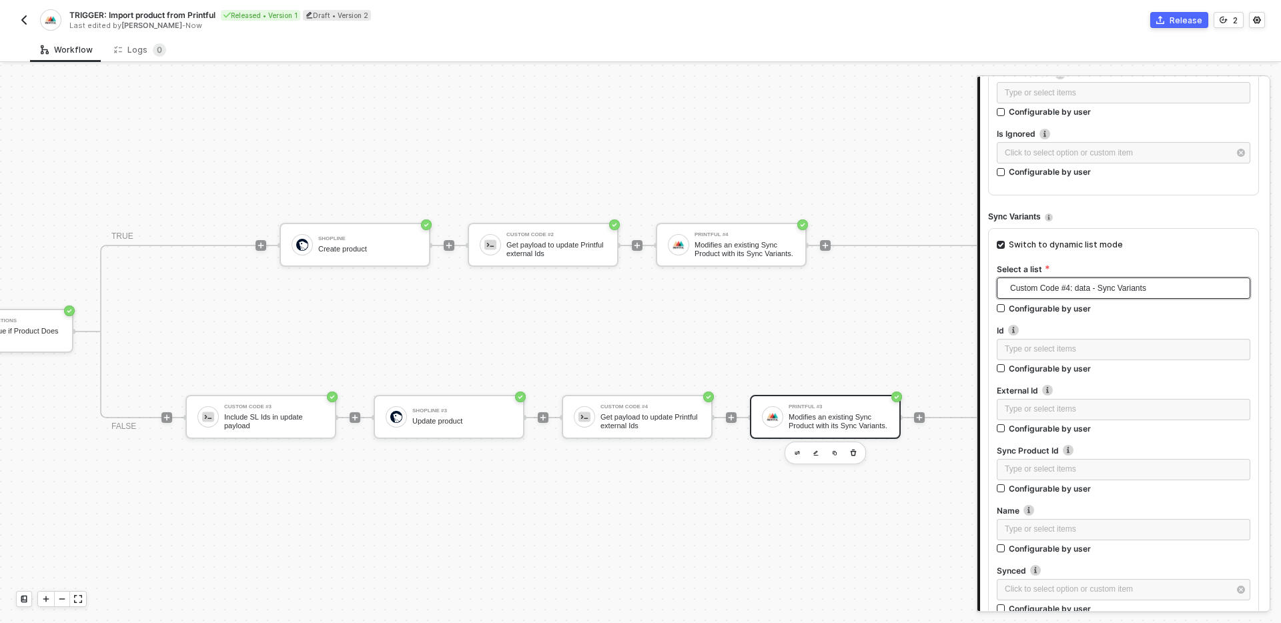
scroll to position [713, 0]
click at [1098, 349] on div "Type or select items ﻿" at bounding box center [1124, 348] width 238 height 13
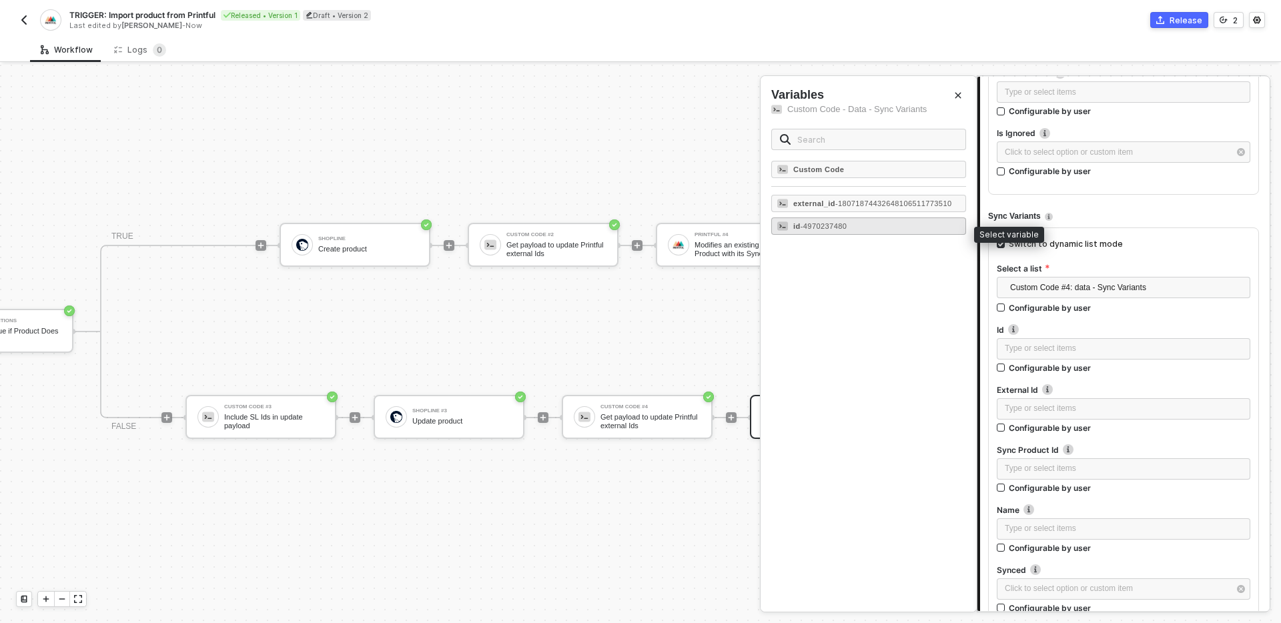
click at [900, 231] on div "id - 4970237480" at bounding box center [868, 226] width 195 height 17
click at [1109, 414] on div "Type or select items ﻿" at bounding box center [1124, 408] width 238 height 13
click at [878, 206] on span "- 18071874432648106511773510" at bounding box center [893, 204] width 117 height 8
click at [1128, 505] on label "Name" at bounding box center [1124, 510] width 254 height 11
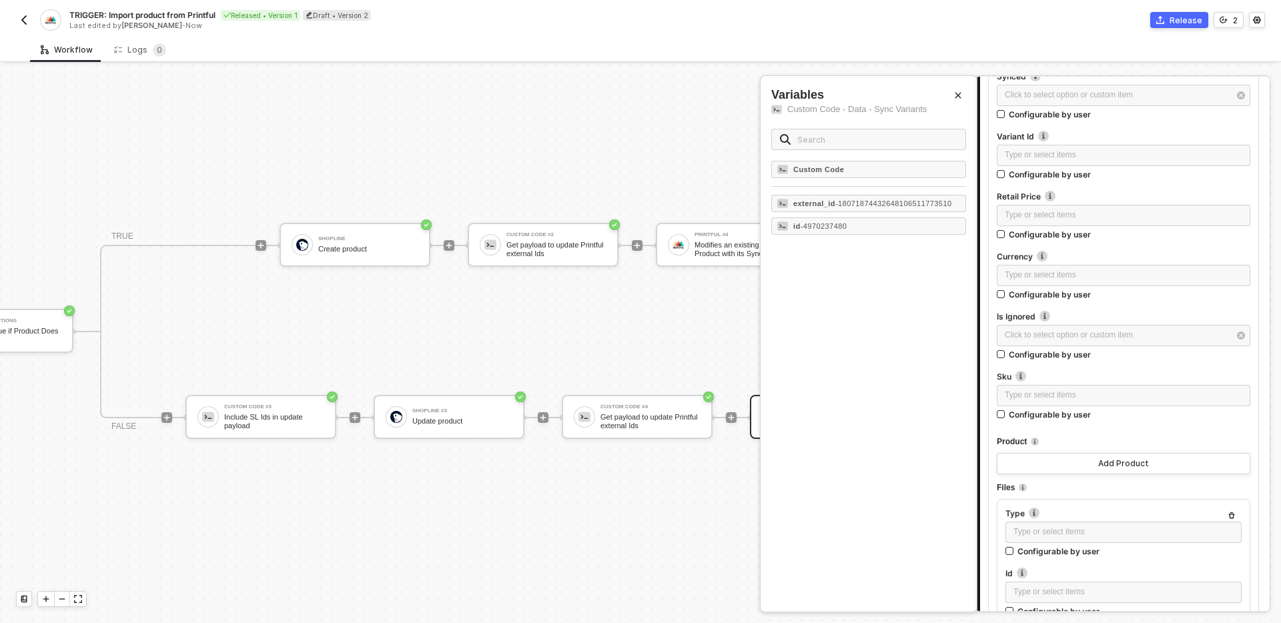
scroll to position [1209, 0]
click at [1231, 509] on button "button" at bounding box center [1232, 515] width 16 height 16
click at [1242, 560] on div "Id Type or select items ﻿ Configurable by user Value Type or select items ﻿ Con…" at bounding box center [1124, 612] width 254 height 136
click at [1229, 559] on icon "button" at bounding box center [1232, 561] width 8 height 8
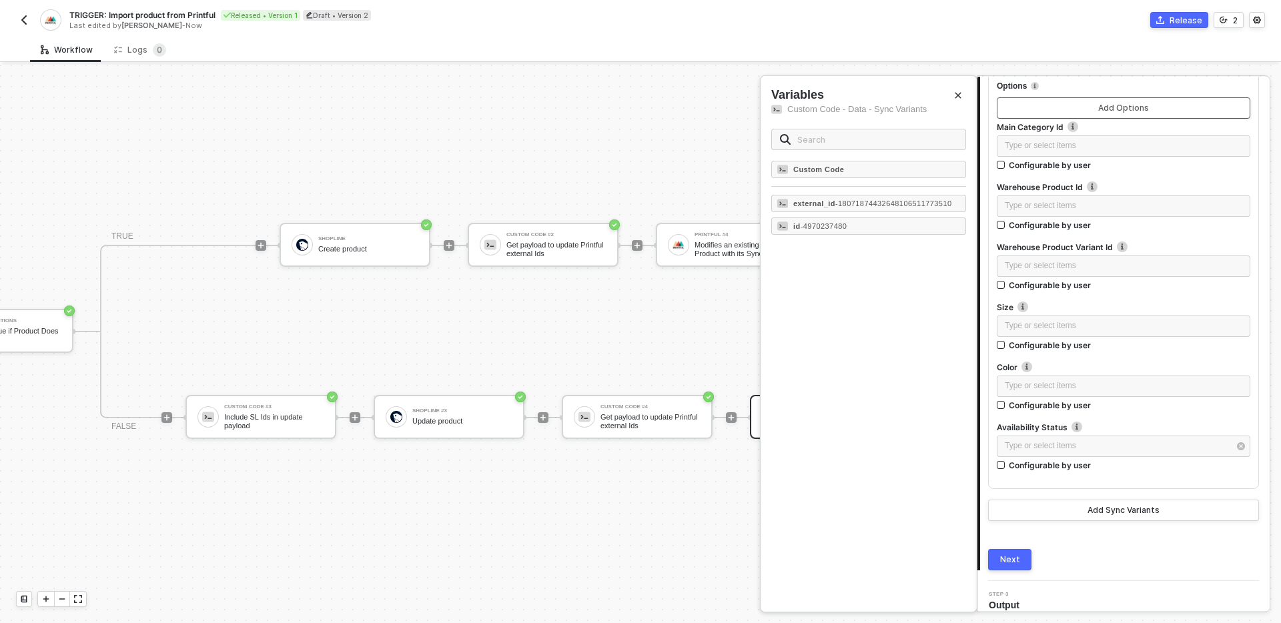
scroll to position [1666, 0]
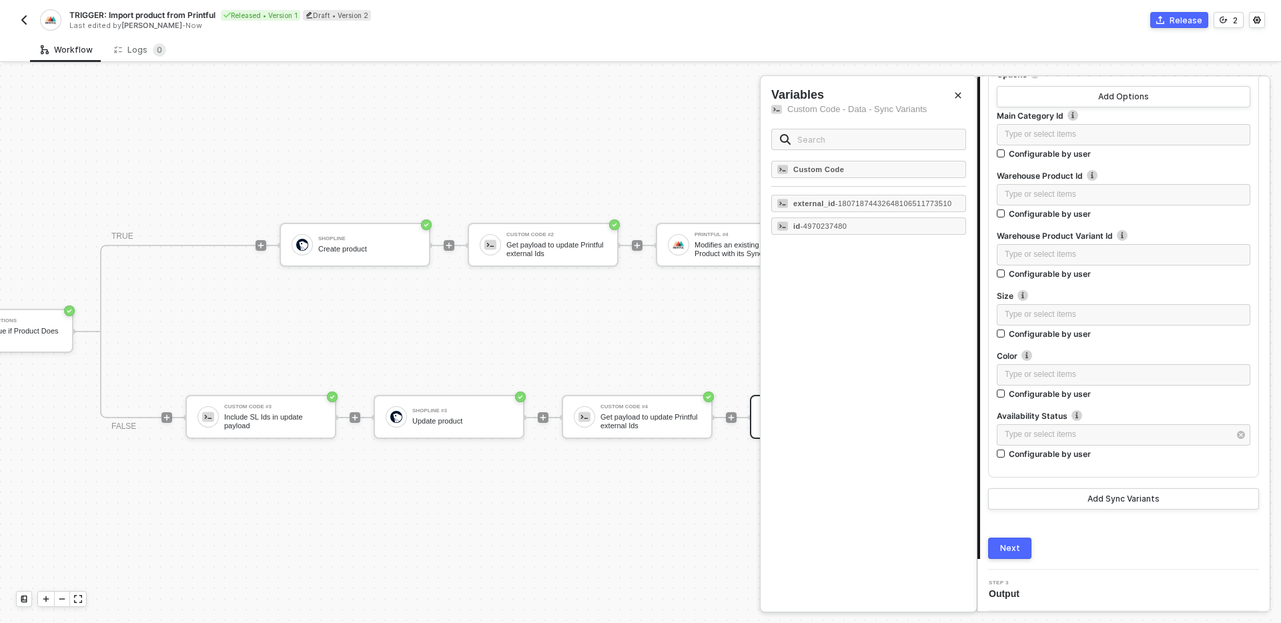
click at [1014, 545] on div "Next" at bounding box center [1010, 548] width 20 height 11
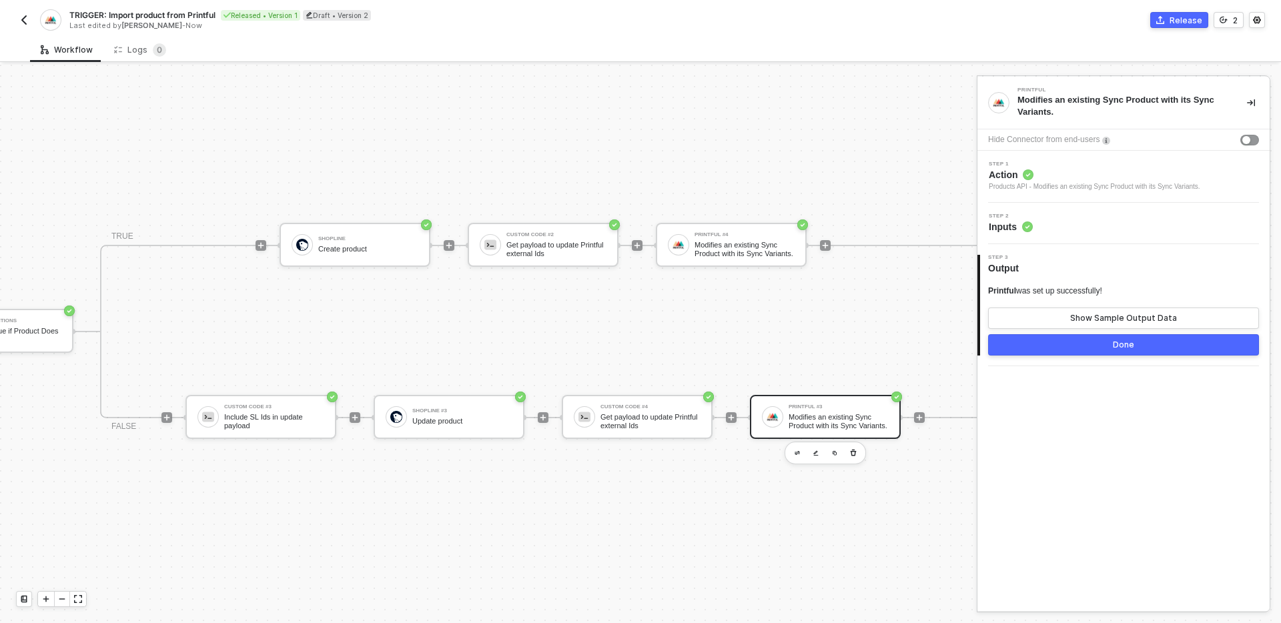
click at [1122, 344] on div "Done" at bounding box center [1123, 345] width 21 height 11
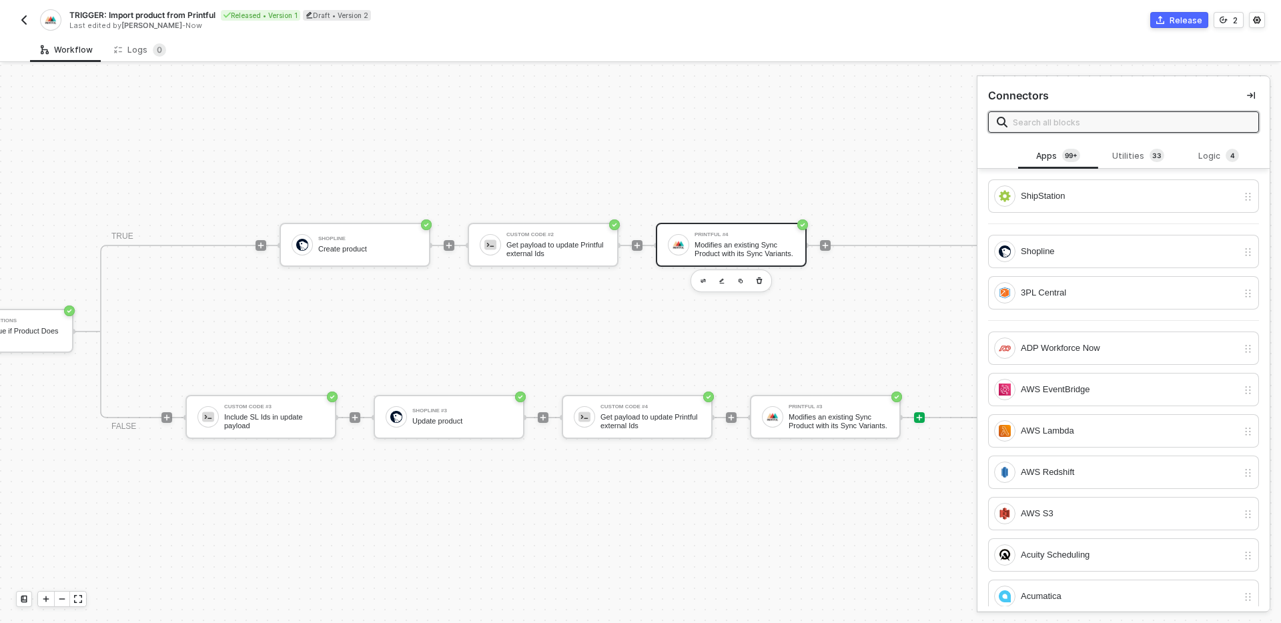
click at [757, 248] on div "Modifies an existing Sync Product with its Sync Variants." at bounding box center [745, 249] width 100 height 17
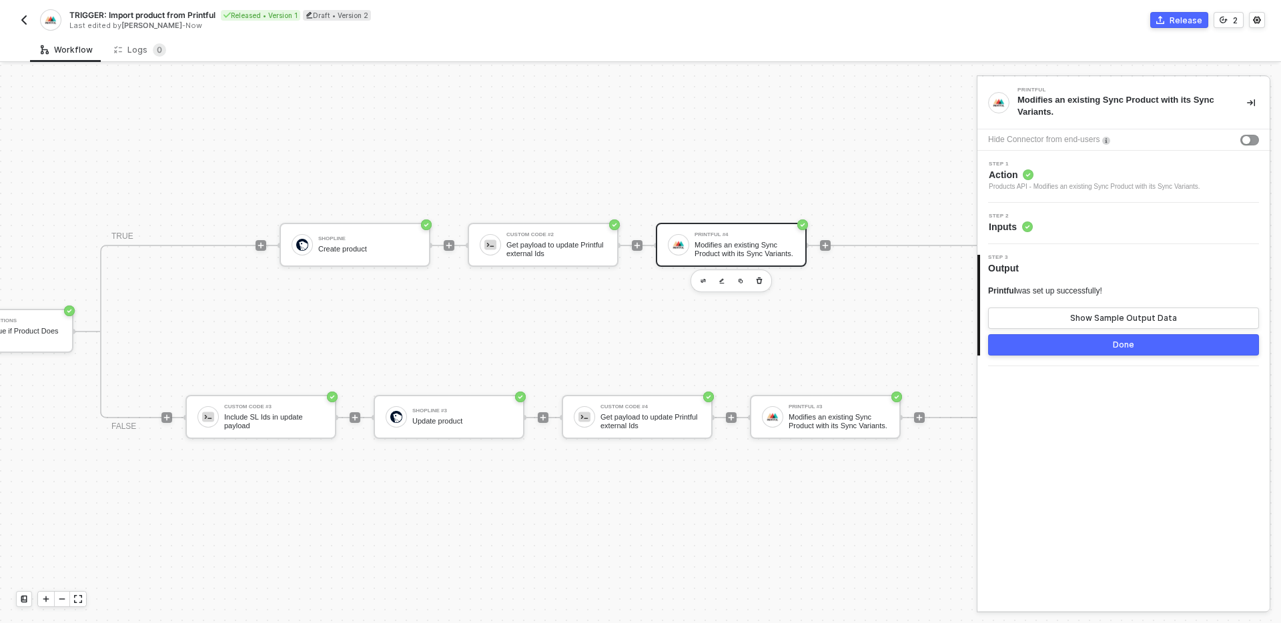
click at [1157, 241] on div "Step 2 Inputs" at bounding box center [1124, 223] width 292 height 41
click at [1156, 225] on div "Step 2 Inputs" at bounding box center [1125, 224] width 289 height 20
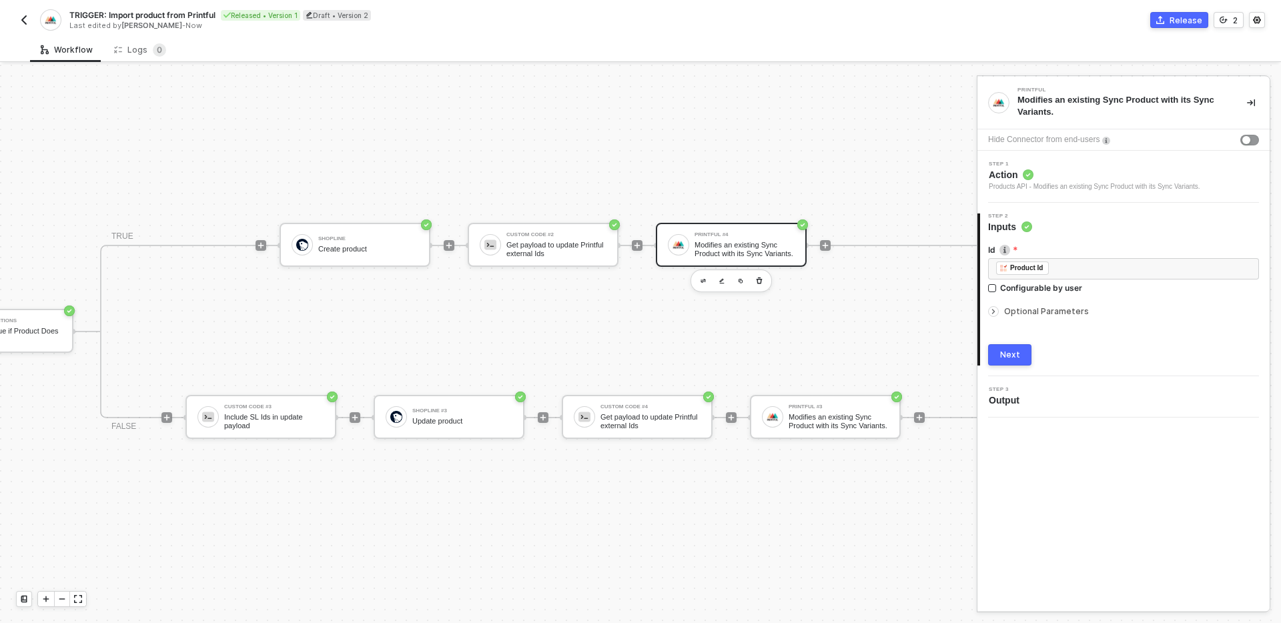
click at [1060, 300] on div at bounding box center [1123, 301] width 271 height 5
click at [1062, 319] on div "Id ﻿ ﻿ Product Id ﻿ Configurable by user Optional Parameters Next" at bounding box center [1123, 300] width 271 height 132
click at [1060, 311] on span "Optional Parameters" at bounding box center [1046, 311] width 85 height 10
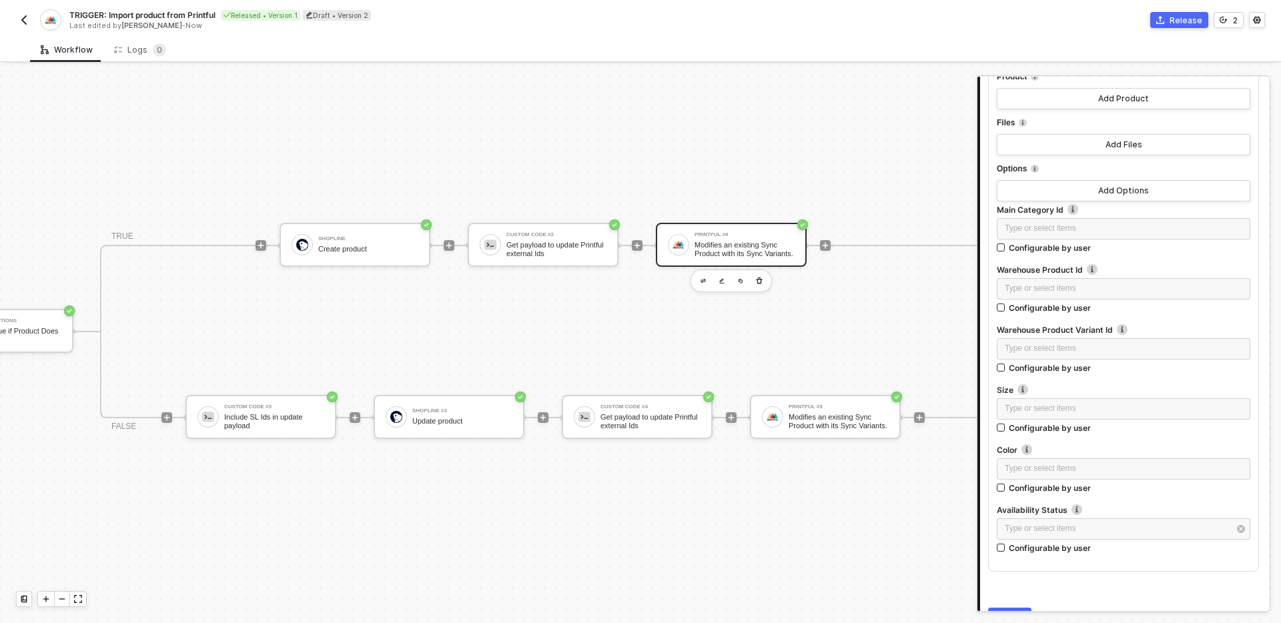
scroll to position [1642, 0]
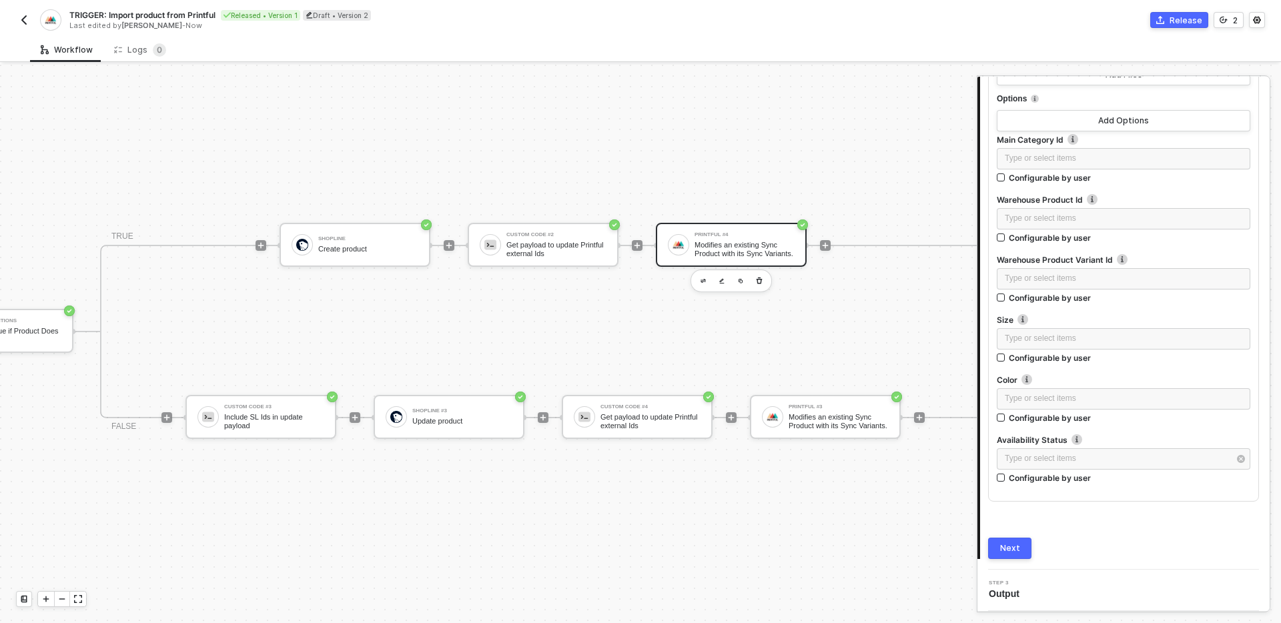
click at [1030, 543] on button "Next" at bounding box center [1009, 548] width 43 height 21
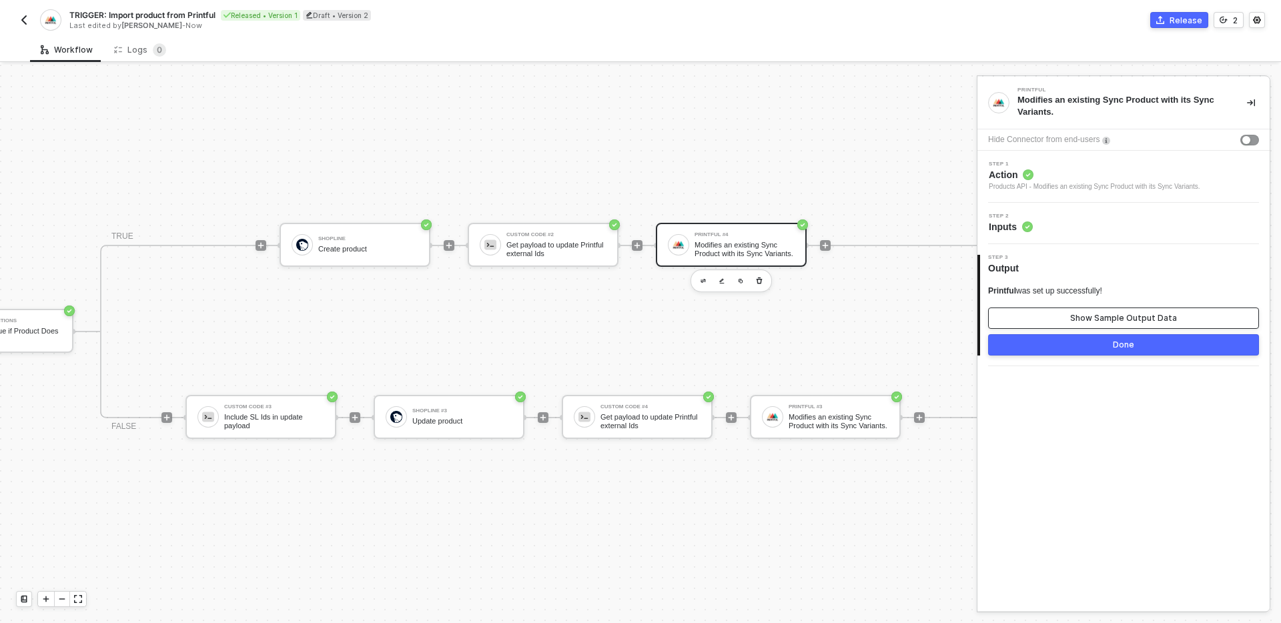
click at [1093, 313] on div "Show Sample Output Data" at bounding box center [1123, 318] width 107 height 11
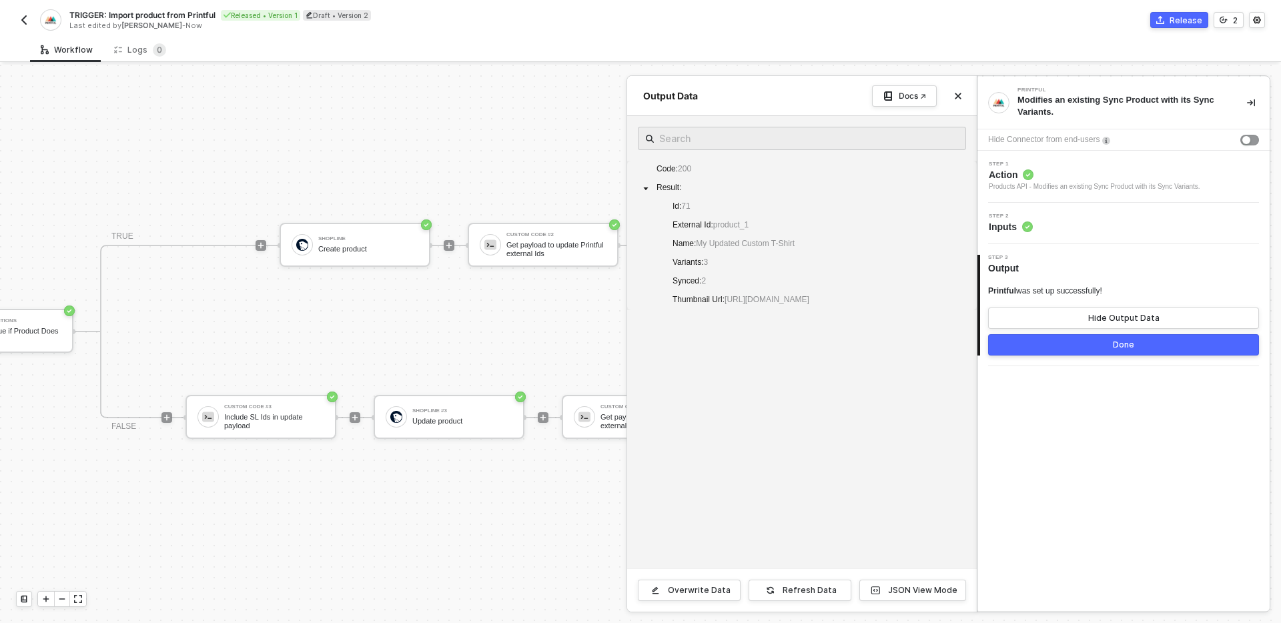
click at [1087, 340] on button "Done" at bounding box center [1123, 344] width 271 height 21
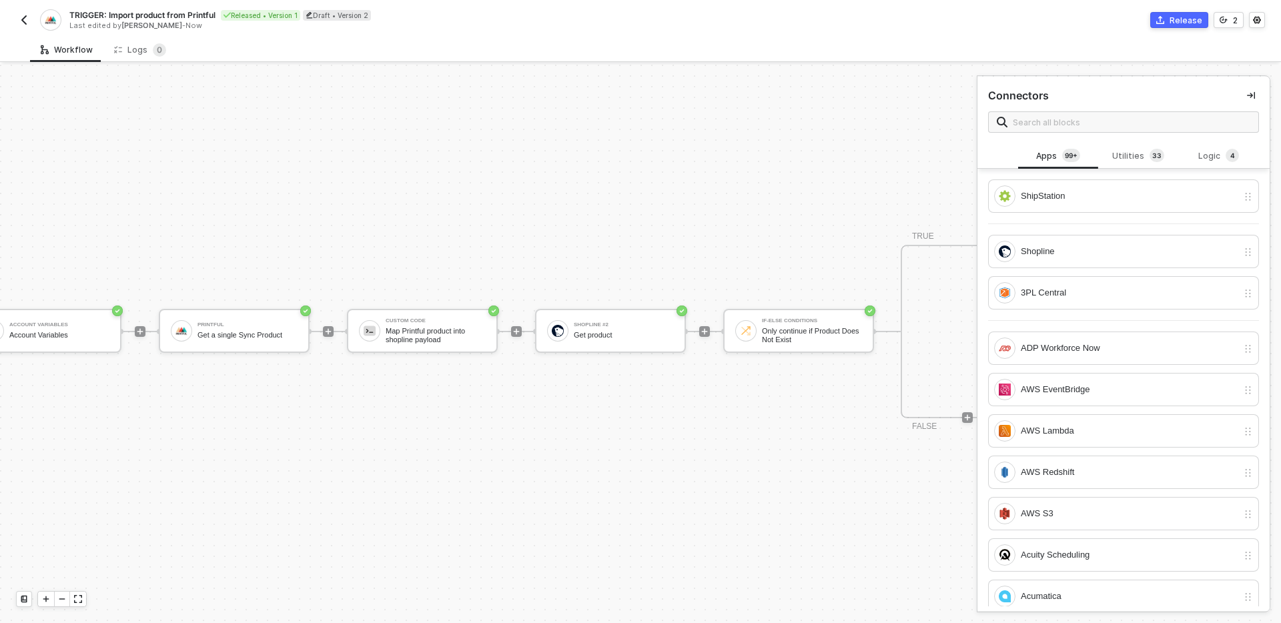
scroll to position [25, 0]
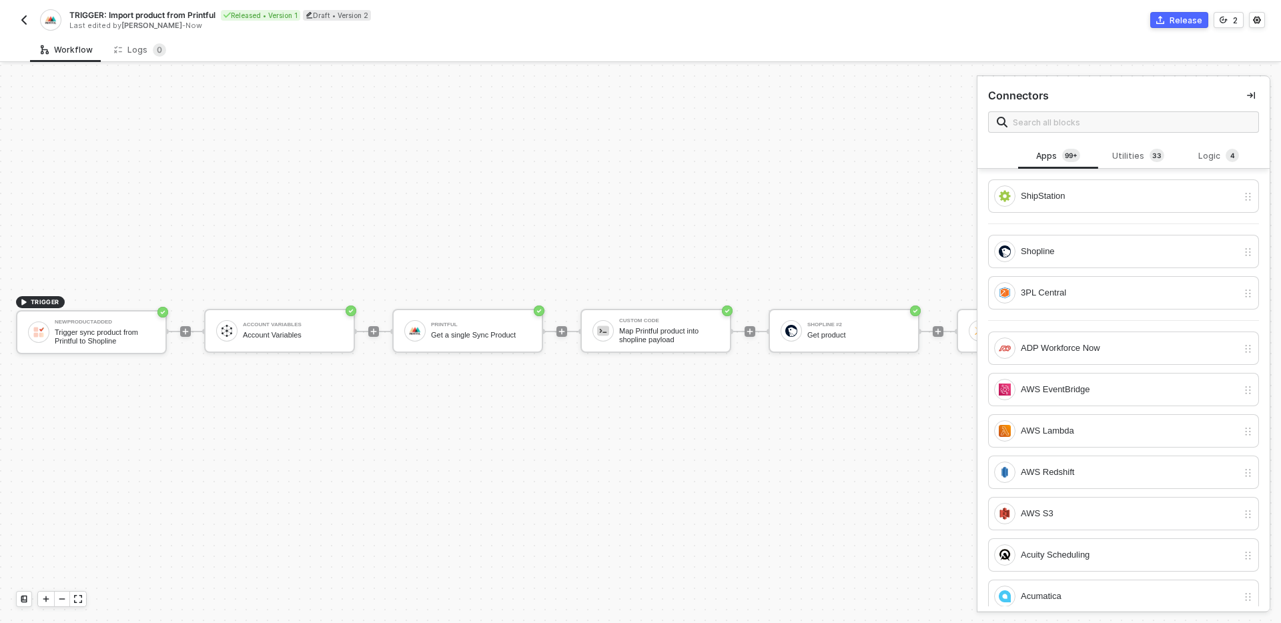
click at [777, 466] on div "TRIGGER NewProductAdded Trigger sync product from Printful to Shopline Account …" at bounding box center [1022, 331] width 2045 height 583
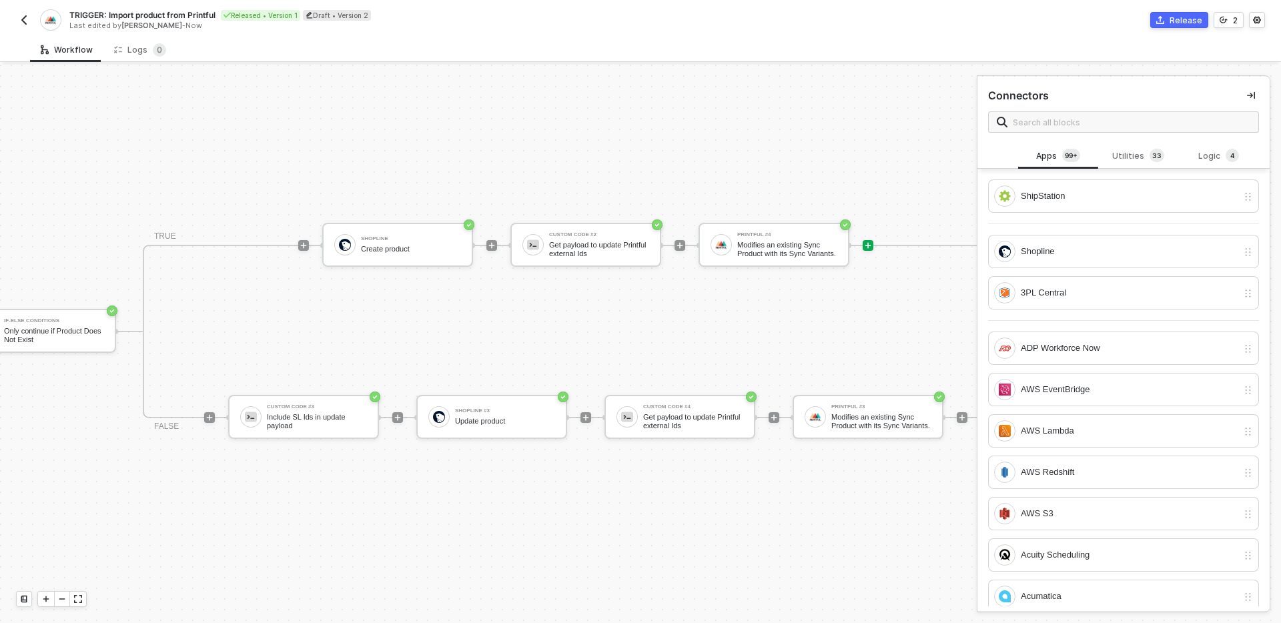
scroll to position [25, 1151]
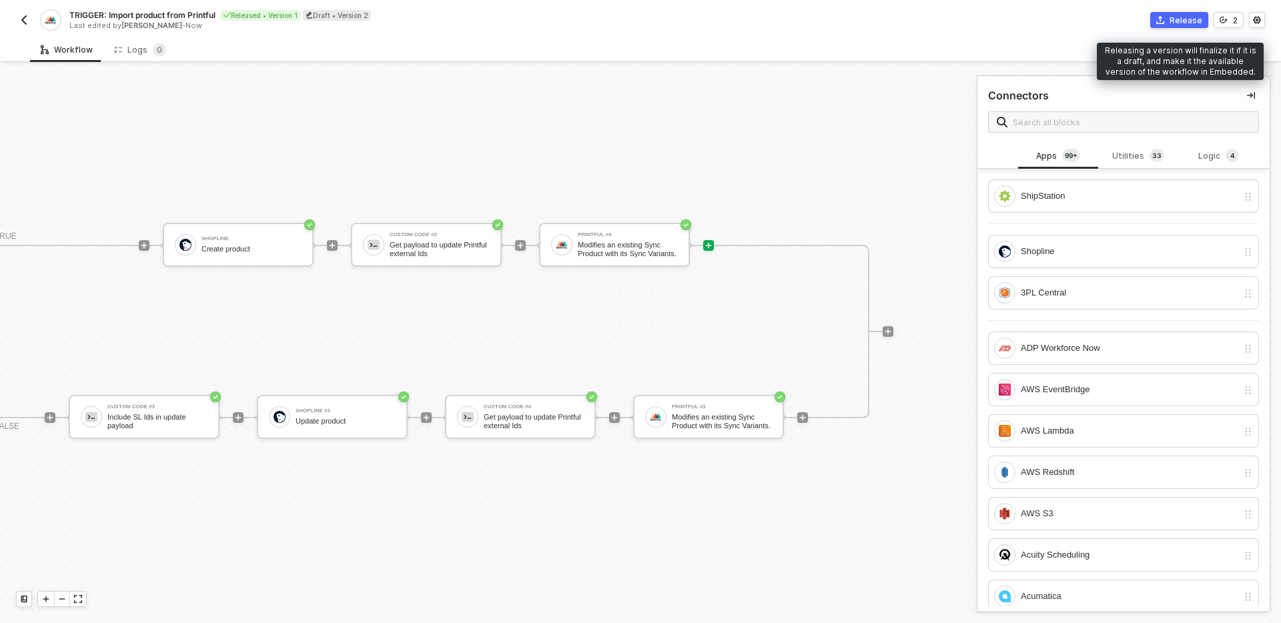
click at [1170, 16] on button "Release" at bounding box center [1179, 20] width 58 height 16
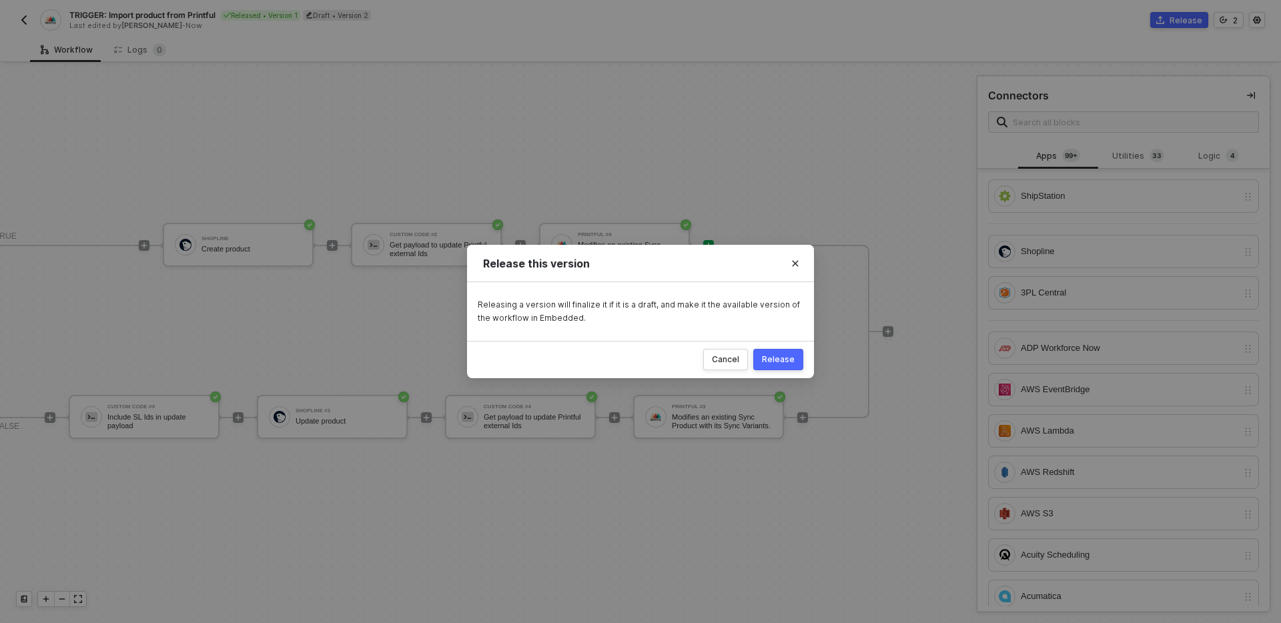
click at [787, 353] on button "Release" at bounding box center [778, 359] width 50 height 21
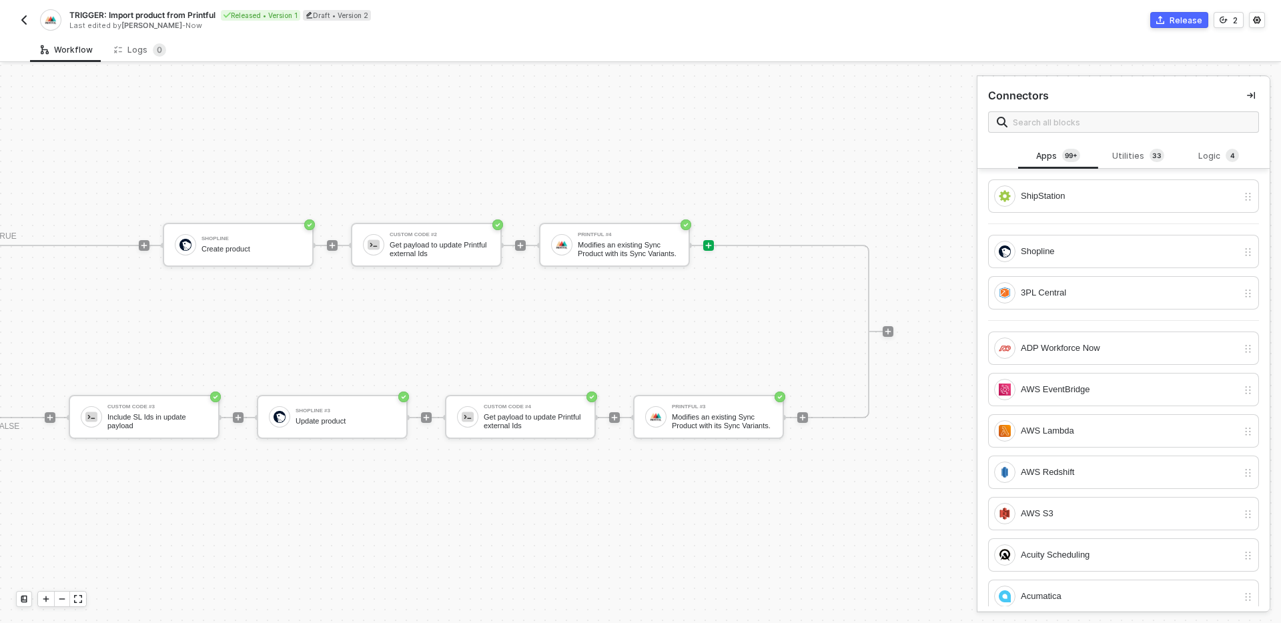
scroll to position [25, 823]
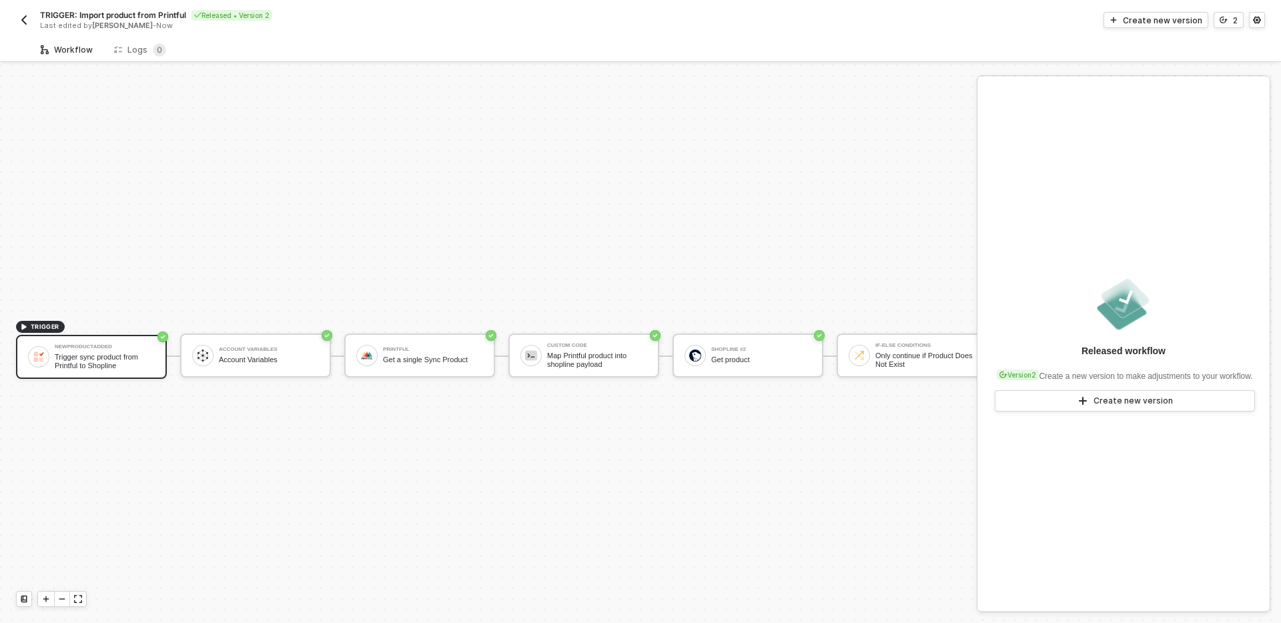
scroll to position [25, 0]
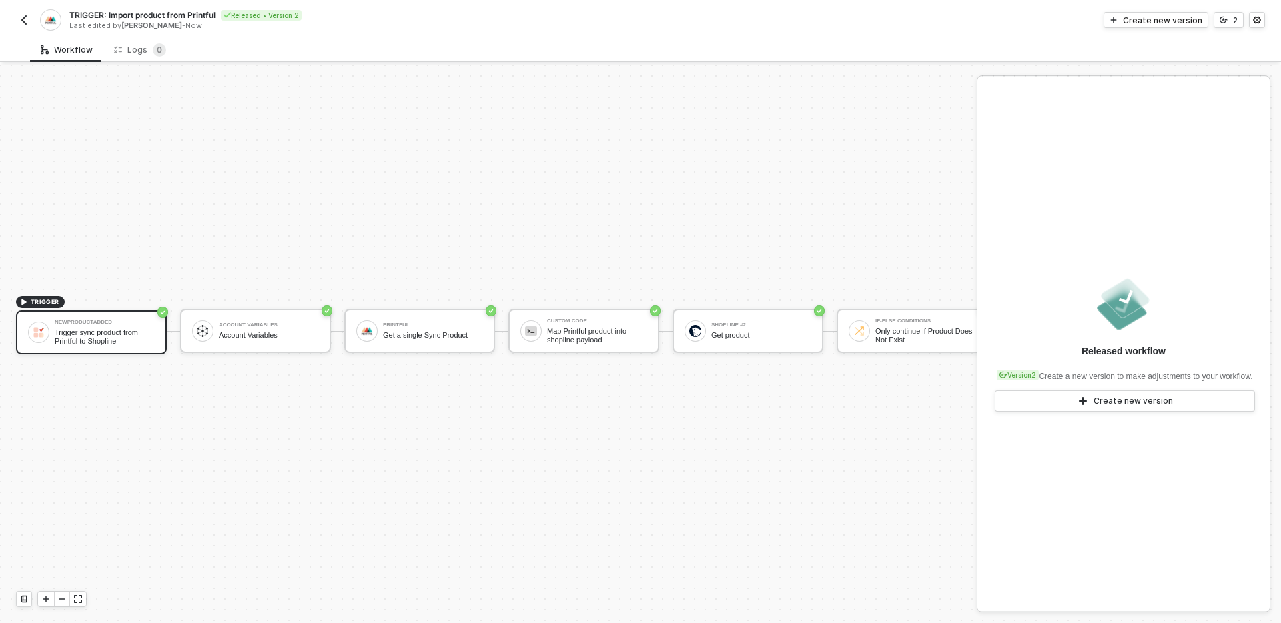
click at [21, 17] on img "button" at bounding box center [24, 20] width 11 height 11
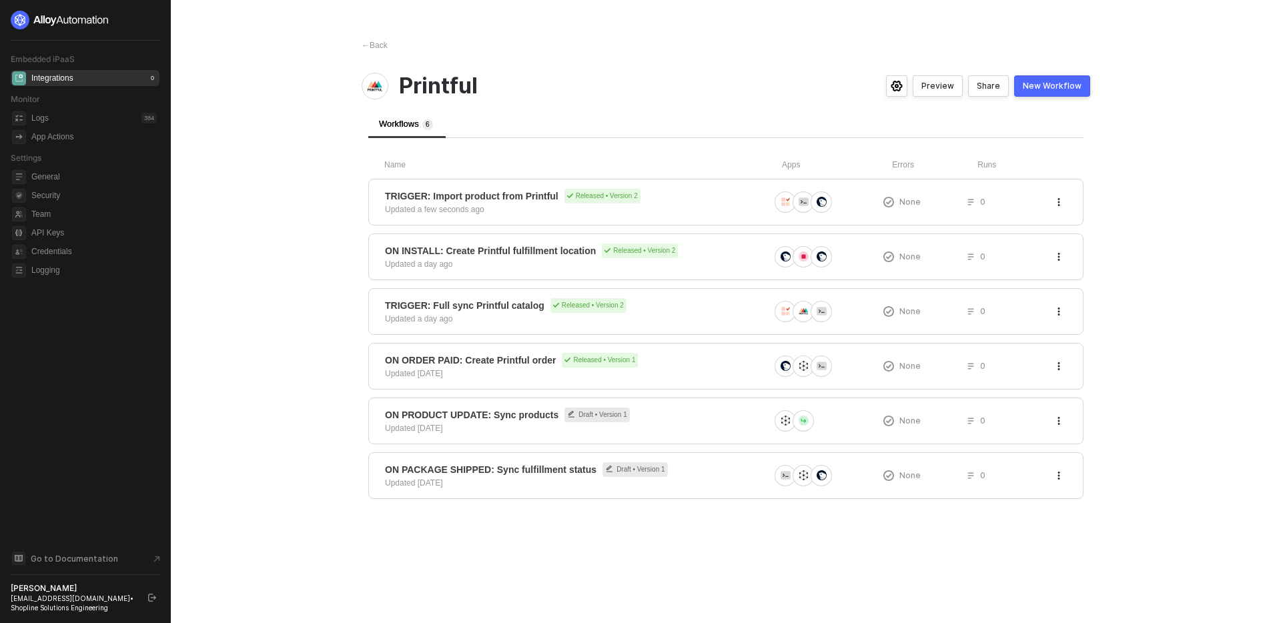
click at [257, 333] on main "← Back Printful Preview Share New Workflow Workflows 6 Name Apps Errors Runs TR…" at bounding box center [640, 311] width 1281 height 623
click at [718, 427] on div "ON PRODUCT UPDATE: Sync products Draft • Version 1 Updated 16 days ago" at bounding box center [577, 421] width 384 height 27
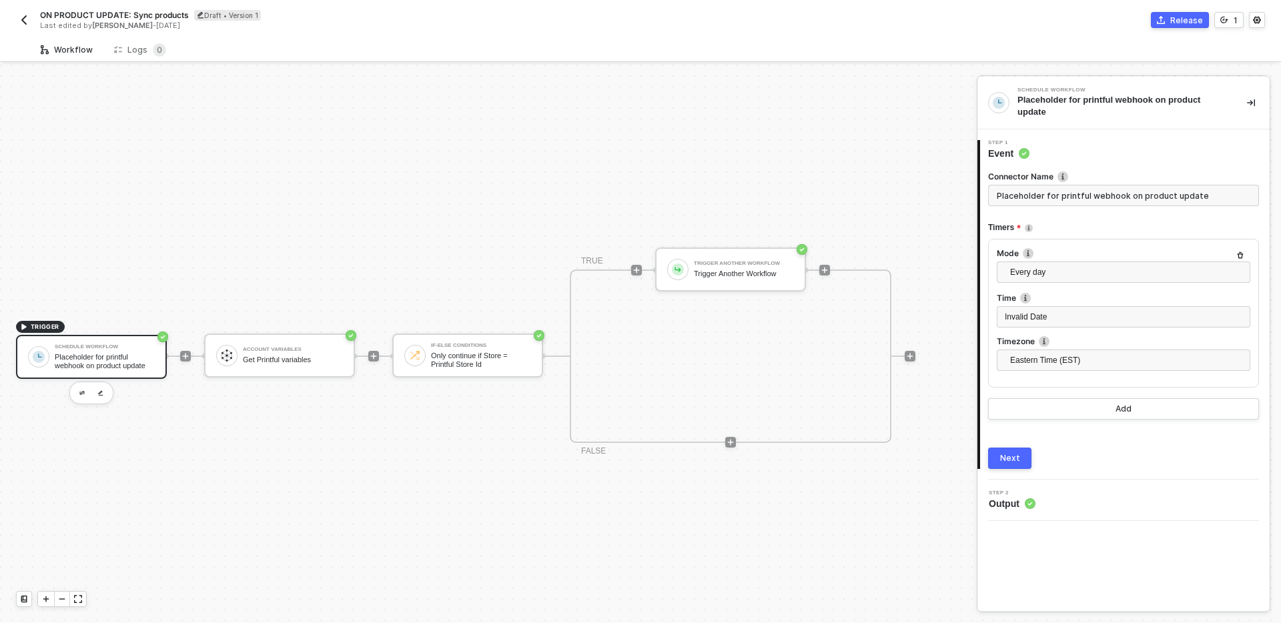
scroll to position [25, 0]
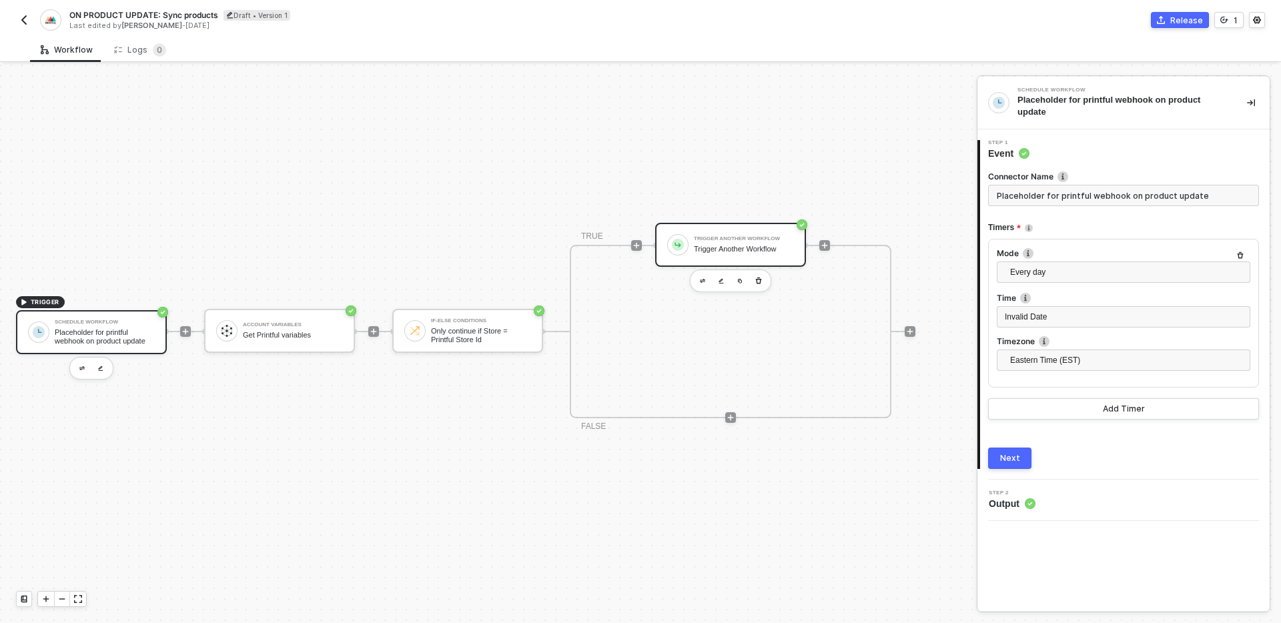
click at [763, 244] on div "Trigger Another Workflow Trigger Another Workflow" at bounding box center [744, 244] width 100 height 25
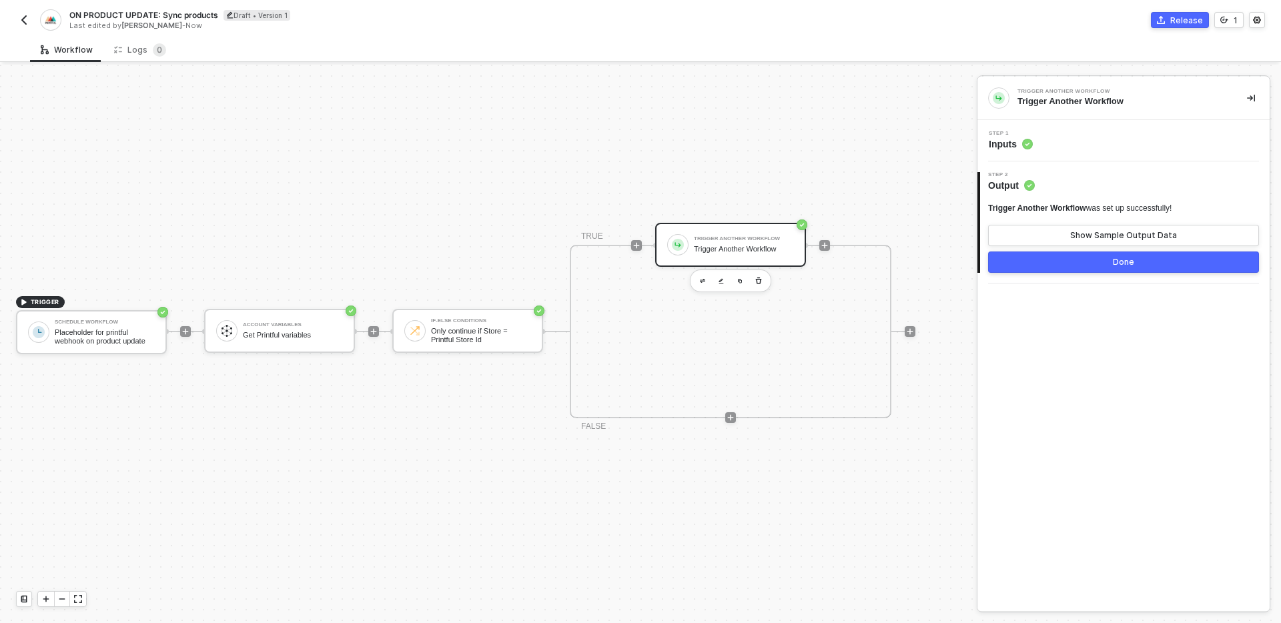
click at [1164, 141] on div "Step 1 Inputs" at bounding box center [1125, 141] width 289 height 20
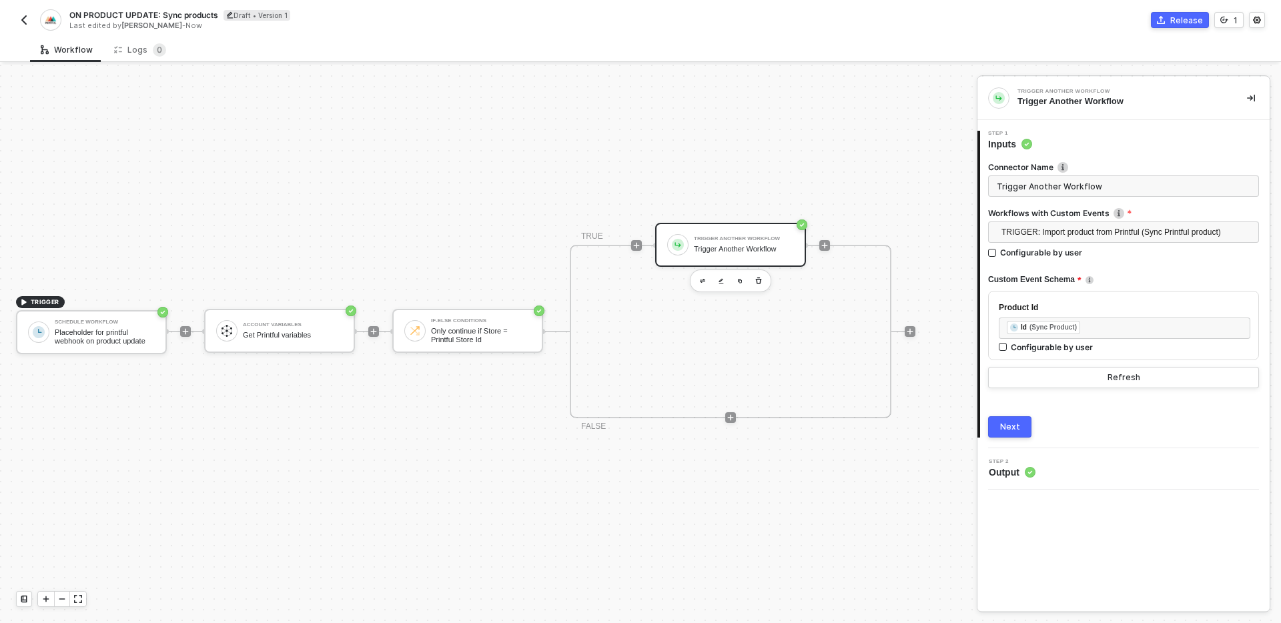
click at [1118, 182] on input "Trigger Another Workflow" at bounding box center [1123, 186] width 271 height 21
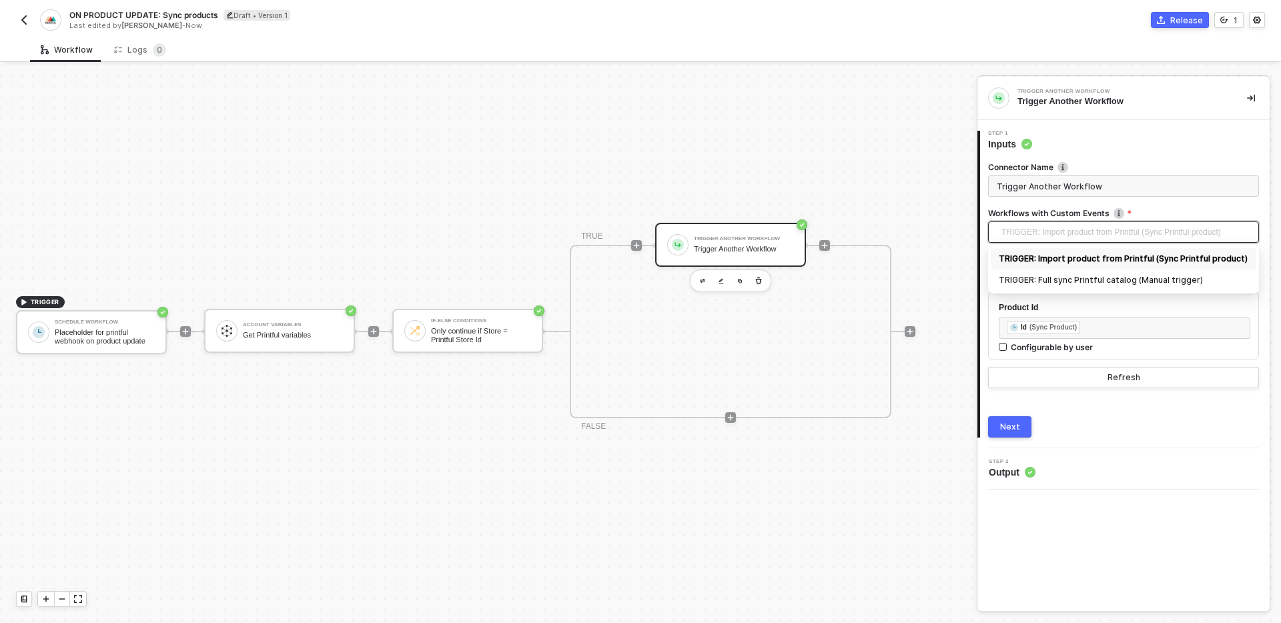
click at [1044, 234] on span "TRIGGER: Import product from Printful (Sync Printful product)" at bounding box center [1127, 232] width 250 height 20
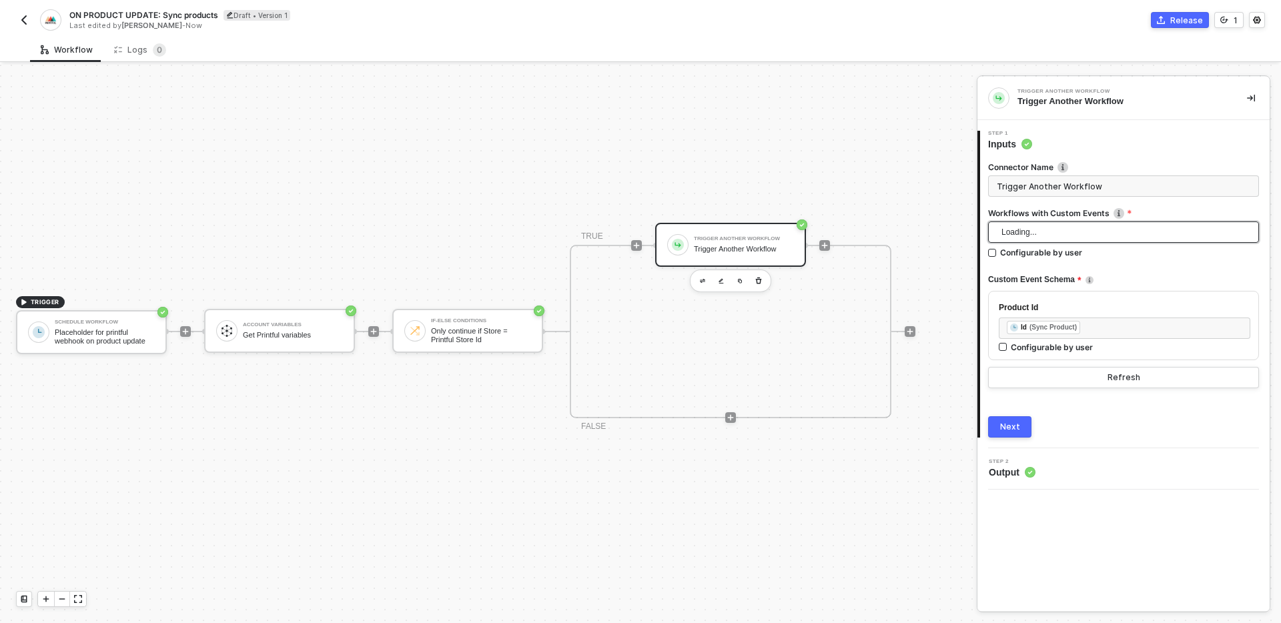
click at [1044, 234] on span "Loading..." at bounding box center [1127, 232] width 250 height 20
click at [1046, 234] on span "TRIGGER: Import product from Printful (Sync Printful product)" at bounding box center [1127, 232] width 250 height 20
drag, startPoint x: 1046, startPoint y: 234, endPoint x: 1060, endPoint y: 234, distance: 13.3
click at [1060, 234] on span "TRIGGER: Import product from Printful (Sync Printful product)" at bounding box center [1127, 232] width 250 height 20
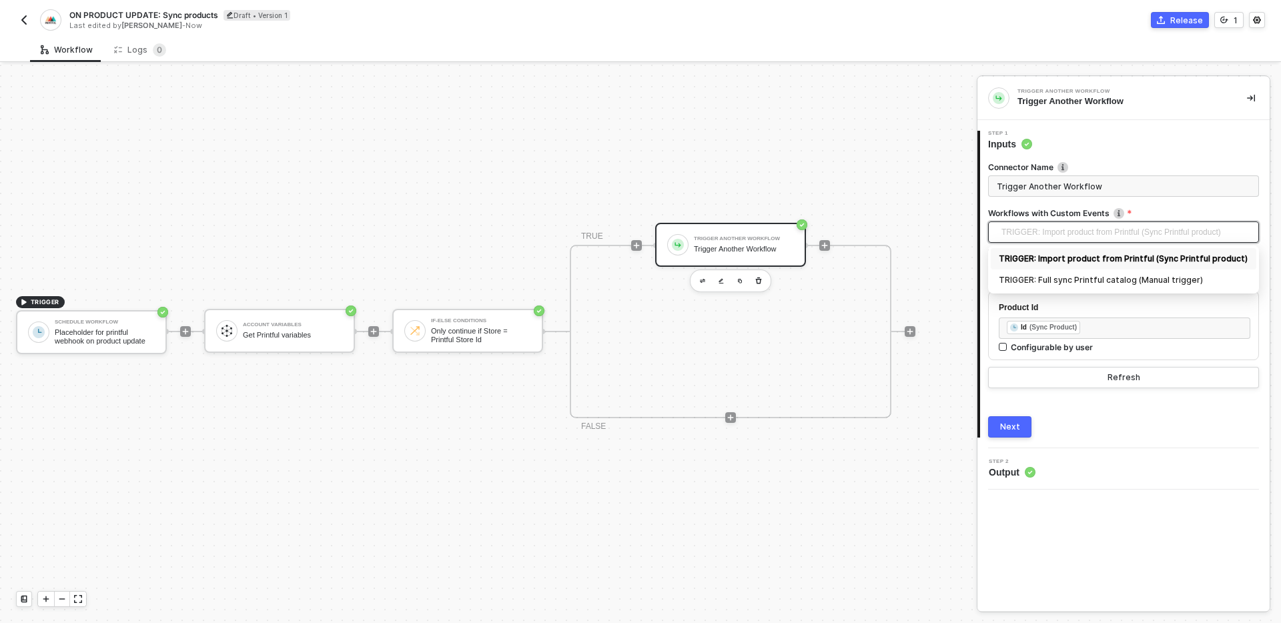
drag, startPoint x: 1040, startPoint y: 232, endPoint x: 1108, endPoint y: 226, distance: 69.0
click at [1108, 226] on span "TRIGGER: Import product from Printful (Sync Printful product)" at bounding box center [1127, 232] width 250 height 20
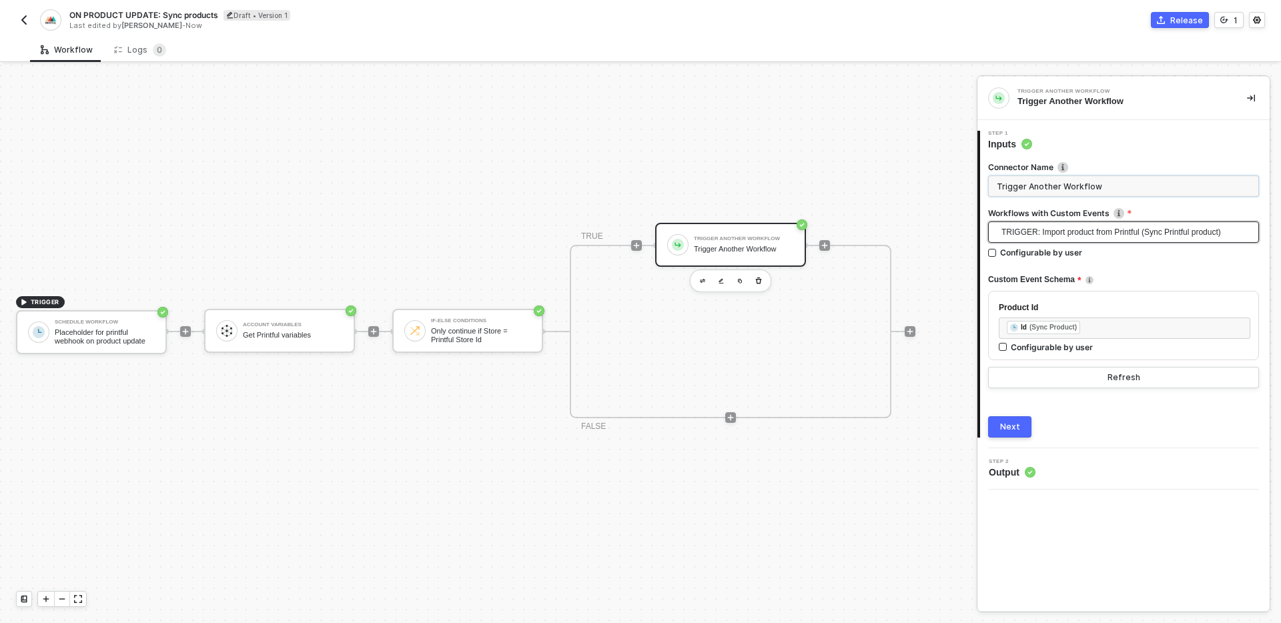
click at [1098, 191] on input "Trigger Another Workflow" at bounding box center [1123, 186] width 271 height 21
type input "Import product from Printful"
click at [1021, 424] on button "Next" at bounding box center [1009, 426] width 43 height 21
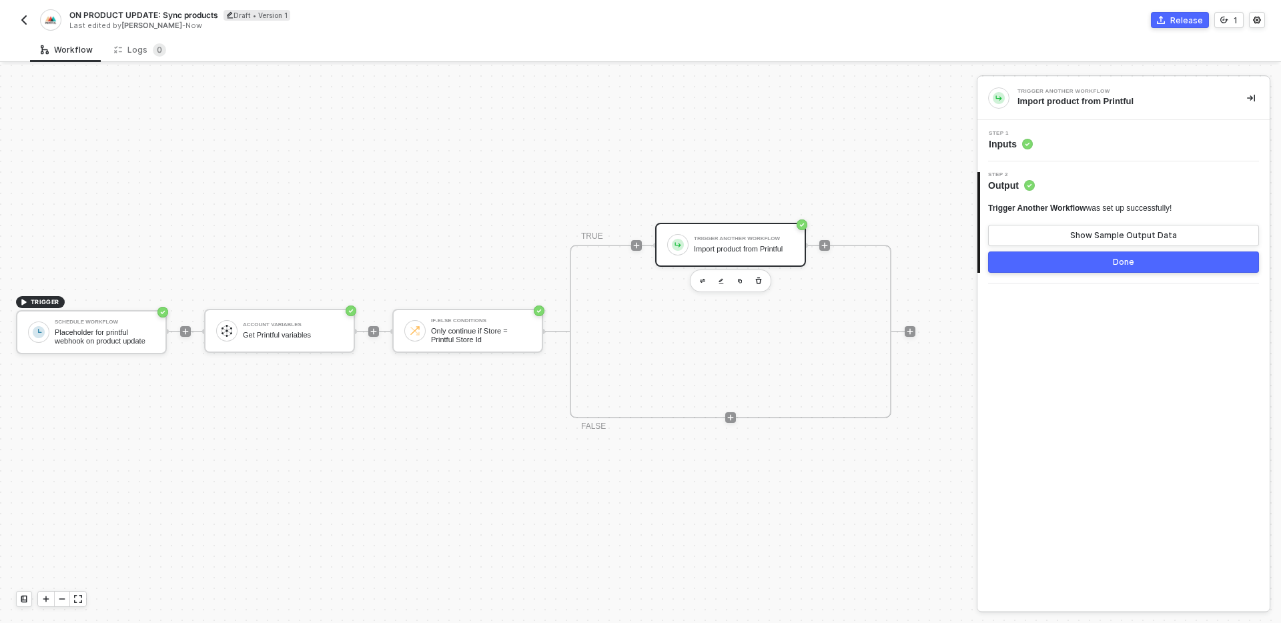
click at [1030, 264] on button "Done" at bounding box center [1123, 262] width 271 height 21
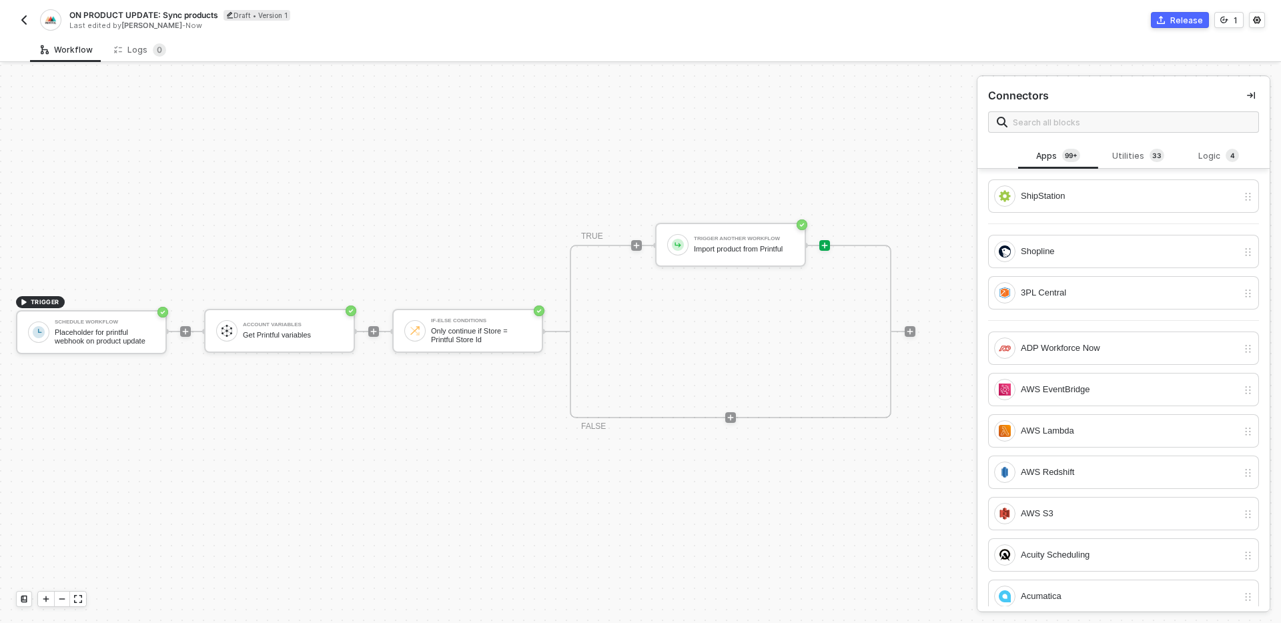
click at [855, 533] on div "TRIGGER Schedule Workflow Placeholder for printful webhook on product update Ac…" at bounding box center [485, 331] width 970 height 583
click at [27, 24] on img "button" at bounding box center [24, 20] width 11 height 11
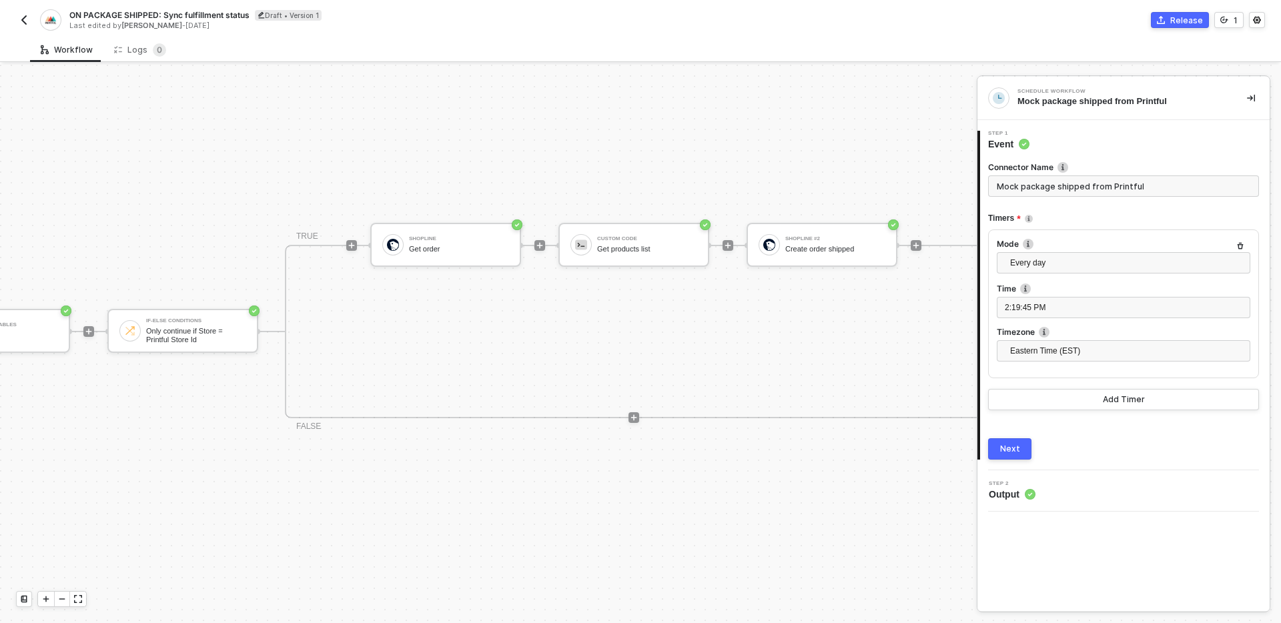
scroll to position [25, 288]
click at [658, 243] on div "Custom Code Get products list" at bounding box center [645, 244] width 100 height 25
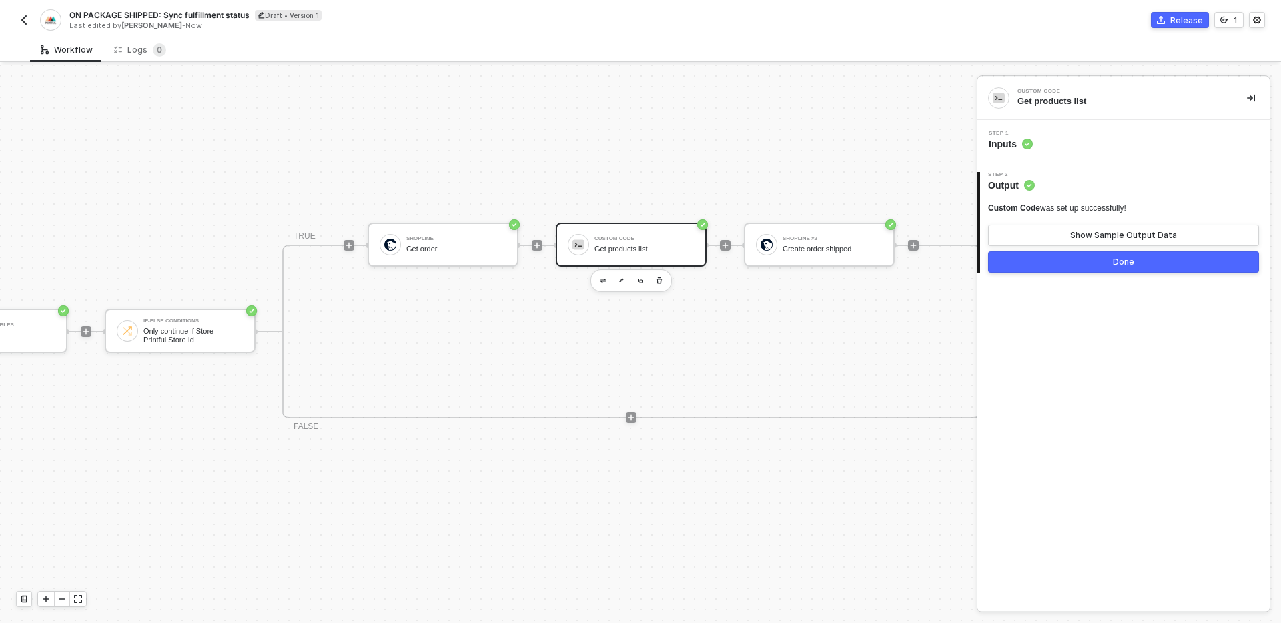
click at [1118, 146] on div "Step 1 Inputs" at bounding box center [1125, 141] width 289 height 20
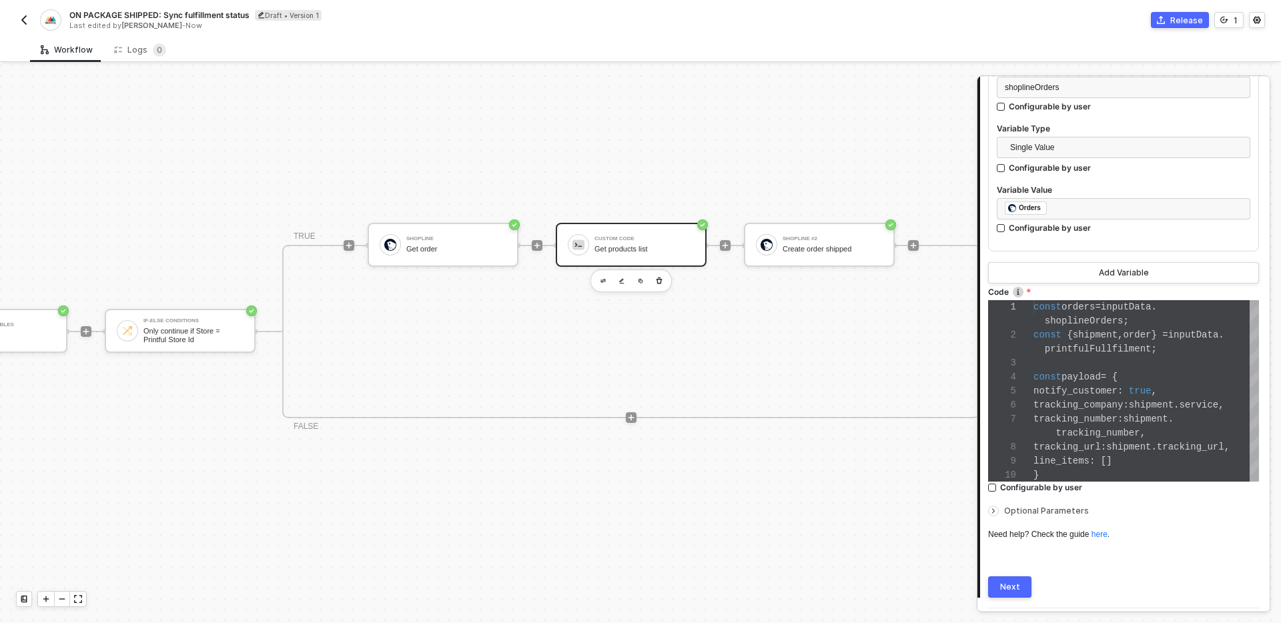
scroll to position [429, 0]
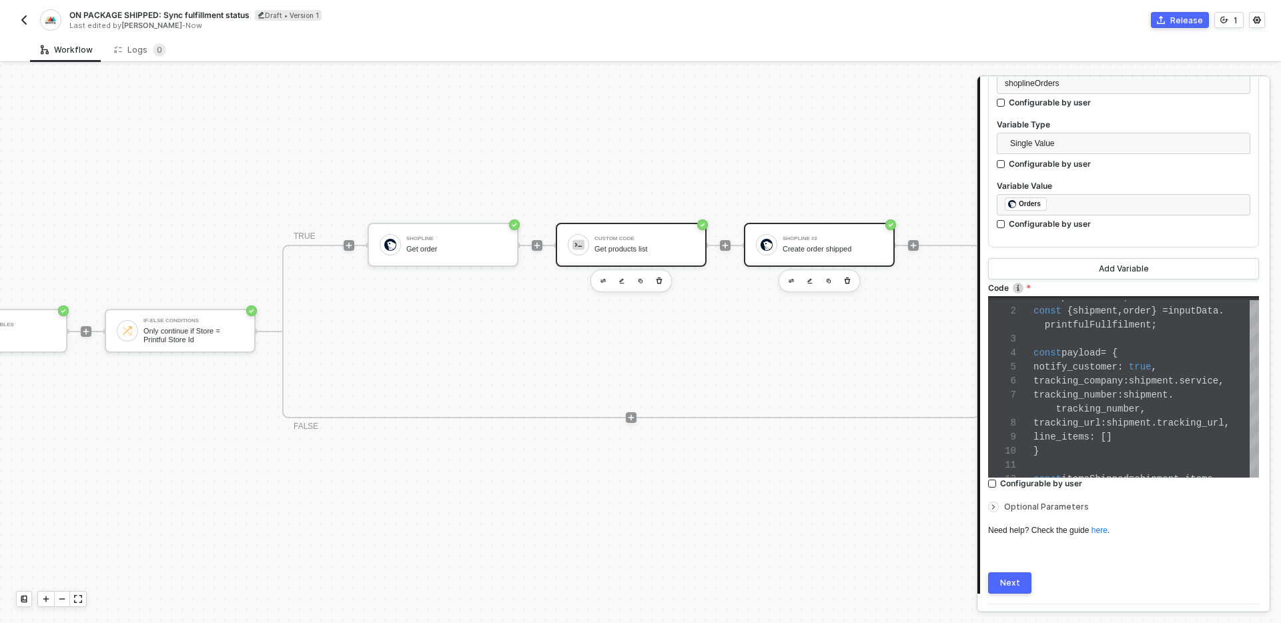
click at [862, 256] on div "Shopline #2 Create order shipped" at bounding box center [833, 244] width 100 height 25
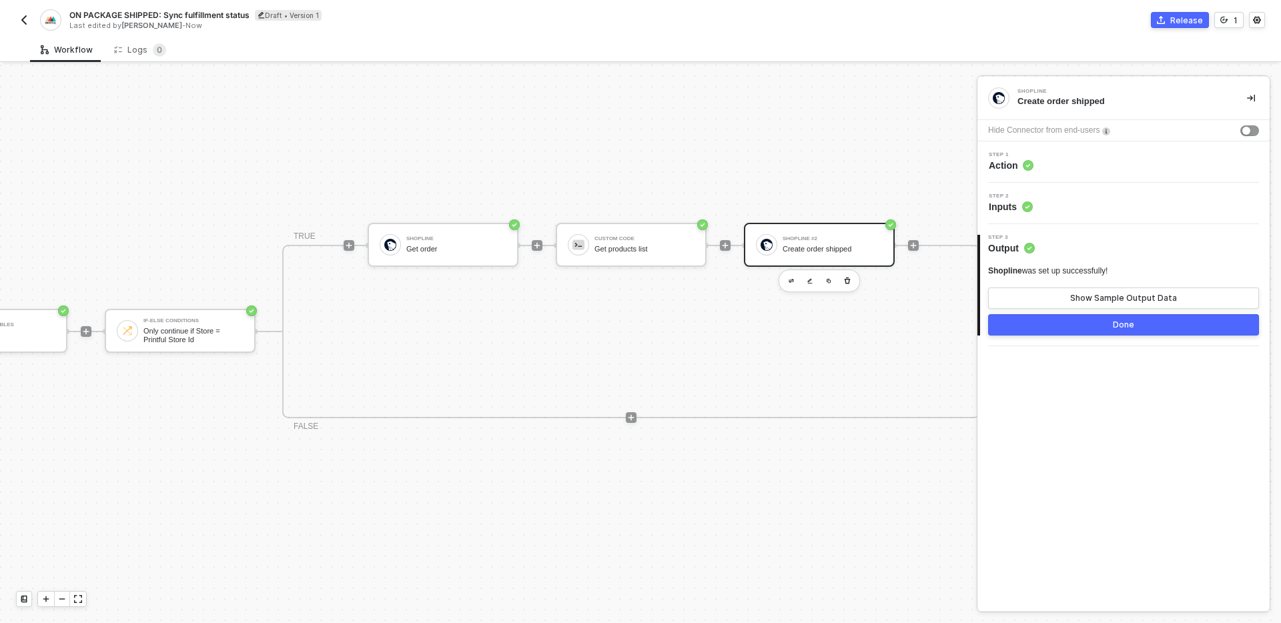
click at [1116, 206] on div "Step 2 Inputs" at bounding box center [1125, 204] width 289 height 20
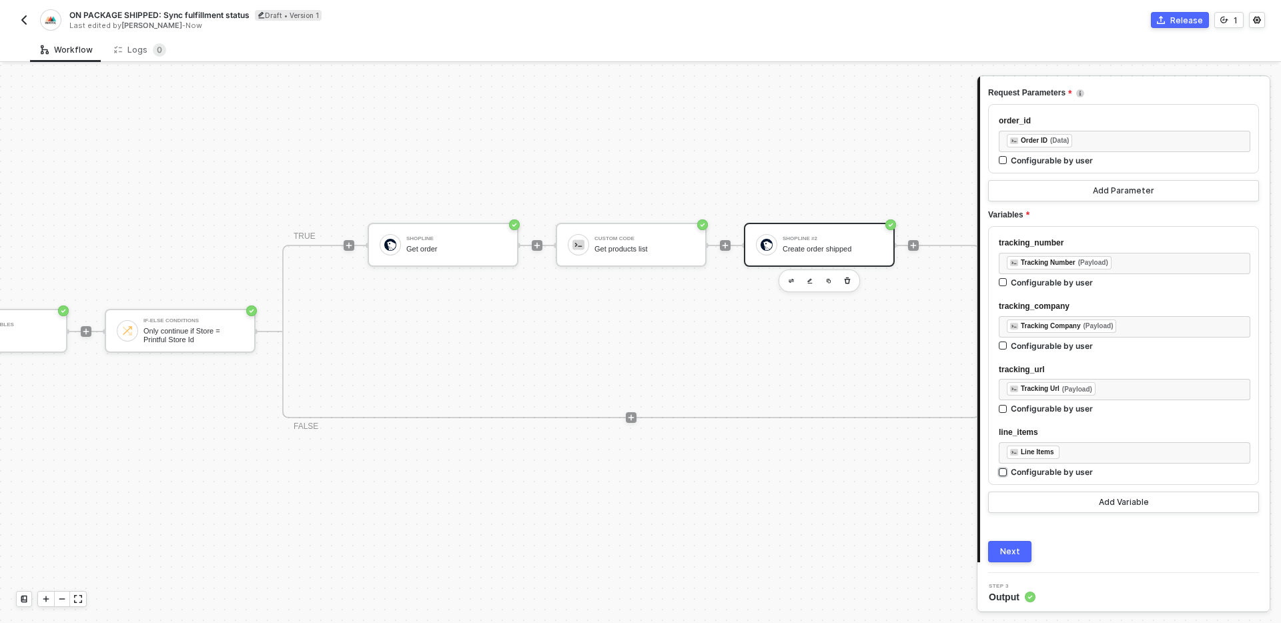
scroll to position [145, 0]
click at [805, 535] on div "TRIGGER Schedule Workflow Mock package shipped from Printful Account Variables …" at bounding box center [358, 331] width 1292 height 583
click at [138, 147] on div "TRIGGER Schedule Workflow Mock package shipped from Printful Account Variables …" at bounding box center [358, 331] width 1292 height 583
click at [25, 23] on img "button" at bounding box center [24, 20] width 11 height 11
